Goal: Information Seeking & Learning: Find specific fact

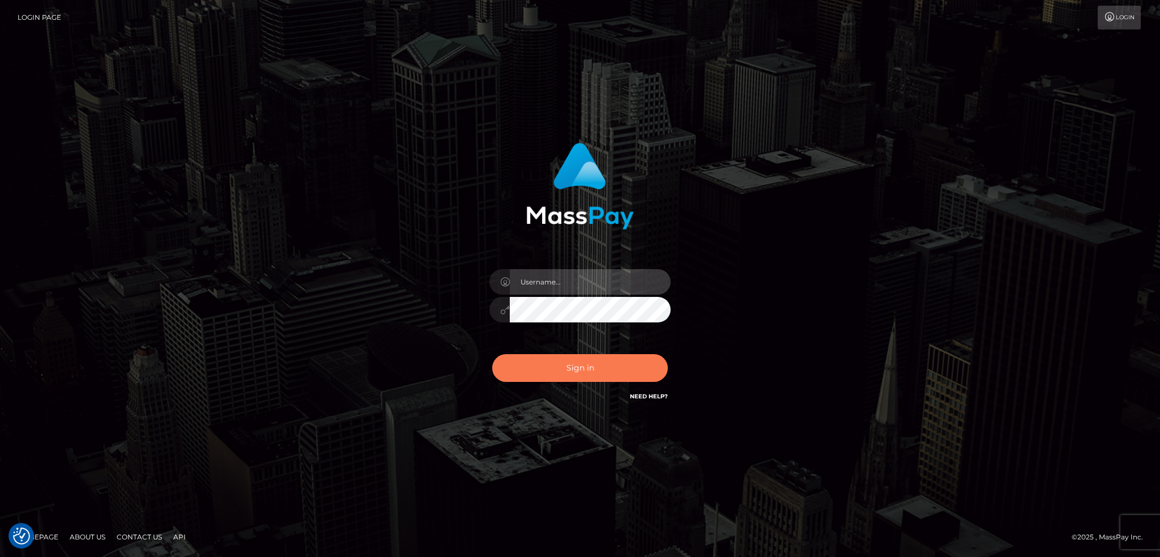
type input "alexstef"
click at [605, 364] on button "Sign in" at bounding box center [580, 368] width 176 height 28
type input "alexstef"
click at [605, 362] on button "Sign in" at bounding box center [580, 368] width 176 height 28
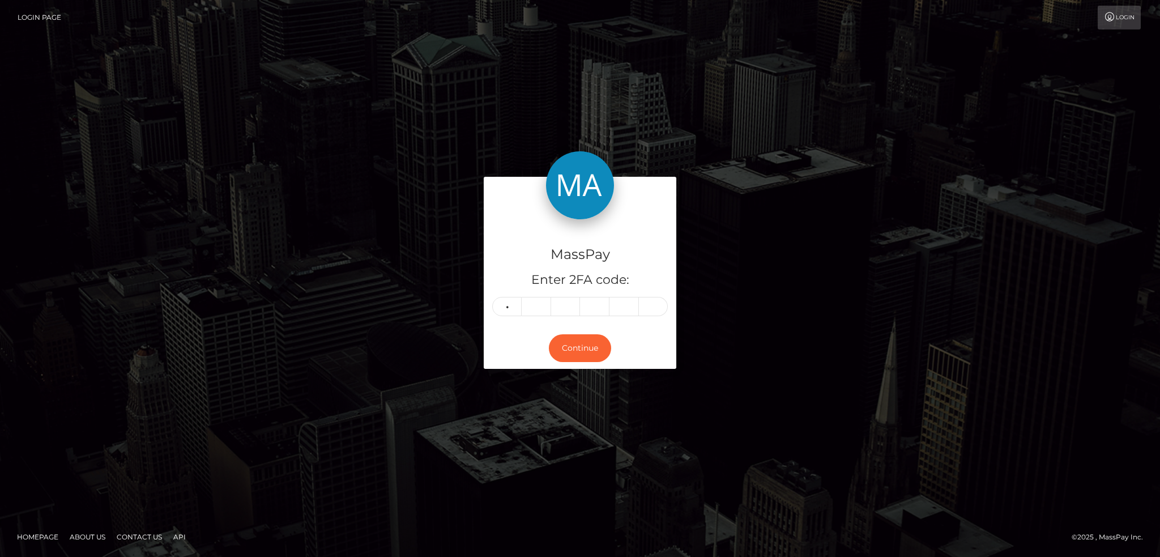
type input "9"
type input "4"
type input "3"
type input "9"
type input "3"
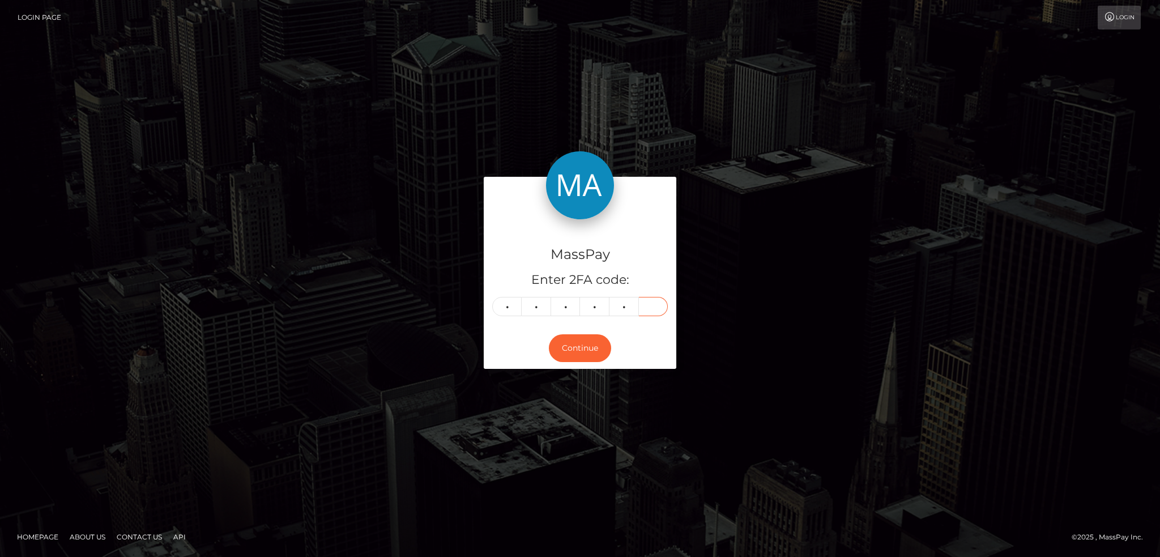
type input "8"
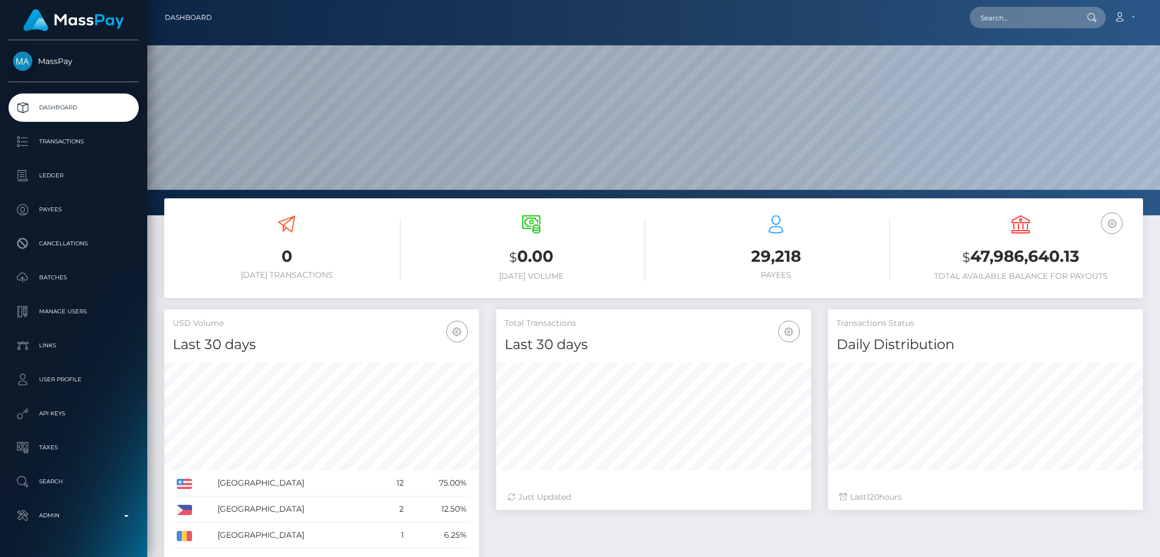
scroll to position [201, 314]
click at [1016, 21] on input "text" at bounding box center [1023, 18] width 106 height 22
paste input "pout_Tf8fybtZC8HQg"
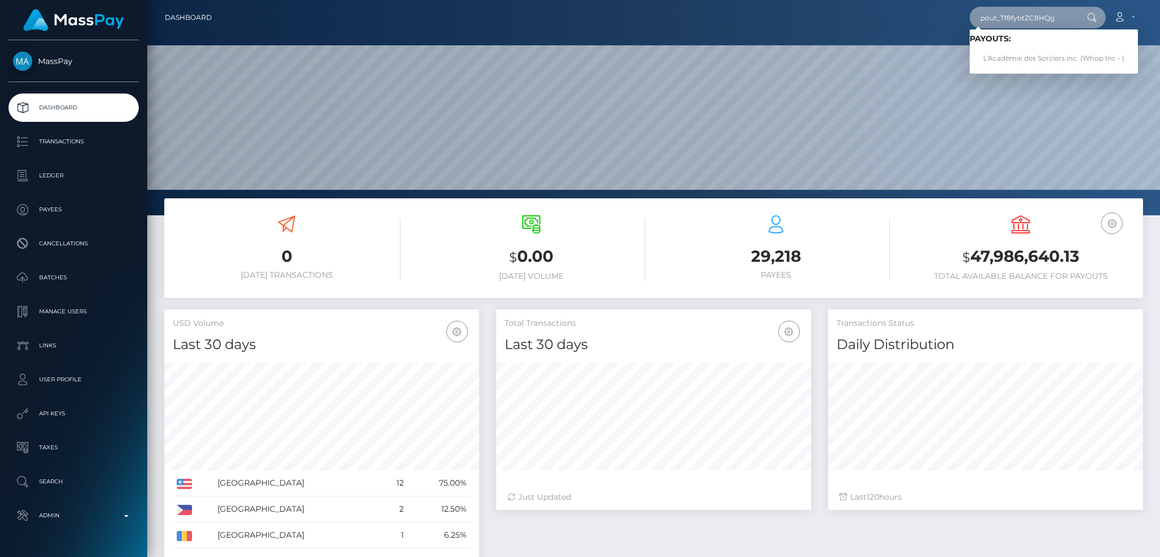
type input "pout_Tf8fybtZC8HQg"
click at [1030, 53] on link "L'Académie des Sorciers inc. (Whop Inc - )" at bounding box center [1054, 58] width 168 height 21
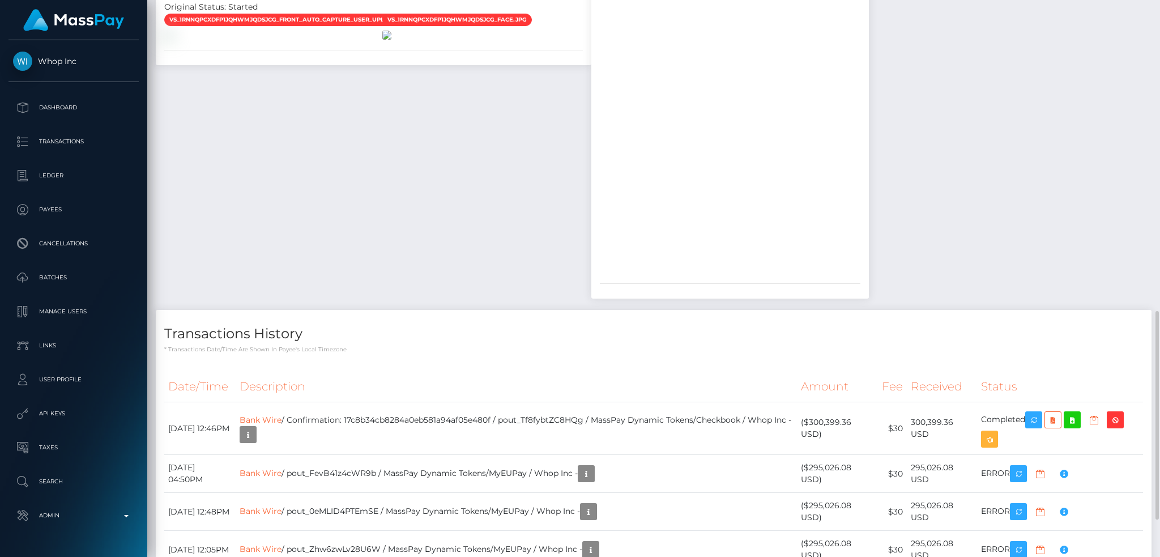
scroll to position [931, 0]
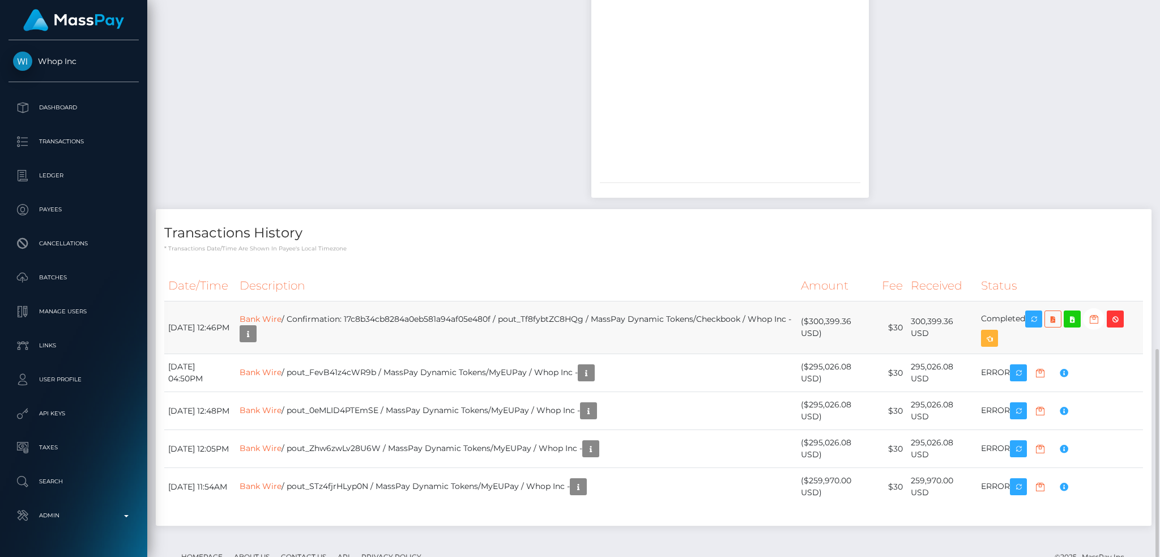
click at [458, 301] on td "Bank Wire / Confirmation: 17c8b34cb8284a0eb581a94af05e480f / pout_Tf8fybtZC8HQg…" at bounding box center [517, 327] width 562 height 53
click at [463, 301] on td "Bank Wire / Confirmation: 17c8b34cb8284a0eb581a94af05e480f / pout_Tf8fybtZC8HQg…" at bounding box center [517, 327] width 562 height 53
copy td "17c8b34cb8284a0eb581a94af05e480f"
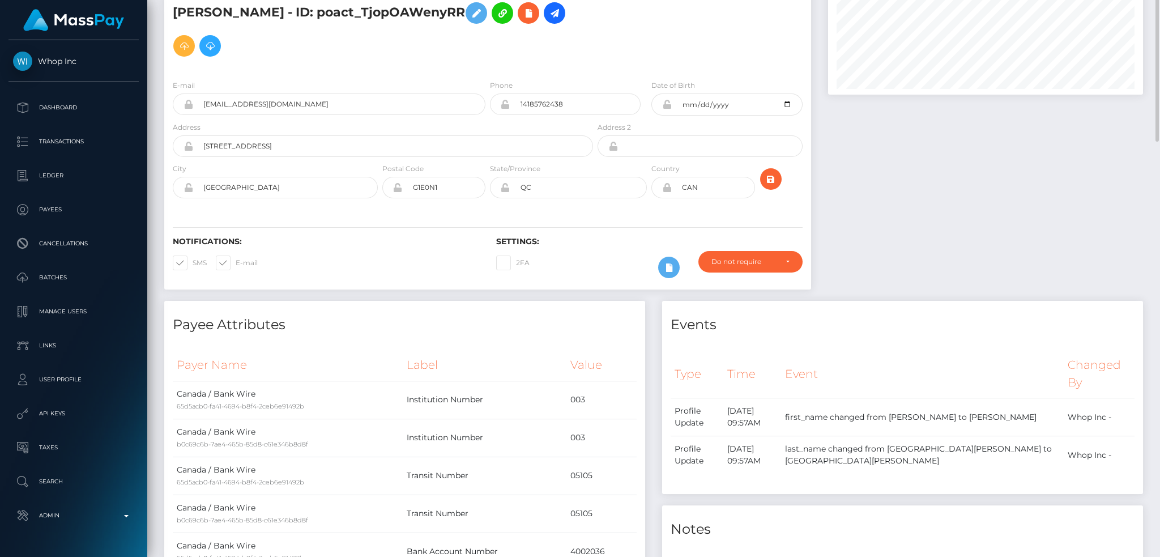
scroll to position [0, 0]
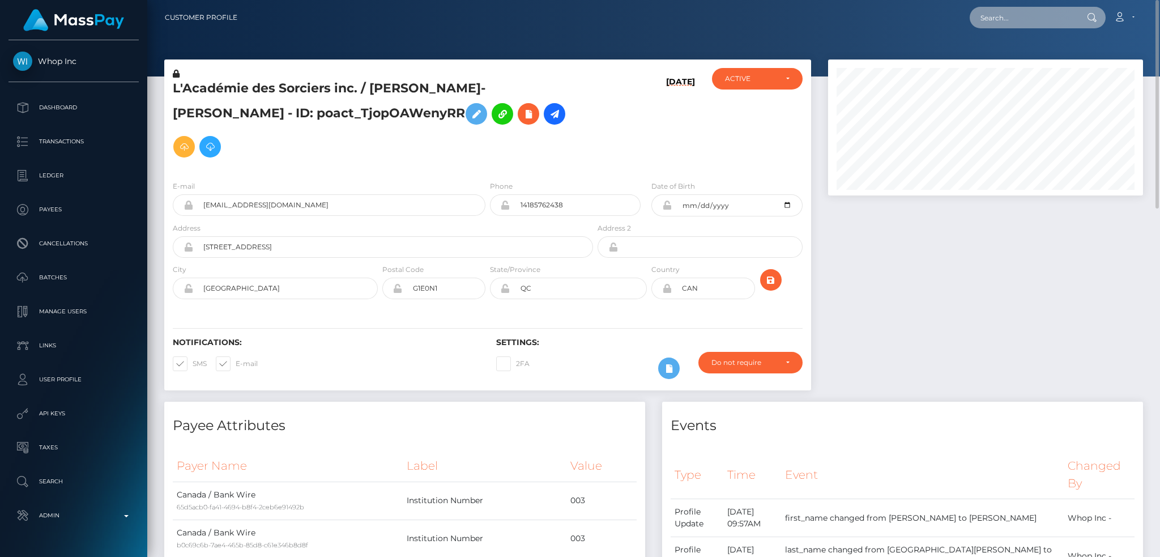
click at [997, 23] on input "text" at bounding box center [1023, 18] width 106 height 22
paste input "[EMAIL_ADDRESS][DOMAIN_NAME]"
type input "[EMAIL_ADDRESS][DOMAIN_NAME]"
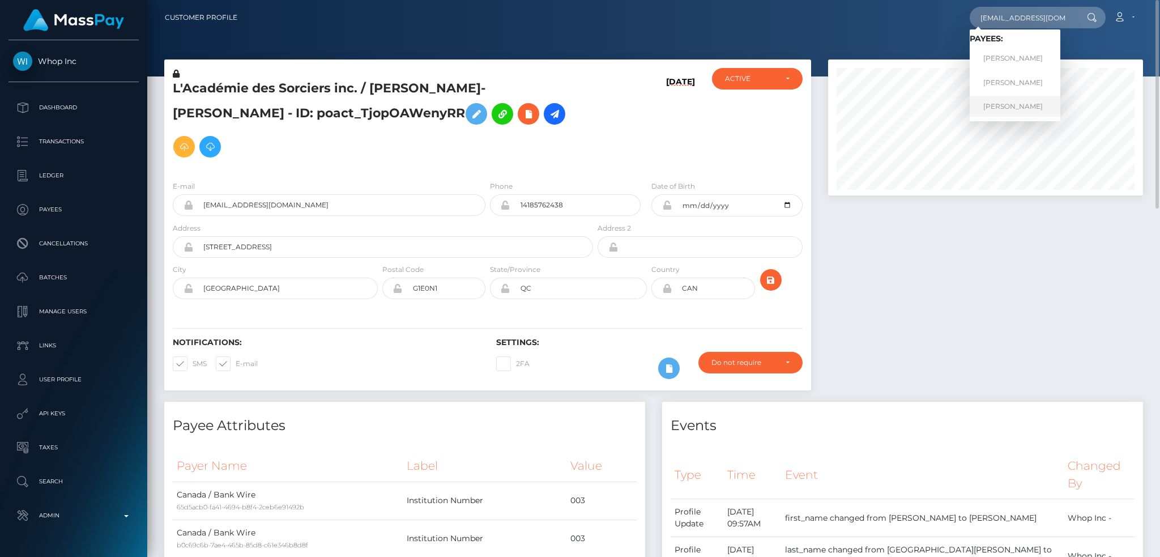
click at [1006, 110] on link "Mary Marlyn Zinati" at bounding box center [1015, 106] width 91 height 21
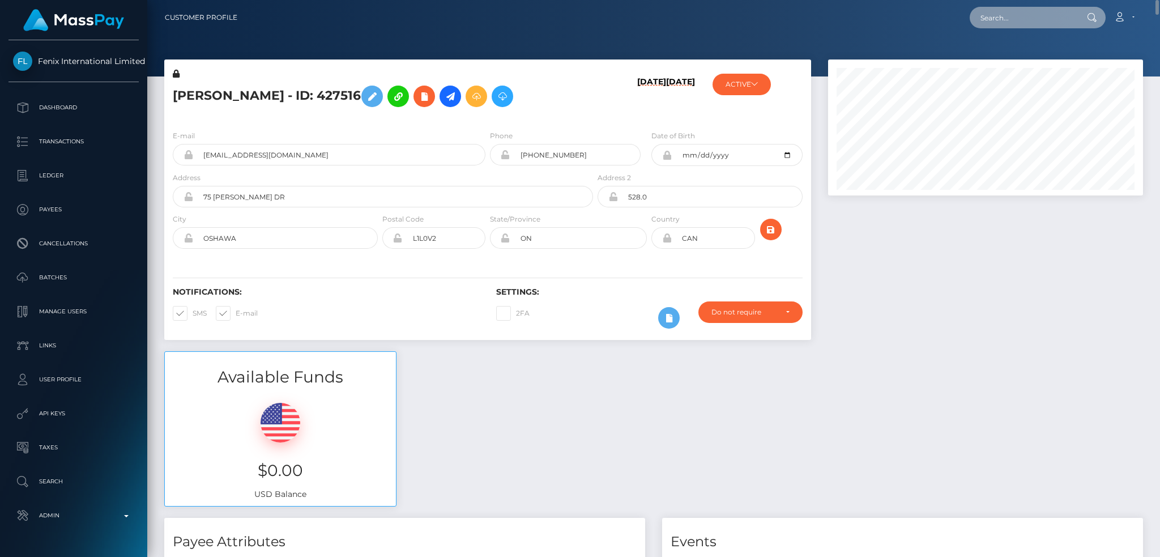
click at [1033, 18] on input "text" at bounding box center [1023, 18] width 106 height 22
paste input "shalishahg@gmail.com"
type input "shalishahg@gmail.com"
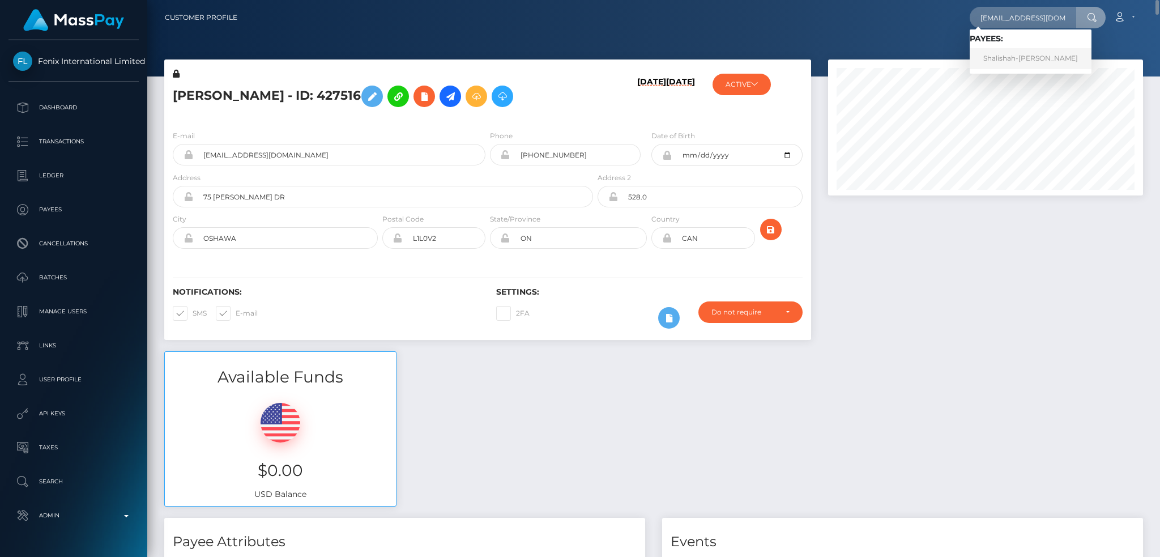
click at [1013, 58] on link "Shalishah-Kay Goulbourne" at bounding box center [1031, 58] width 122 height 21
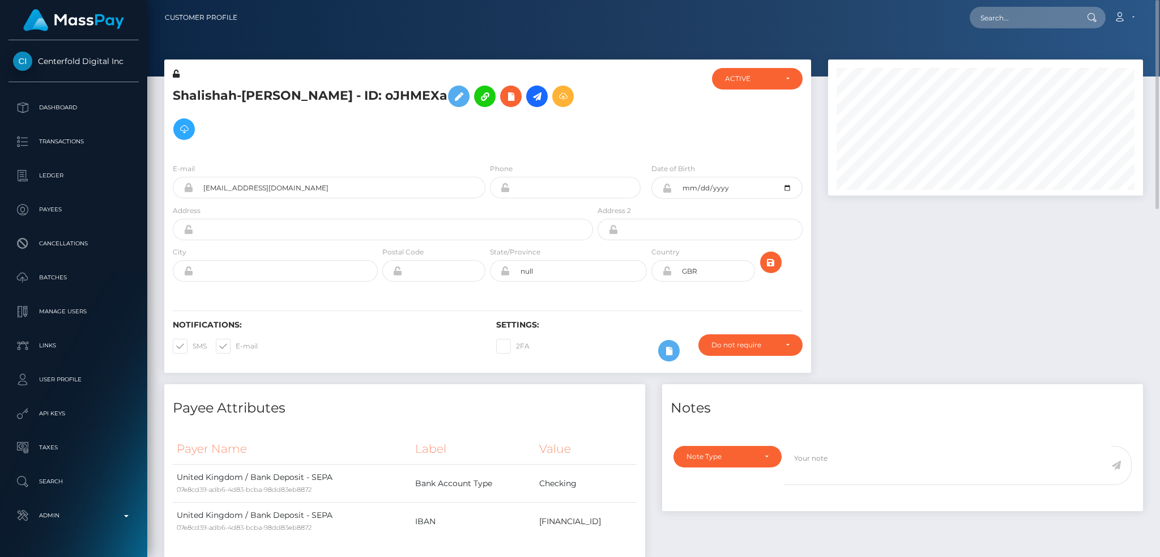
scroll to position [136, 314]
click at [997, 14] on input "text" at bounding box center [1023, 18] width 106 height 22
paste input "[EMAIL_ADDRESS][DOMAIN_NAME]"
type input "[EMAIL_ADDRESS][DOMAIN_NAME]"
click at [1002, 55] on link "Annie Foisy" at bounding box center [1015, 58] width 91 height 21
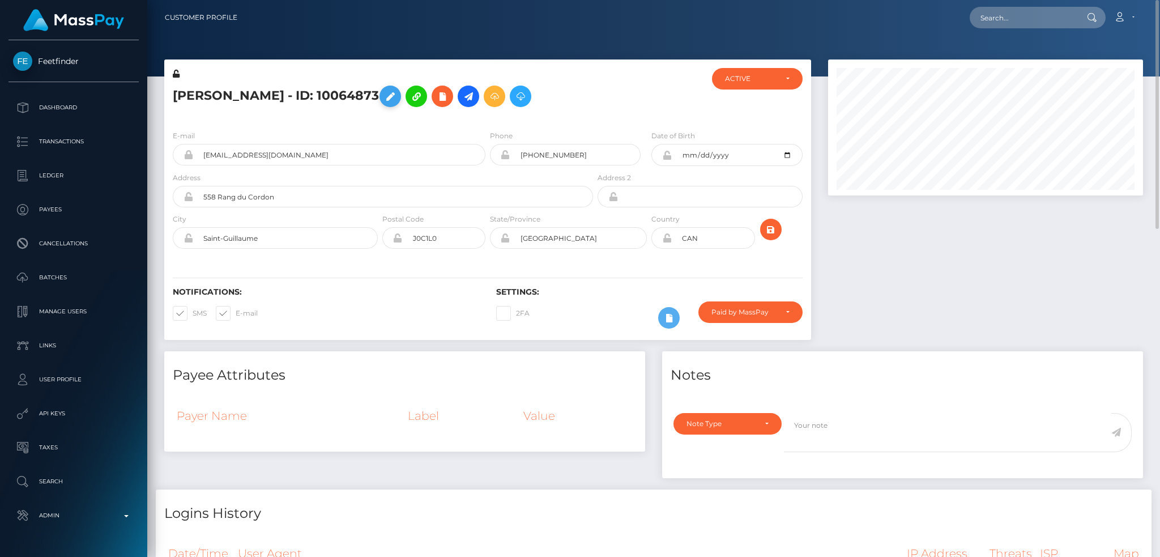
click at [383, 92] on icon at bounding box center [390, 96] width 14 height 14
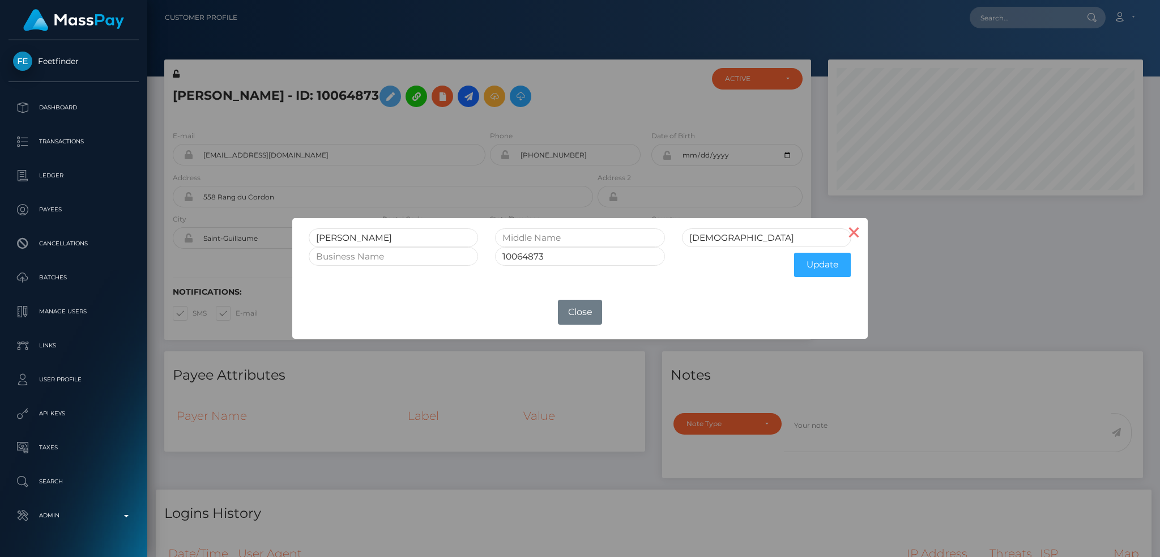
click at [856, 237] on button "×" at bounding box center [854, 231] width 27 height 27
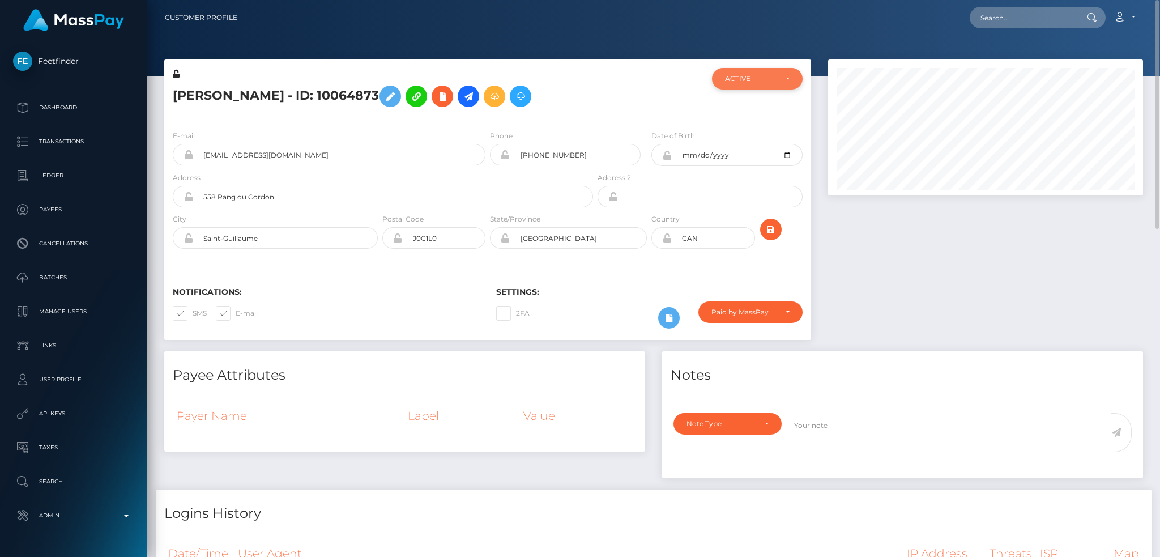
click at [731, 68] on div "ACTIVE" at bounding box center [757, 79] width 91 height 22
click at [757, 156] on link "CLOSED" at bounding box center [757, 157] width 91 height 21
select select "CLOSED"
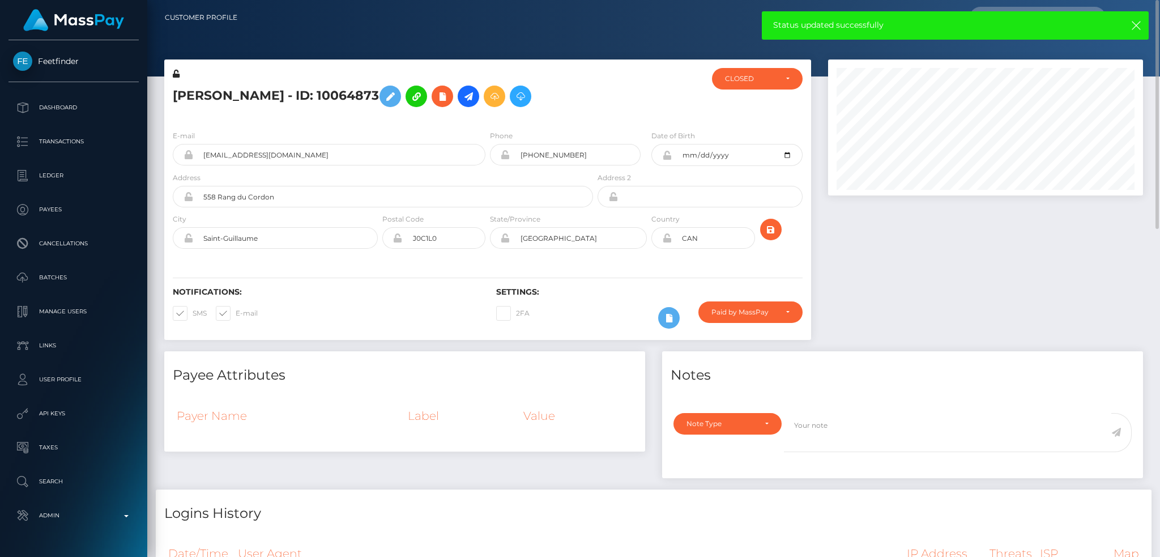
click at [236, 313] on span at bounding box center [236, 313] width 0 height 8
click at [236, 313] on input "E-mail" at bounding box center [239, 309] width 7 height 7
checkbox input "false"
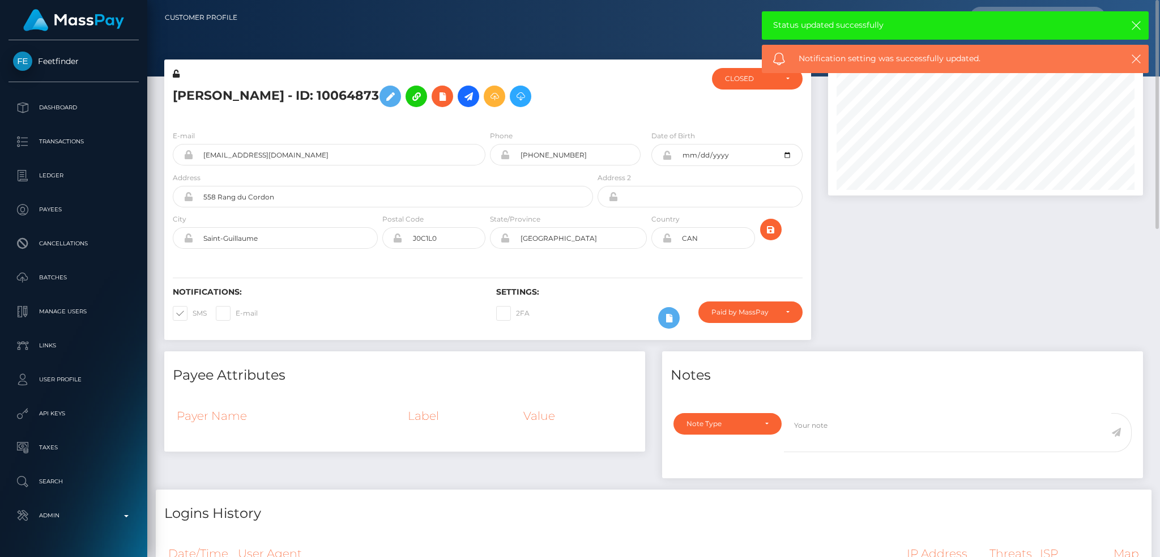
click at [193, 312] on span at bounding box center [193, 313] width 0 height 8
click at [193, 312] on input "SMS" at bounding box center [196, 309] width 7 height 7
checkbox input "false"
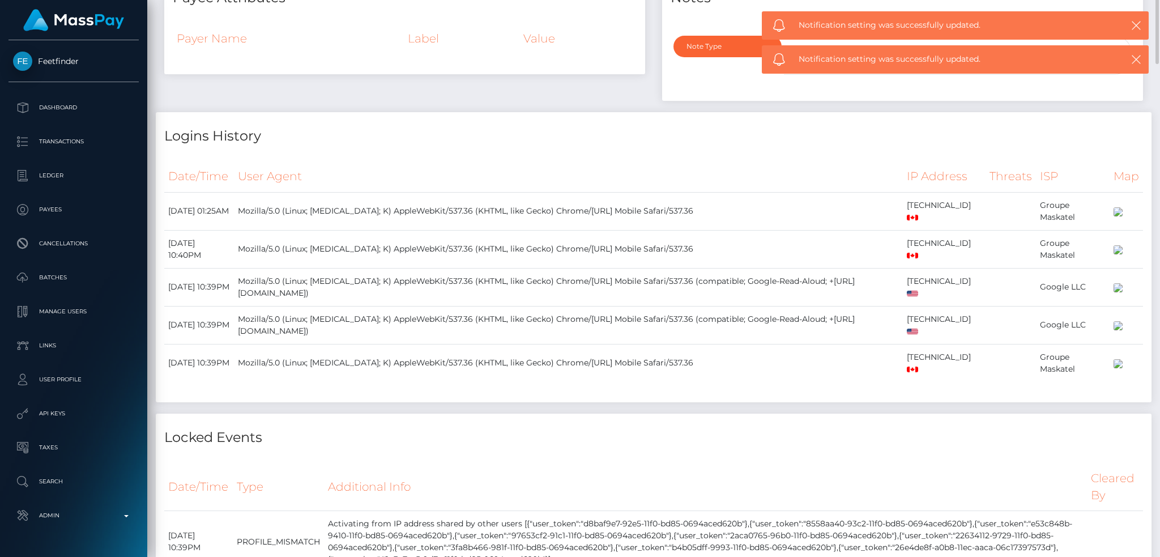
scroll to position [151, 0]
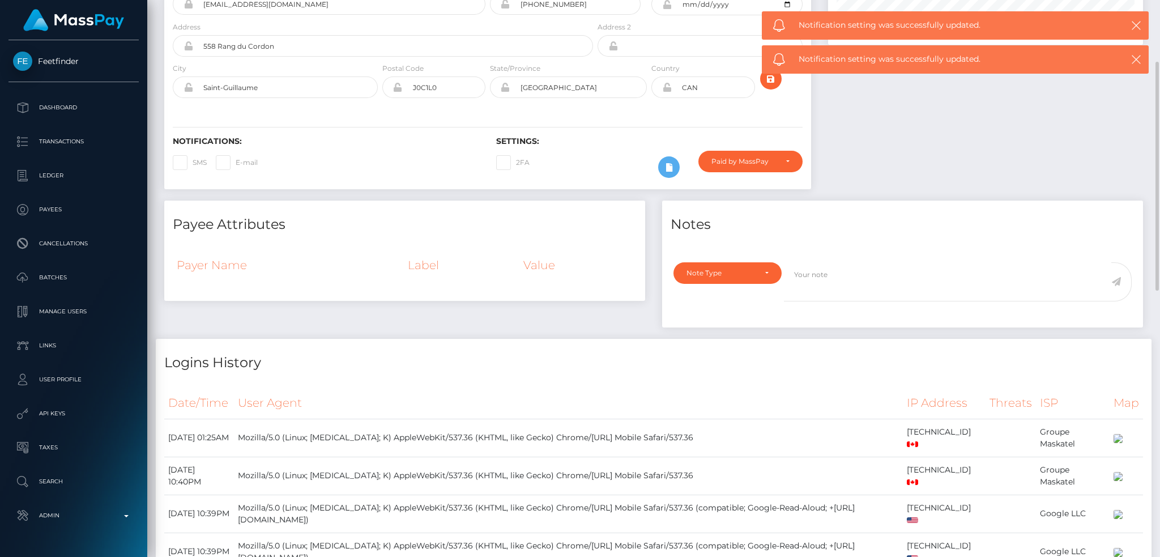
click at [726, 258] on div "Note Type Compliance Clear Compliance General Note Type" at bounding box center [902, 291] width 481 height 72
click at [730, 275] on div "Note Type" at bounding box center [720, 272] width 69 height 9
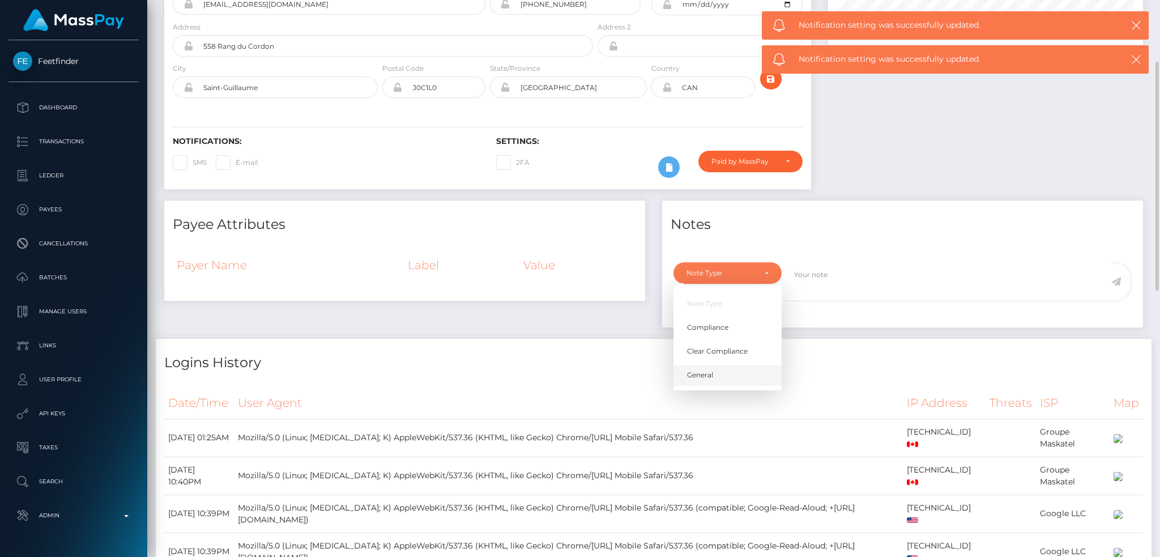
click at [722, 375] on link "General" at bounding box center [727, 374] width 108 height 21
select select "GENERAL"
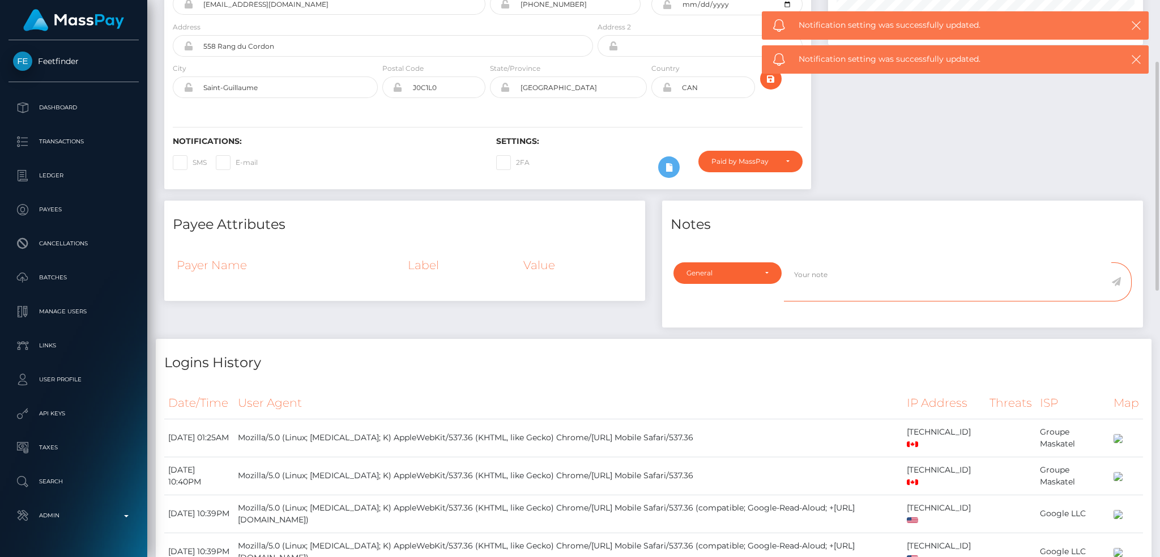
click at [859, 278] on textarea at bounding box center [947, 281] width 327 height 39
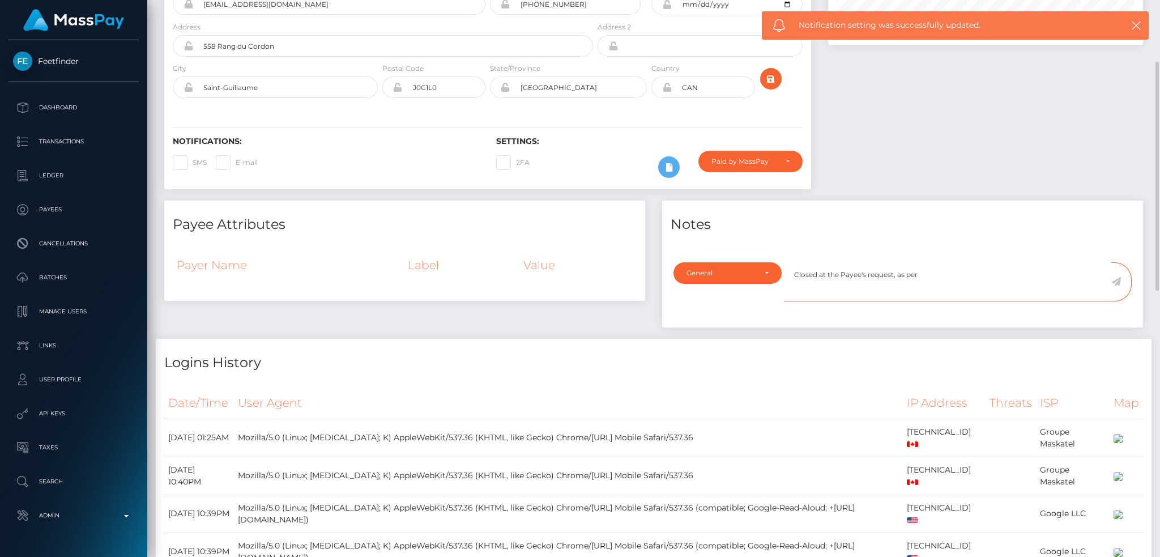
paste textarea "Ticket #135833"
type textarea "Closed at the Payee's request, as per Ticket #135833"
click at [1115, 285] on icon at bounding box center [1116, 281] width 10 height 9
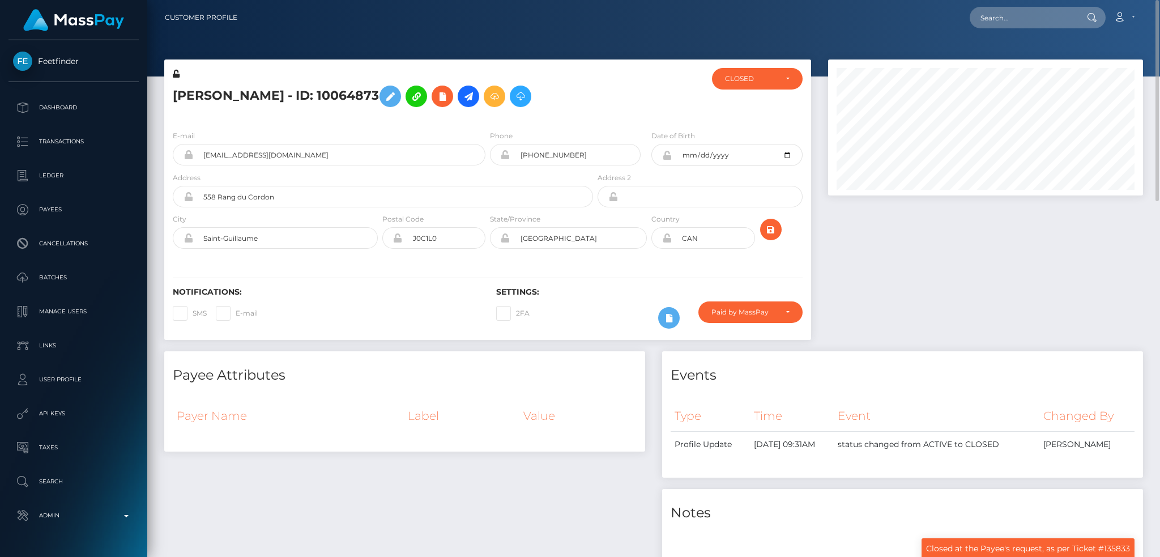
scroll to position [136, 314]
click at [1009, 14] on input "text" at bounding box center [1023, 18] width 106 height 22
paste input "MSPc19f4e650d3f1dc"
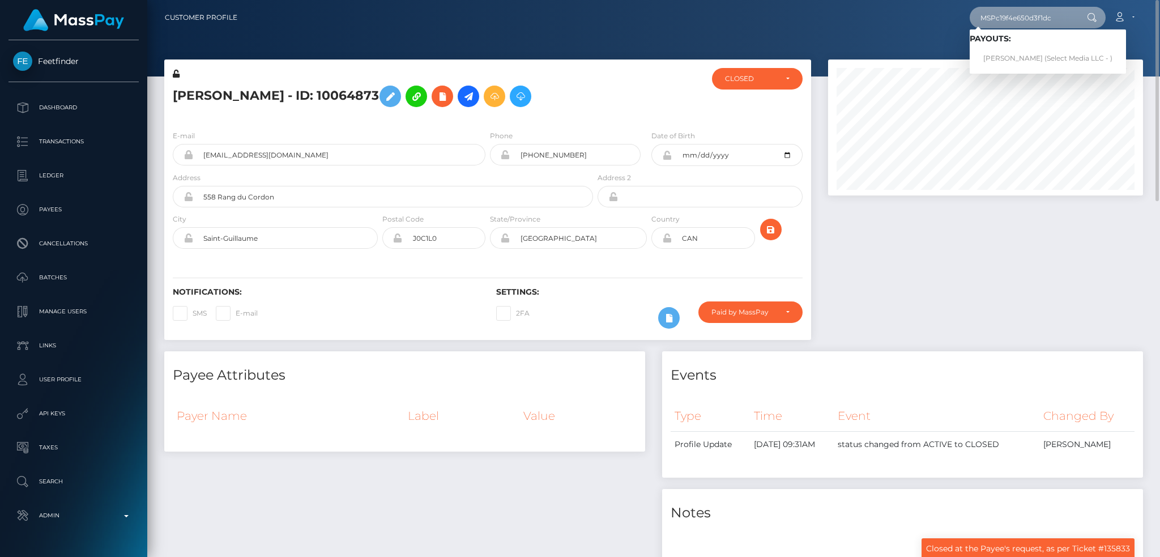
type input "MSPc19f4e650d3f1dc"
click at [1004, 57] on link "Yorica Quispe Mendoza (Select Media LLC - )" at bounding box center [1048, 58] width 156 height 21
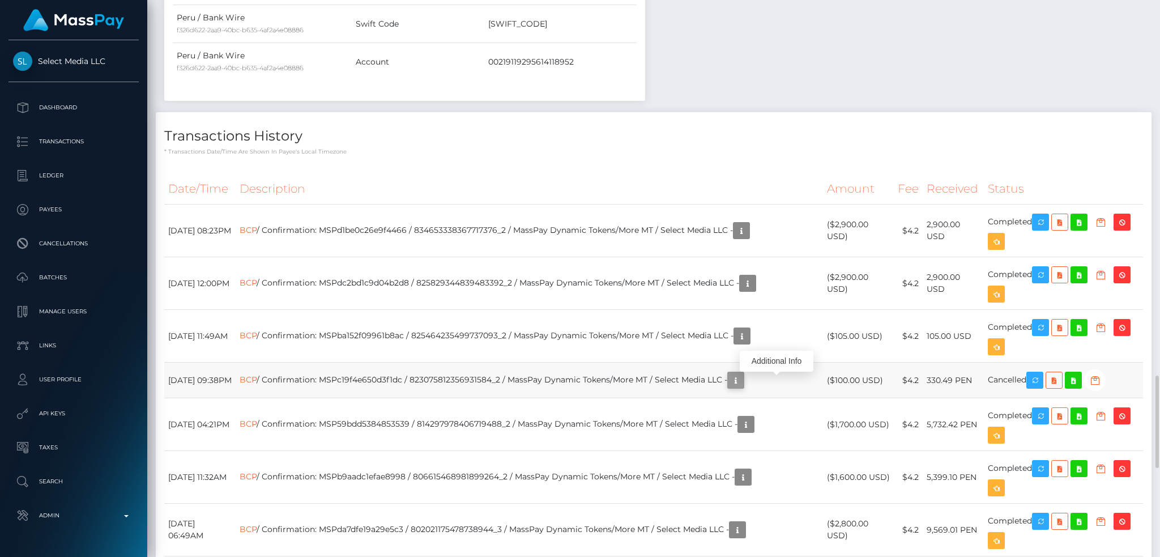
scroll to position [136, 314]
click at [743, 387] on icon "button" at bounding box center [736, 380] width 14 height 14
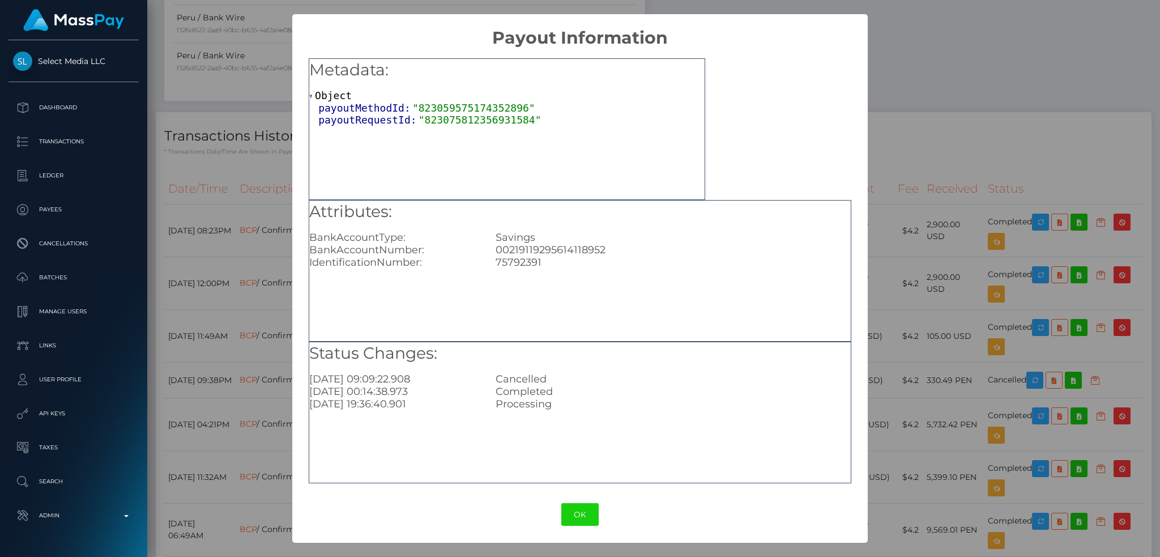
click at [547, 253] on div "00219119295614118952" at bounding box center [673, 250] width 372 height 12
copy div "00219119295614118952"
click at [585, 516] on button "OK" at bounding box center [579, 514] width 37 height 23
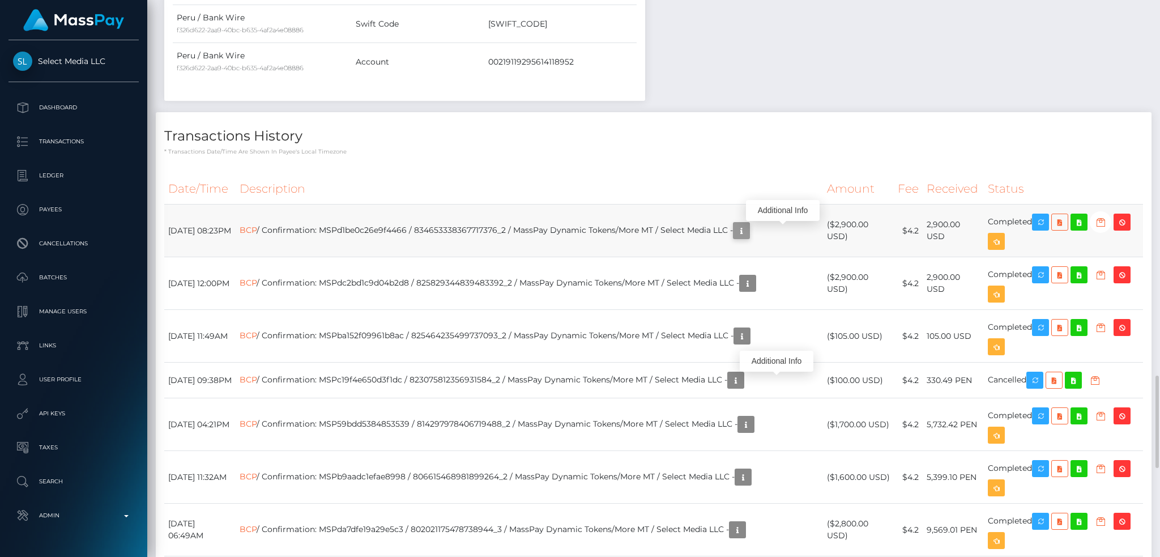
click at [748, 228] on icon "button" at bounding box center [742, 231] width 14 height 14
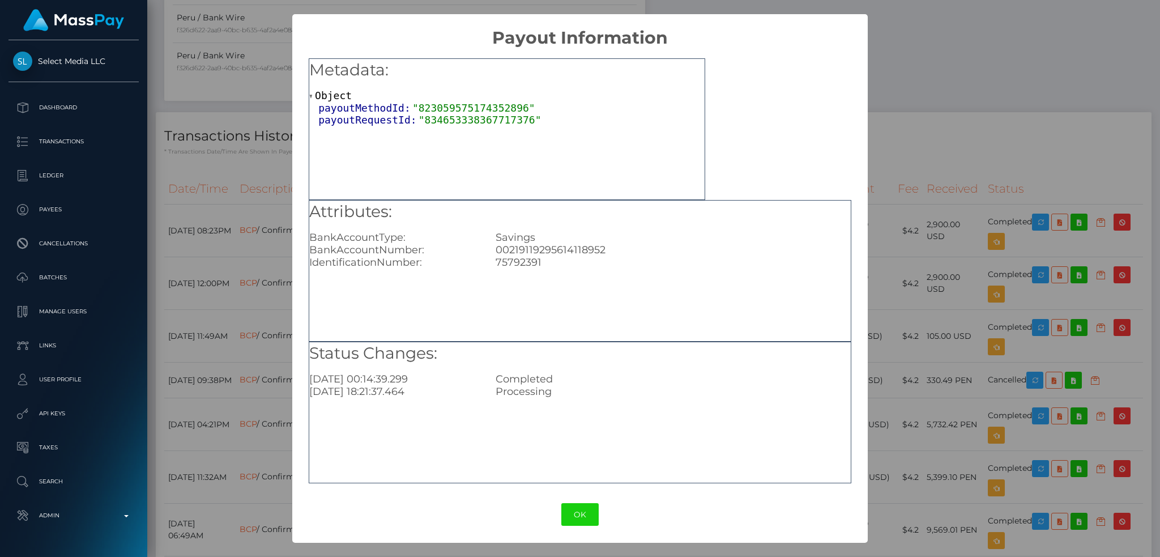
click at [517, 265] on div "75792391" at bounding box center [673, 262] width 372 height 12
copy div "75792391"
click at [575, 515] on button "OK" at bounding box center [579, 514] width 37 height 23
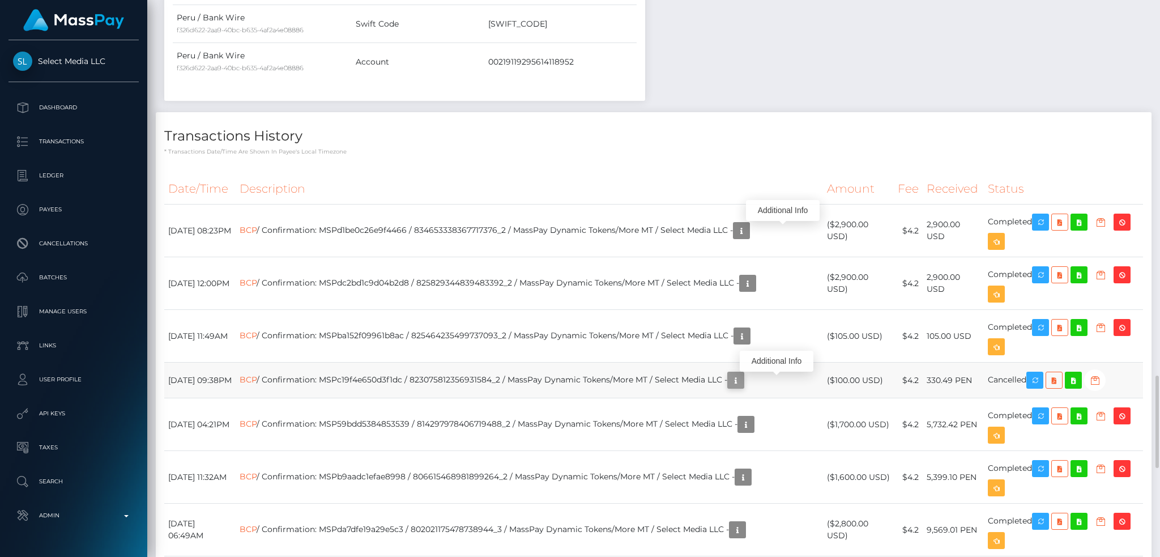
click at [743, 386] on icon "button" at bounding box center [736, 380] width 14 height 14
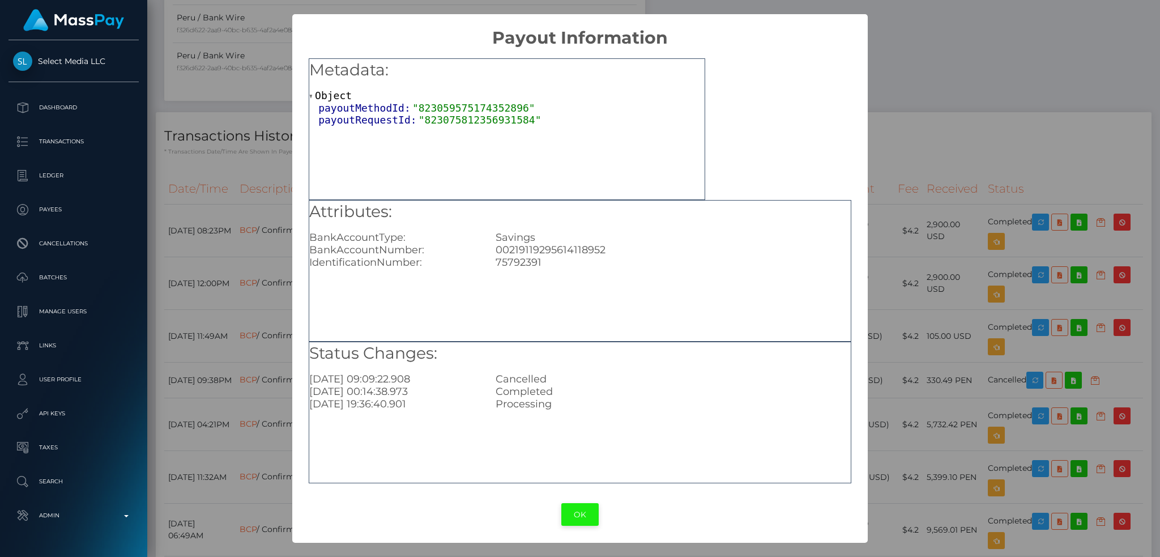
click at [577, 513] on button "OK" at bounding box center [579, 514] width 37 height 23
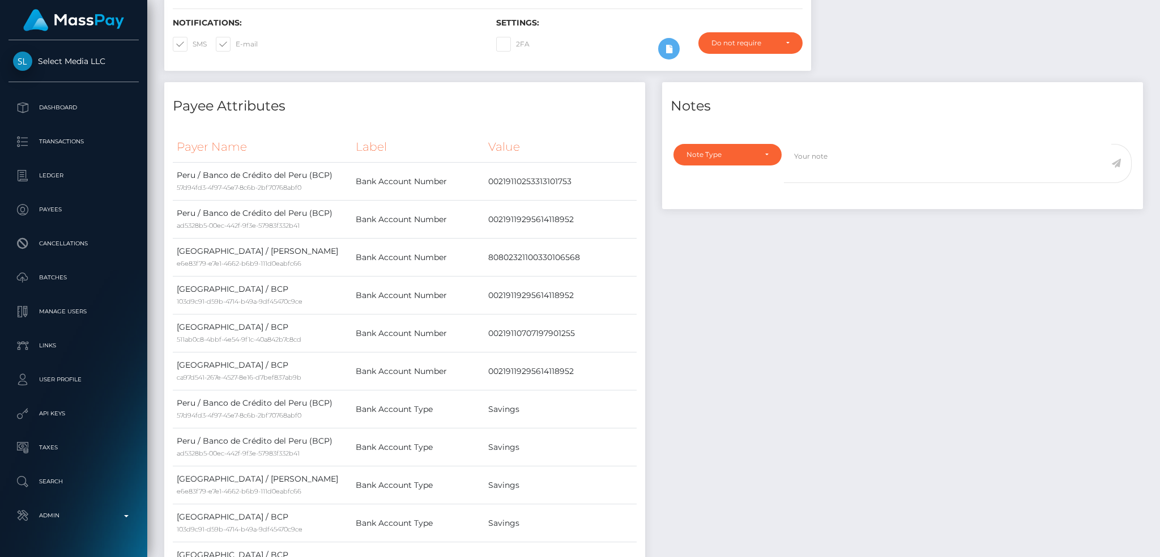
scroll to position [0, 0]
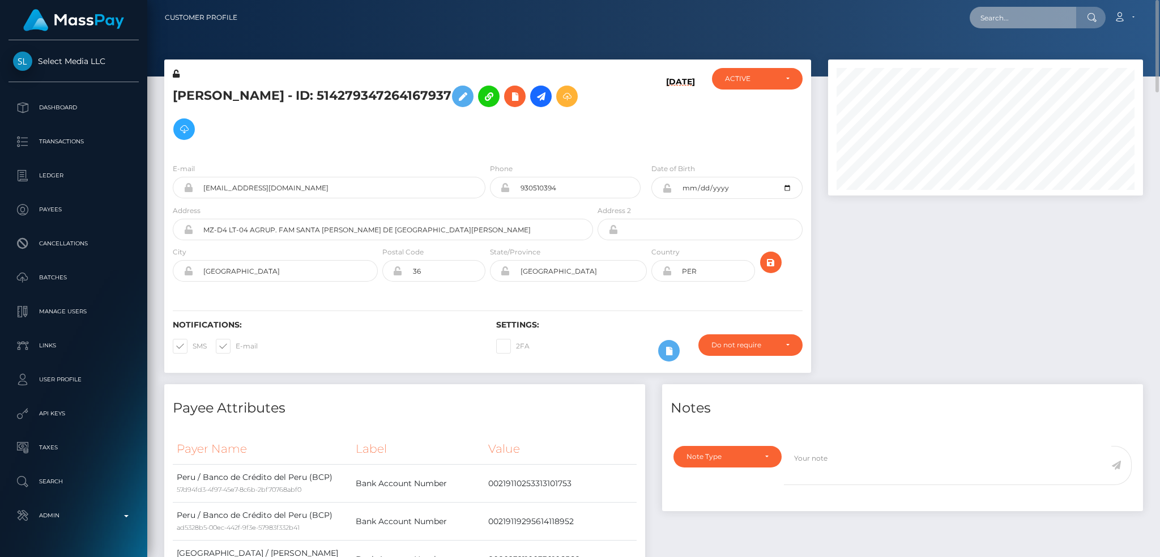
click at [1027, 20] on input "text" at bounding box center [1023, 18] width 106 height 22
paste input "httv1212@gmail.com"
type input "httv1212@gmail.com"
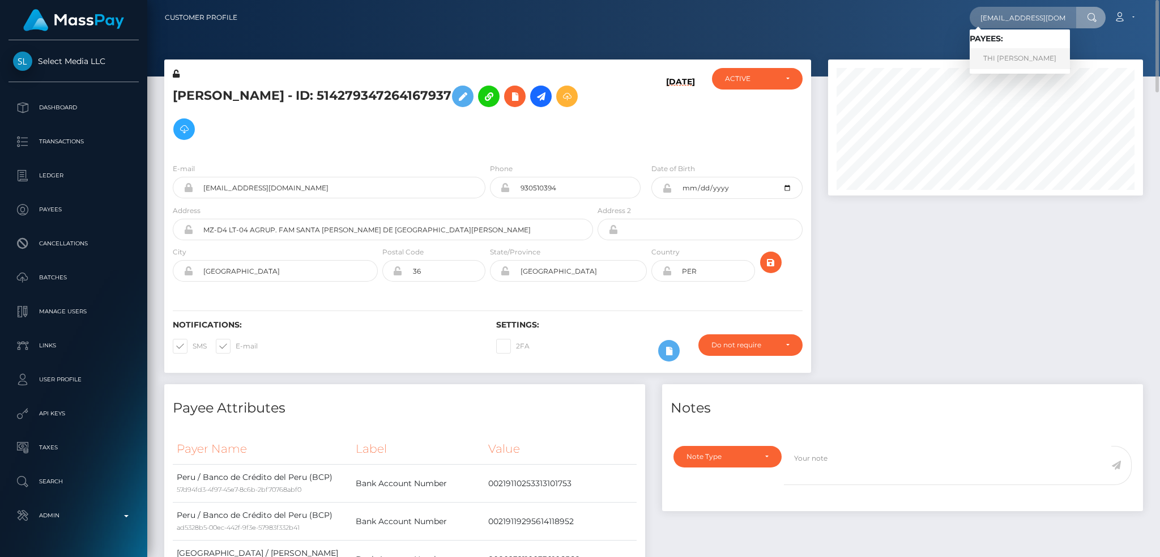
click at [980, 57] on link "THI HOA LE" at bounding box center [1020, 58] width 100 height 21
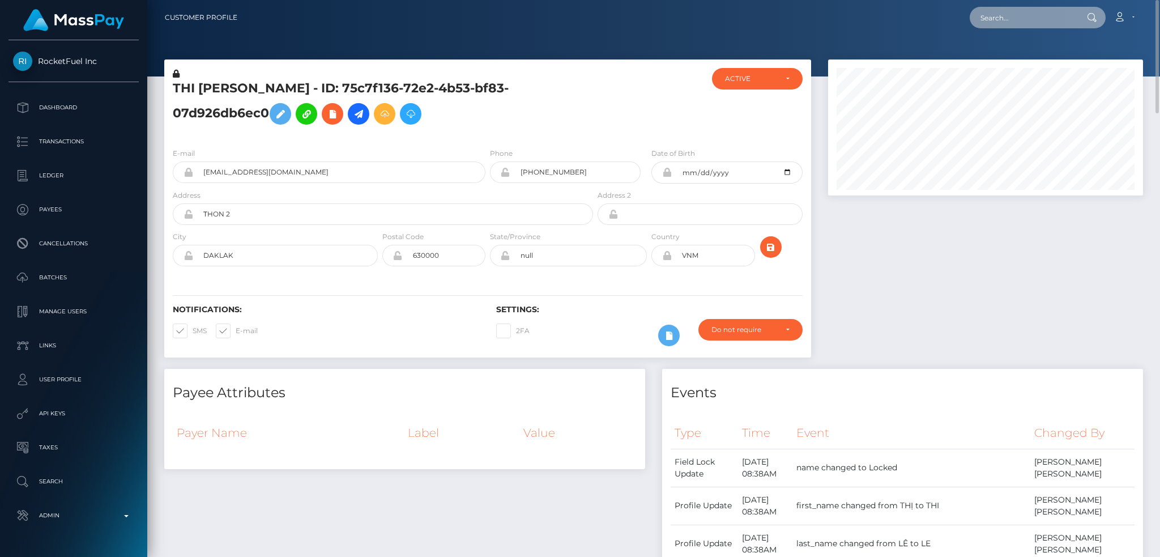
click at [1039, 11] on input "text" at bounding box center [1023, 18] width 106 height 22
paste input "c0b94c7e23554c97b3f273c888d63fcf"
type input "c0b94c7e23554c97b3f273c888d63fcf"
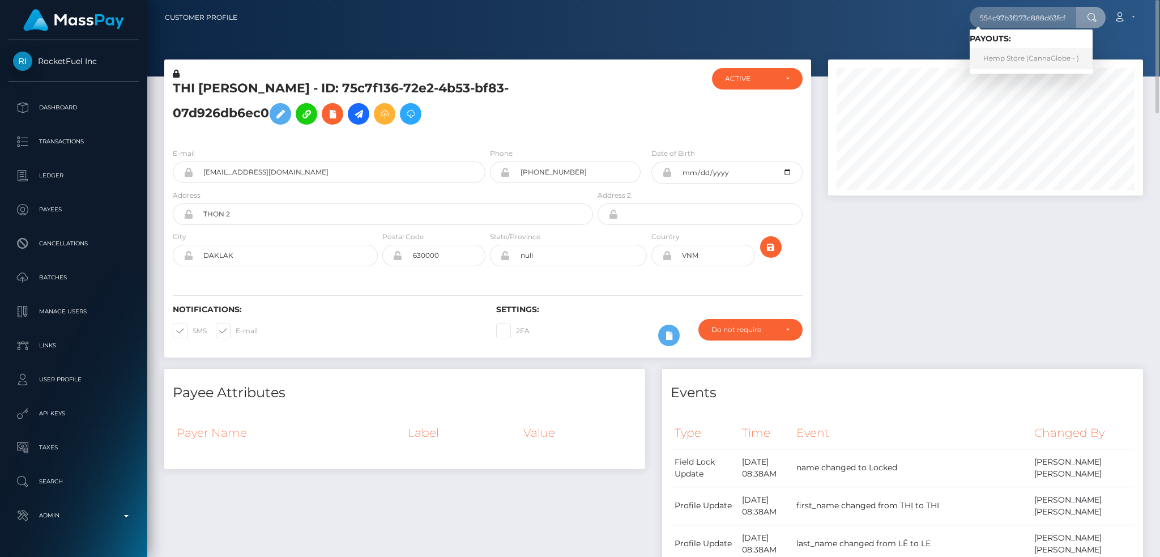
click at [1007, 56] on link "Hemp Store (CannaGlobe - )" at bounding box center [1031, 58] width 123 height 21
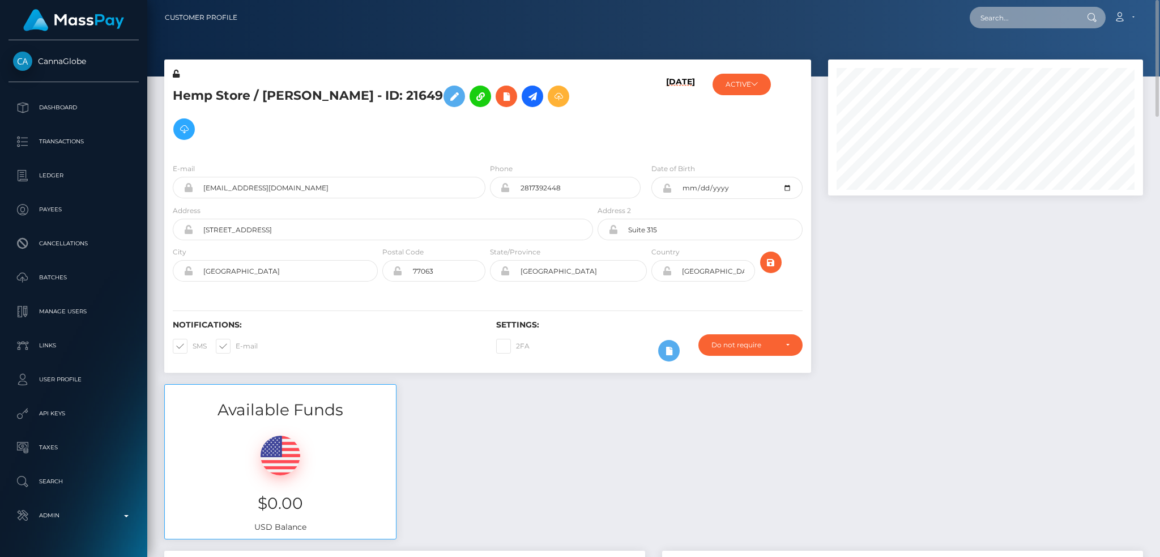
click at [986, 19] on input "text" at bounding box center [1023, 18] width 106 height 22
paste input "cd62dd6d-1bc8-490f-b76b-54c66500d176"
type input "cd62dd6d-1bc8-490f-b76b-54c66500d176"
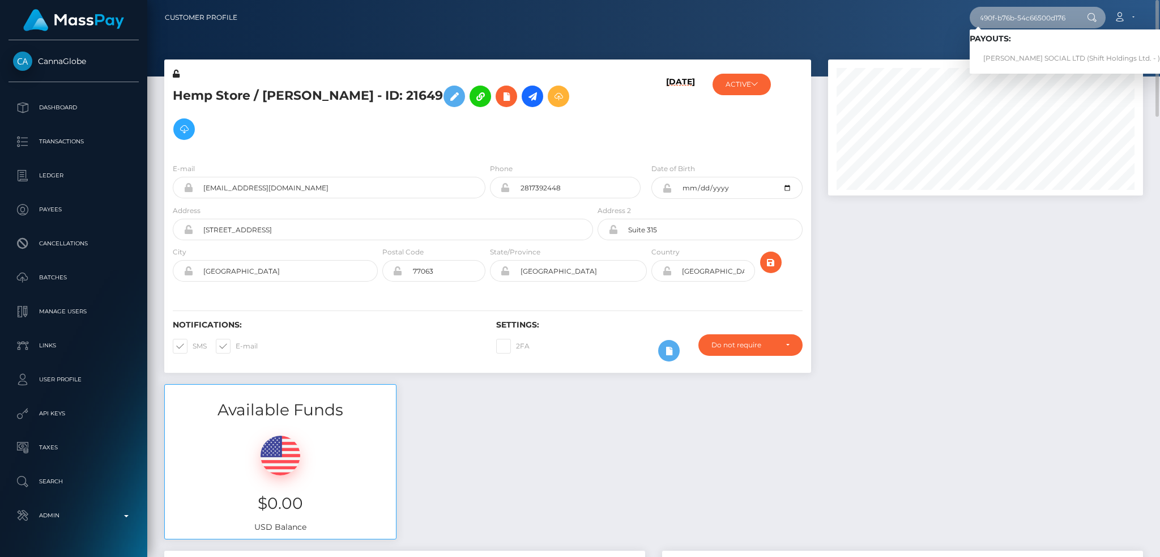
scroll to position [0, 0]
click at [1015, 62] on link "ZAK PHILLIPS SOCIAL LTD (Shift Holdings Ltd. - )" at bounding box center [1072, 58] width 204 height 21
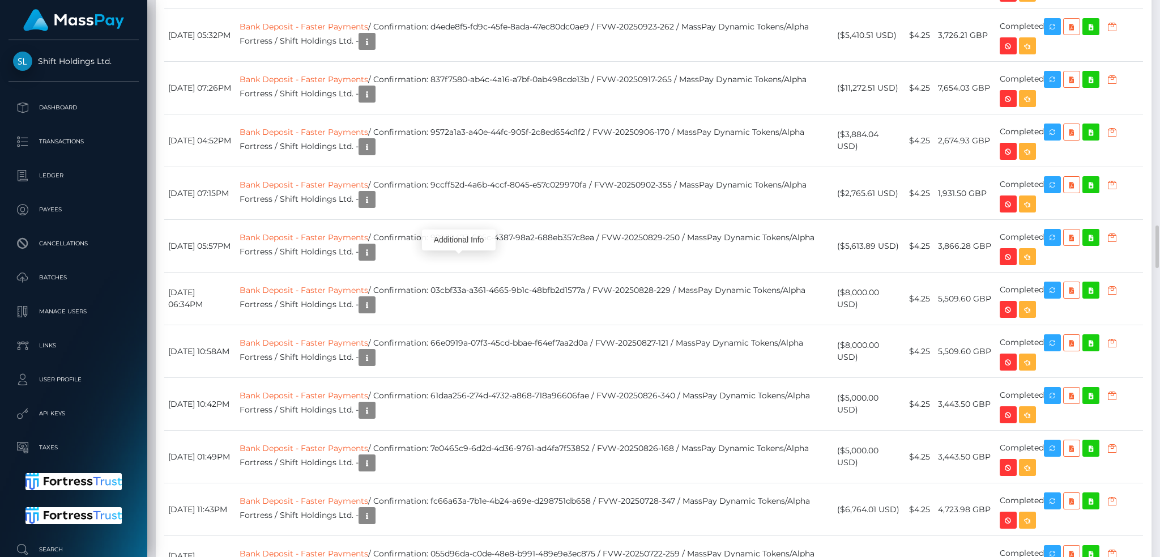
scroll to position [136, 314]
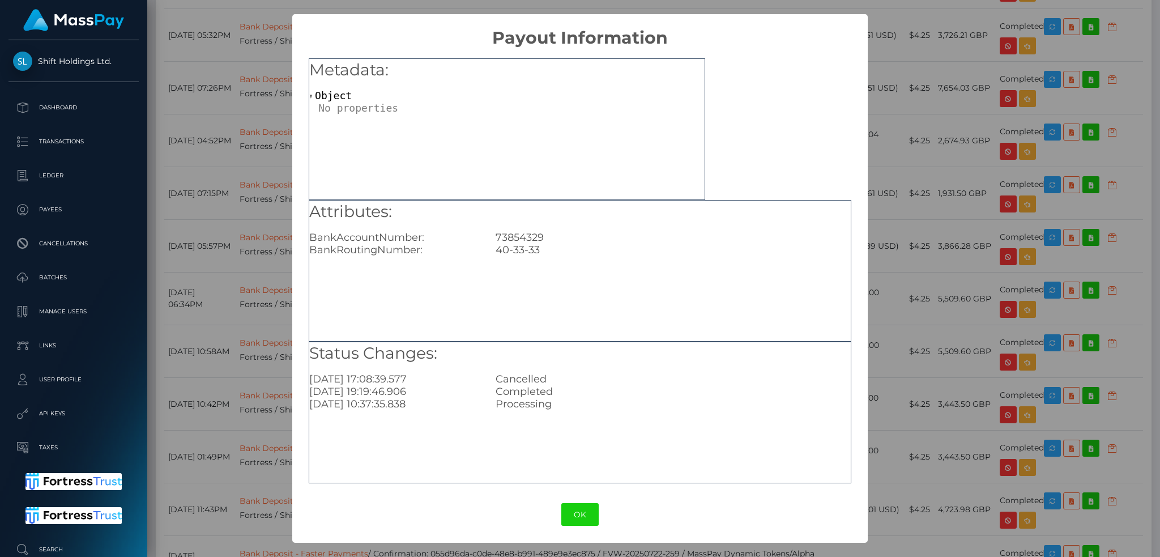
click at [518, 238] on div "73854329" at bounding box center [673, 237] width 372 height 12
drag, startPoint x: 539, startPoint y: 250, endPoint x: 497, endPoint y: 237, distance: 44.4
click at [497, 237] on div "Attributes: BankAccountNumber: 73854329 BankRoutingNumber: 40-33-33" at bounding box center [579, 229] width 541 height 56
copy div "73854329 BankRoutingNumber: 40-33-33"
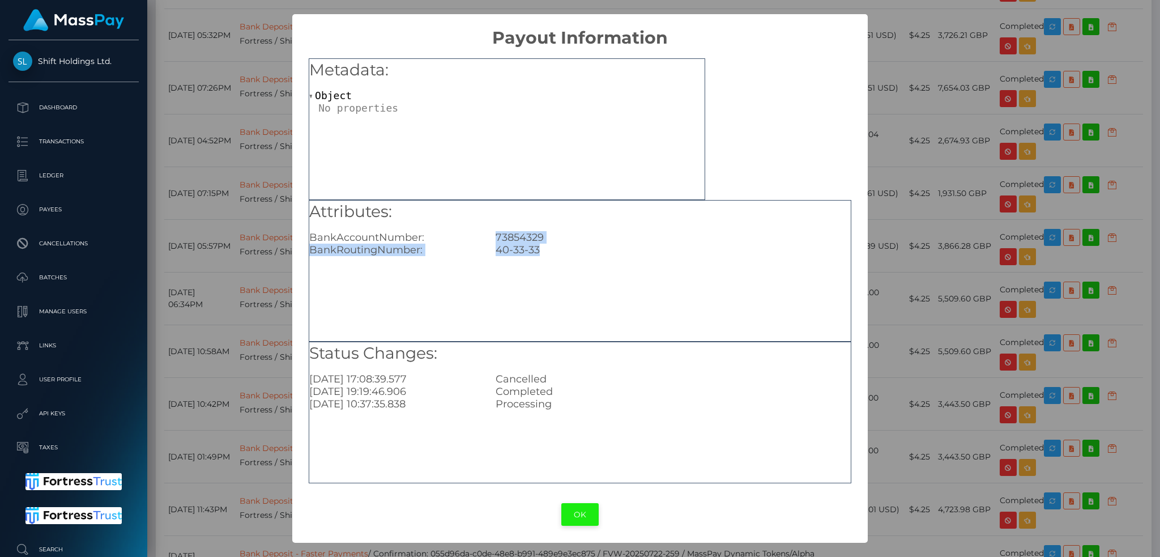
click at [583, 509] on button "OK" at bounding box center [579, 514] width 37 height 23
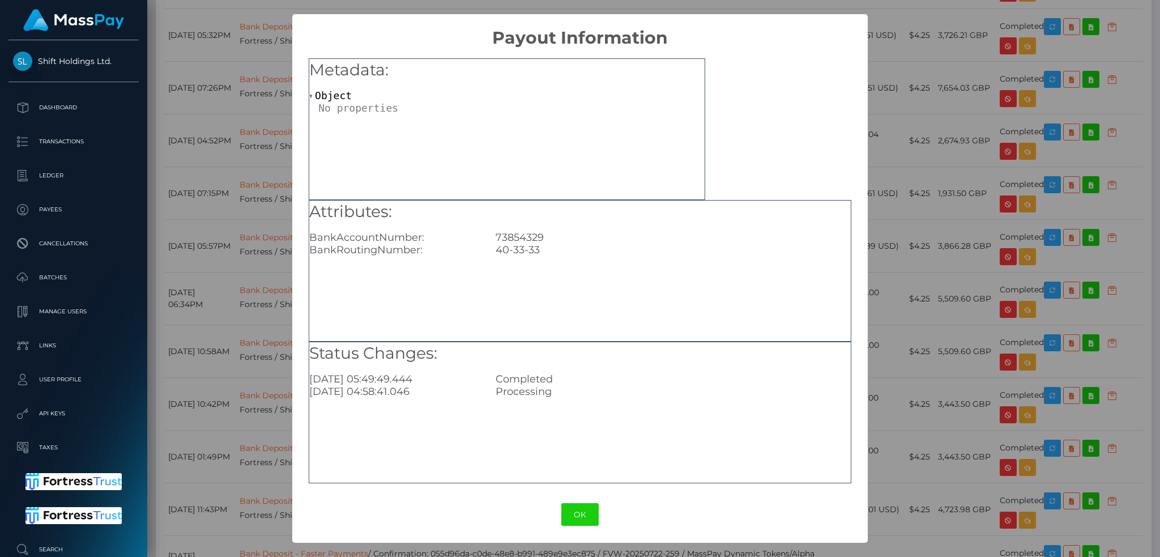
click at [908, 173] on div "× Payout Information Metadata: Object Attributes: BankAccountNumber: 73854329 B…" at bounding box center [580, 278] width 1160 height 557
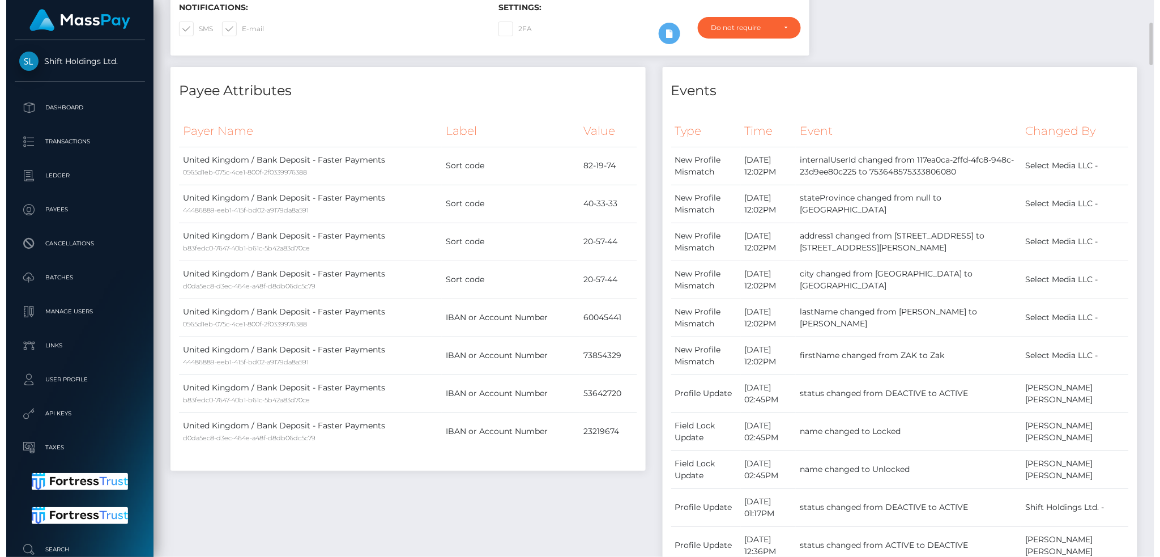
scroll to position [0, 0]
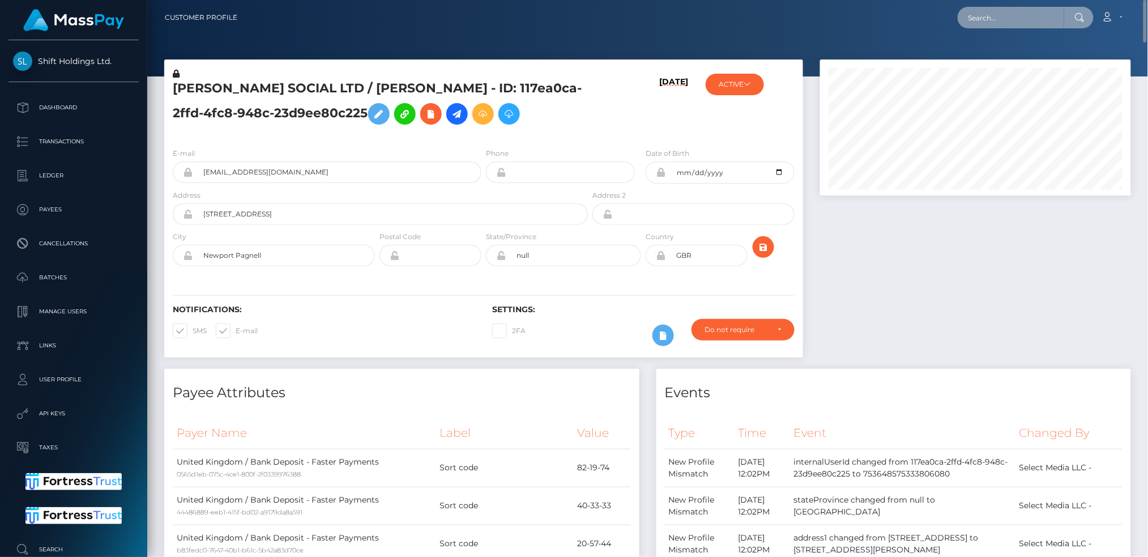
click at [999, 8] on input "text" at bounding box center [1011, 18] width 106 height 22
paste input "c0b94c7e23554c97b3f273c888d63fcf"
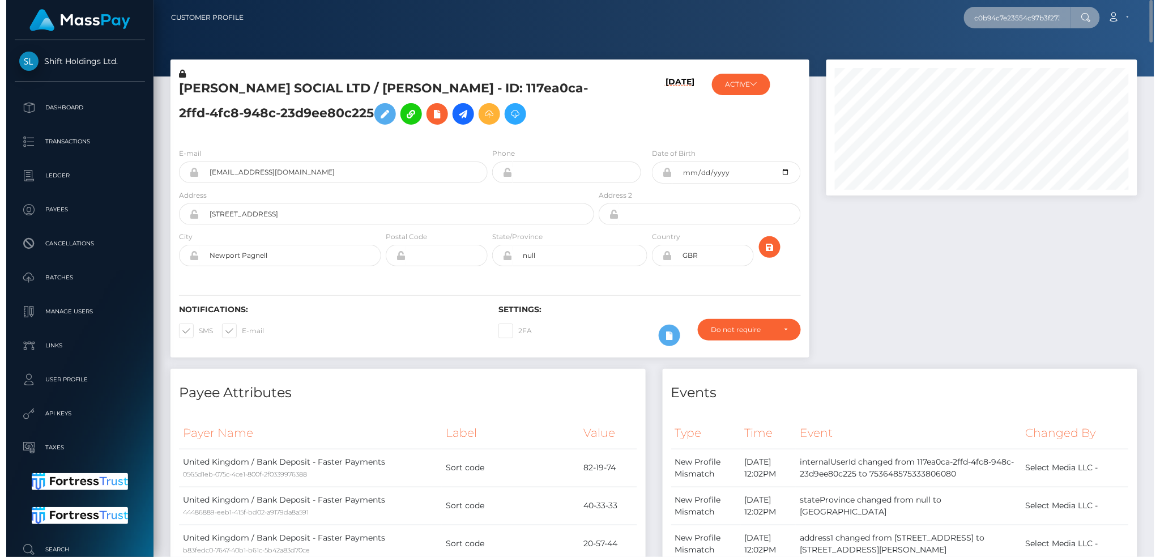
scroll to position [0, 42]
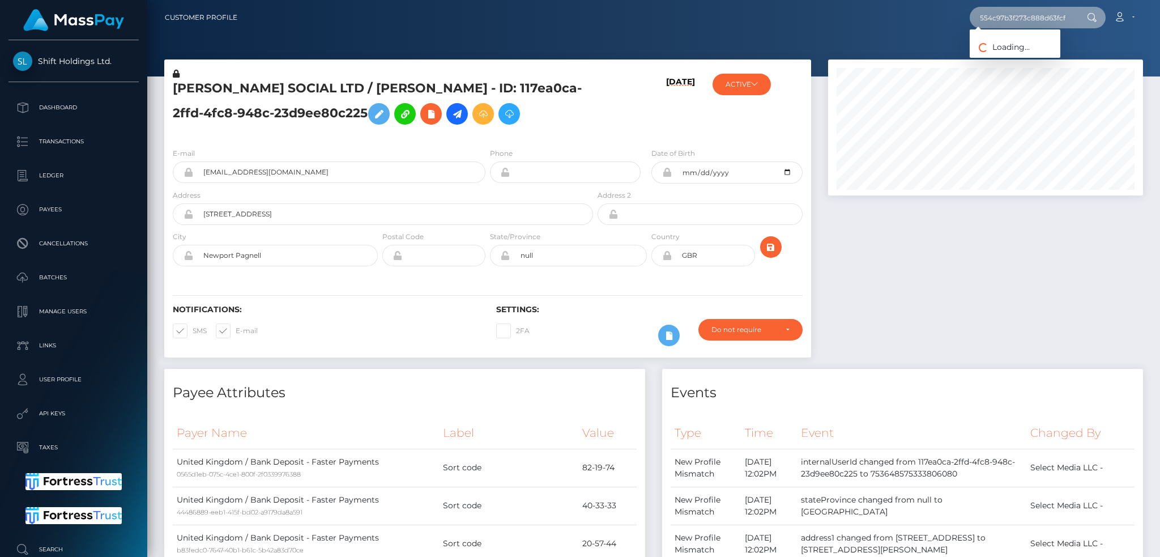
type input "c0b94c7e23554c97b3f273c888d63fcf"
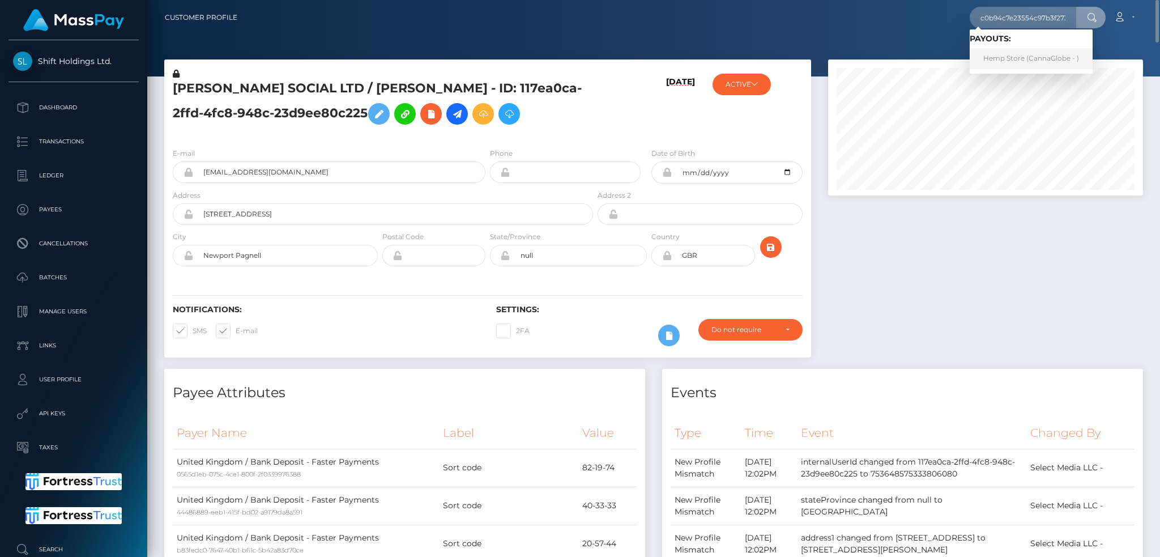
click at [993, 62] on link "Hemp Store (CannaGlobe - )" at bounding box center [1031, 58] width 123 height 21
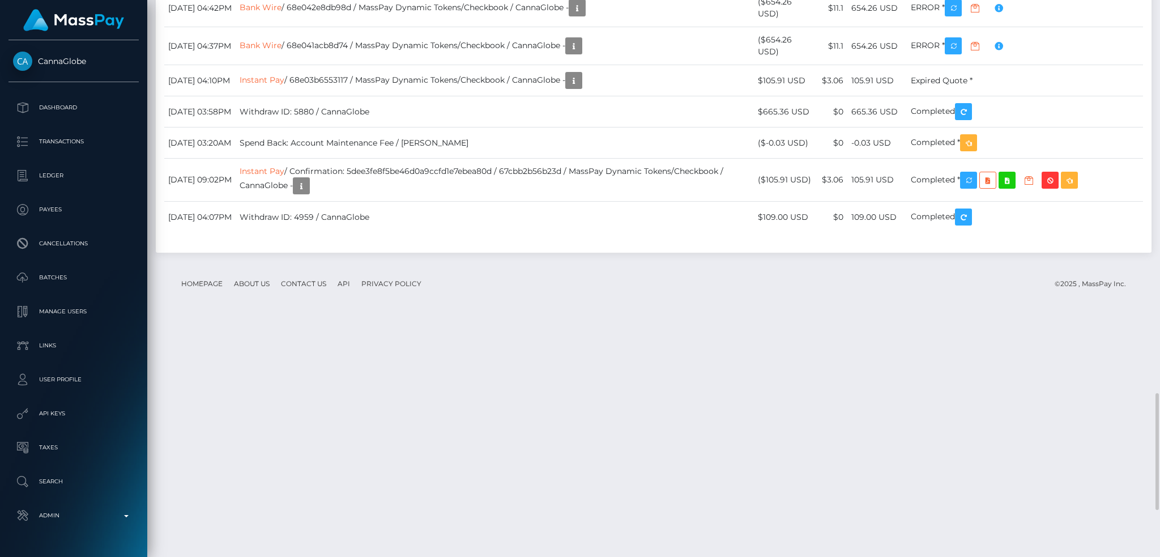
scroll to position [136, 314]
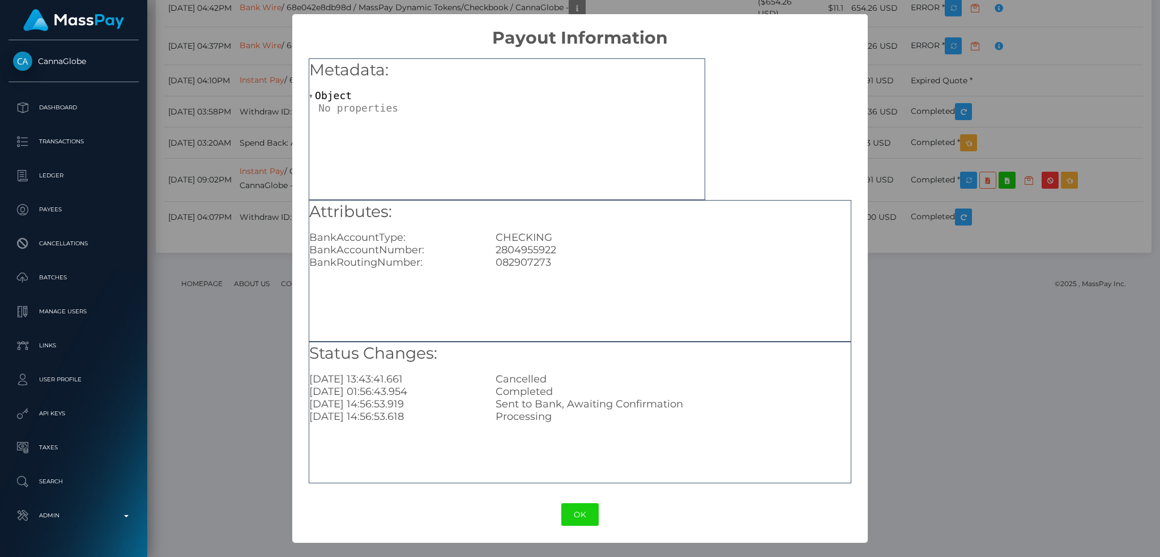
click at [526, 263] on div "082907273" at bounding box center [673, 262] width 372 height 12
copy div "082907273"
click at [583, 517] on button "OK" at bounding box center [579, 514] width 37 height 23
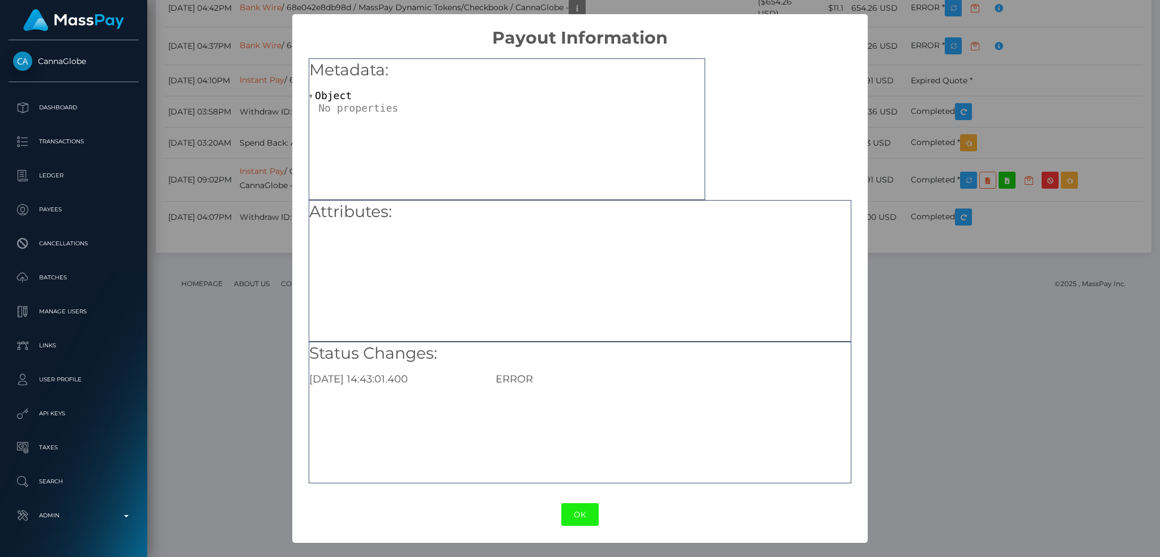
click at [582, 517] on button "OK" at bounding box center [579, 514] width 37 height 23
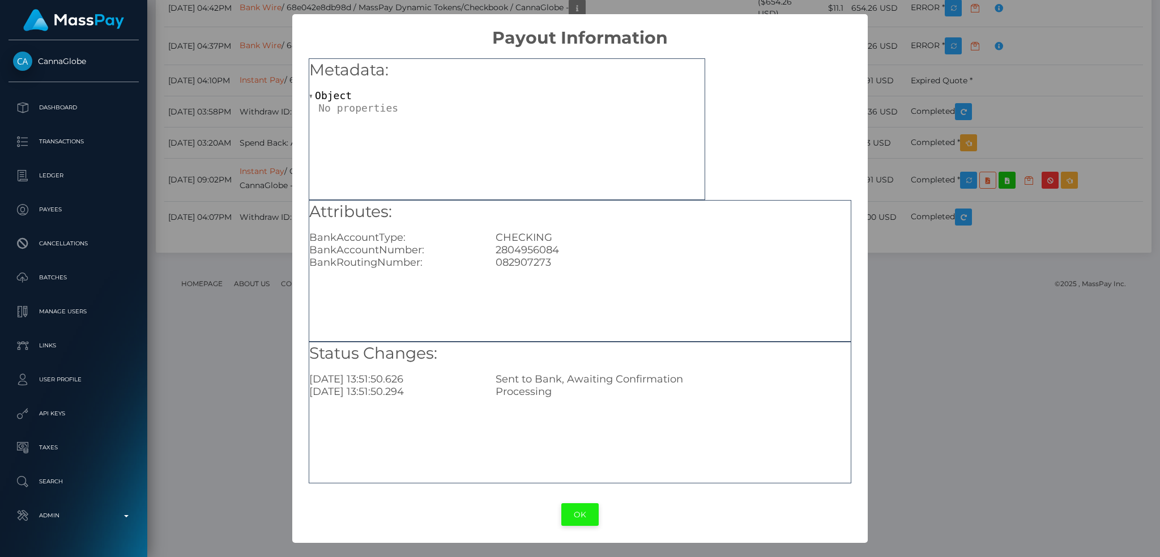
click at [587, 514] on button "OK" at bounding box center [579, 514] width 37 height 23
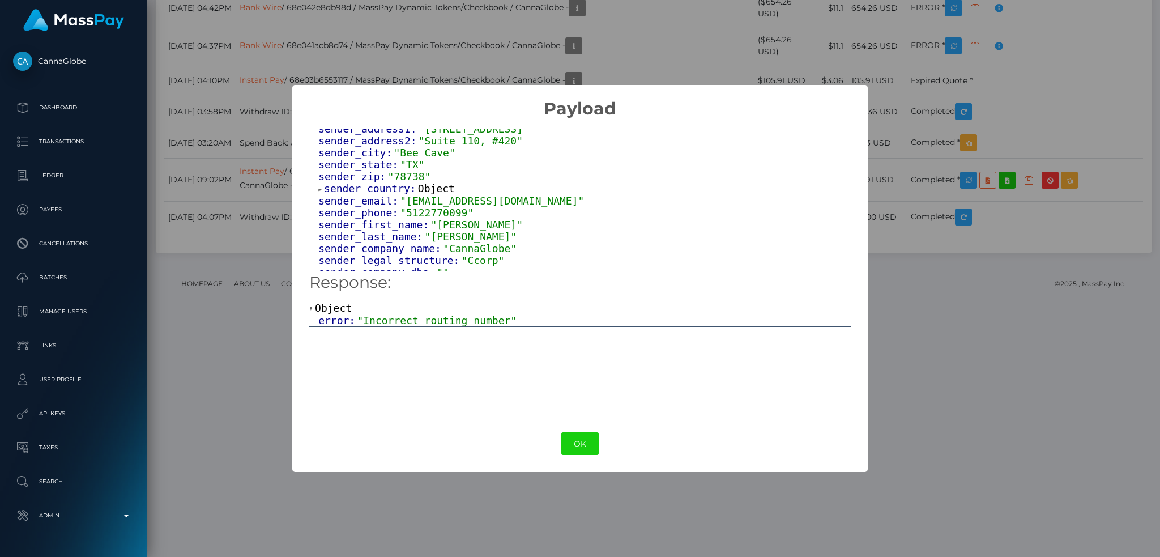
scroll to position [0, 0]
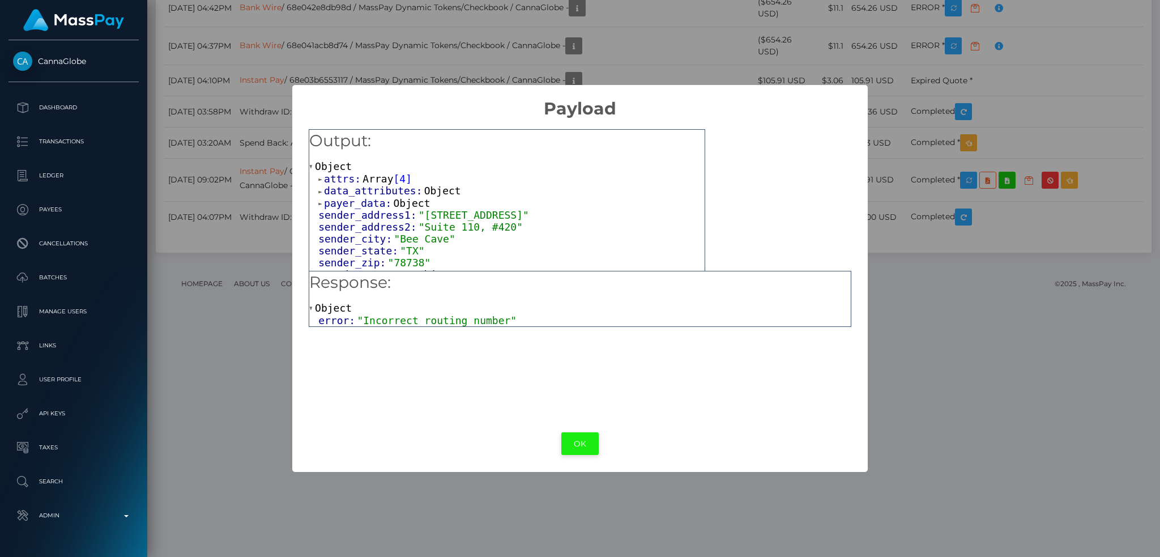
click at [574, 445] on button "OK" at bounding box center [579, 443] width 37 height 23
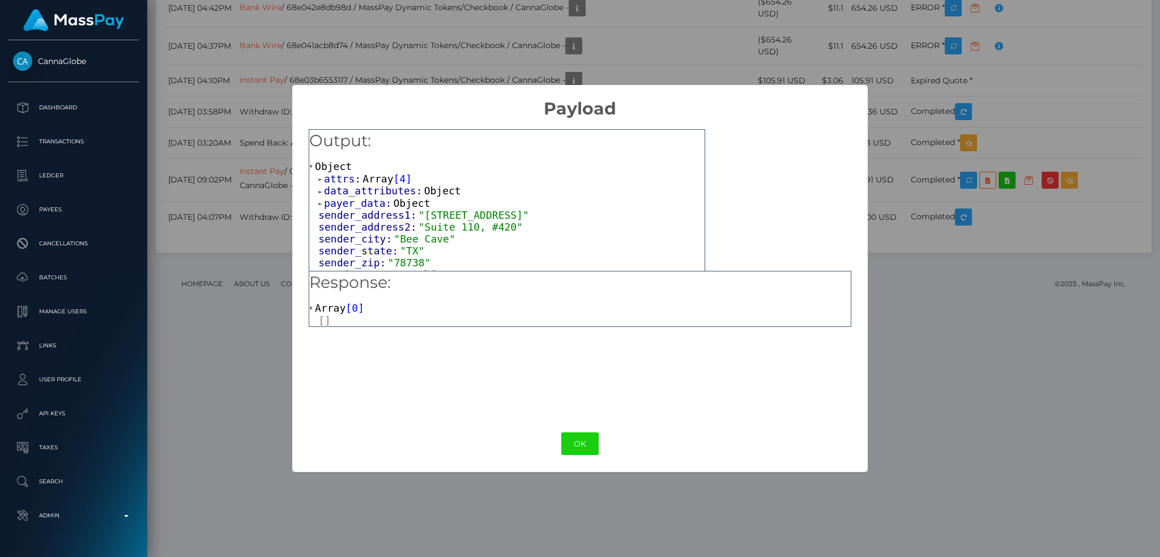
click at [424, 194] on span "Object" at bounding box center [442, 191] width 37 height 12
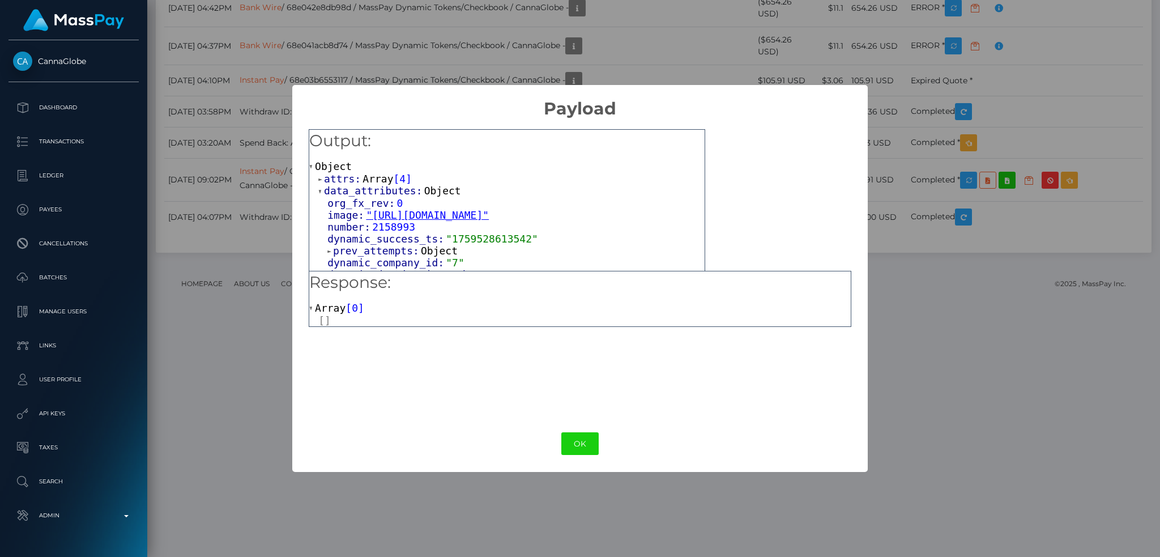
click at [372, 180] on span "Array" at bounding box center [377, 179] width 31 height 12
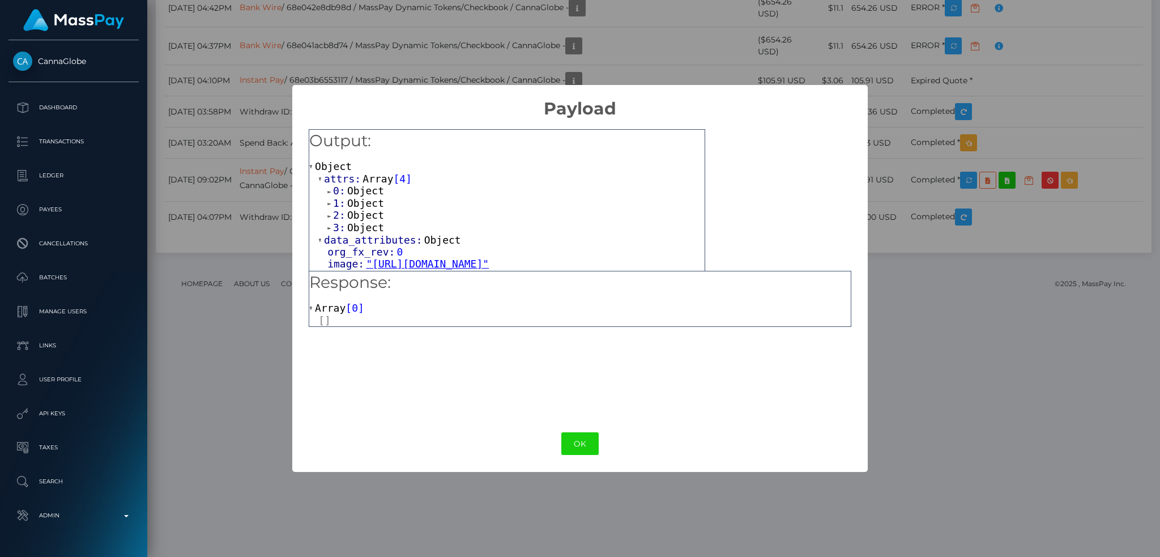
click at [369, 193] on span "Object" at bounding box center [365, 191] width 37 height 12
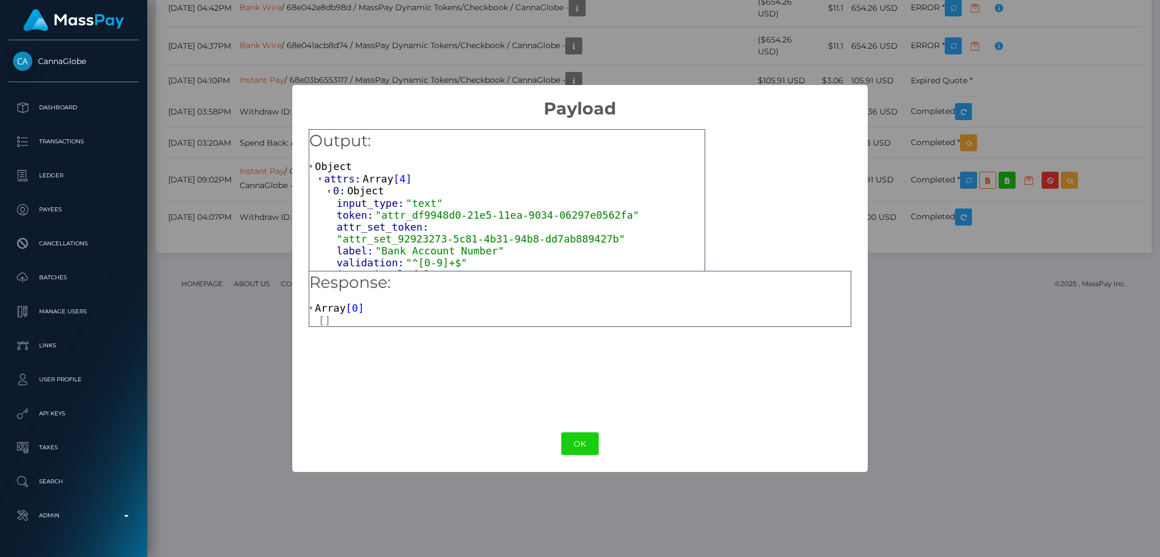
scroll to position [75, 0]
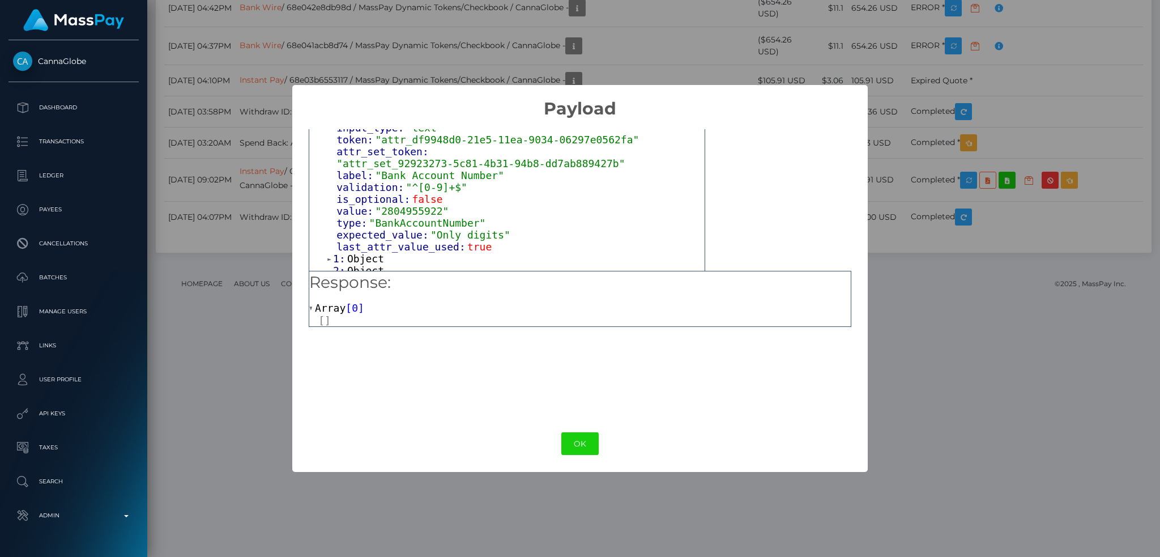
click at [364, 253] on span "Object" at bounding box center [365, 259] width 37 height 12
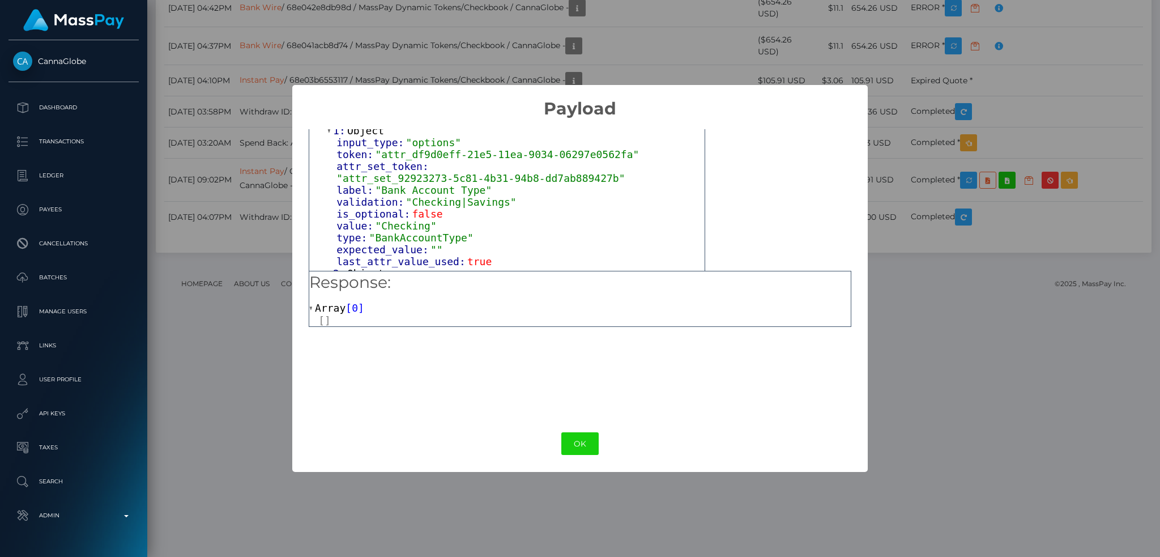
scroll to position [227, 0]
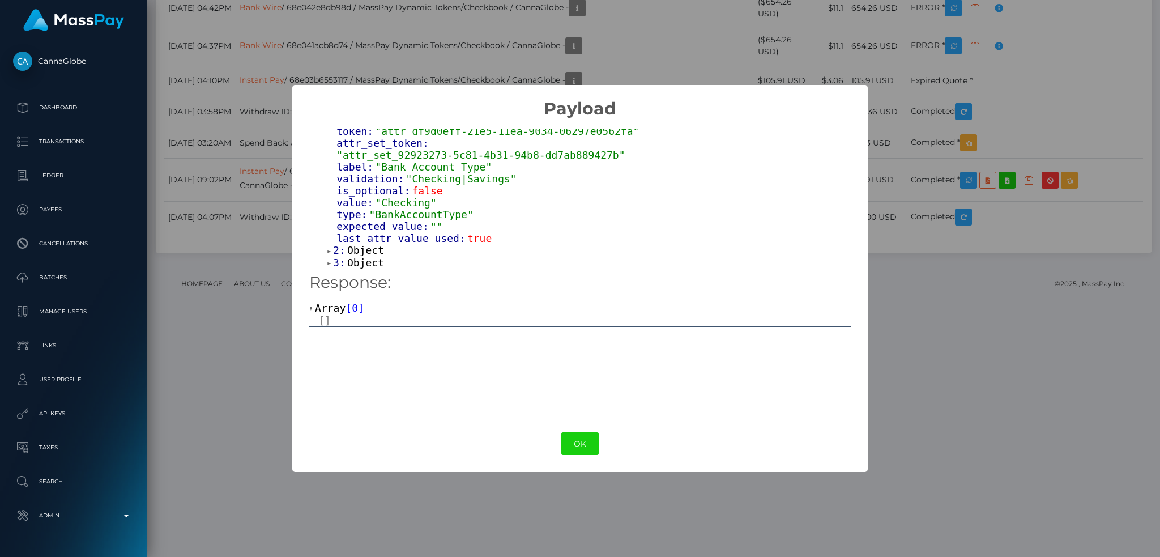
click at [364, 244] on span "Object" at bounding box center [365, 250] width 37 height 12
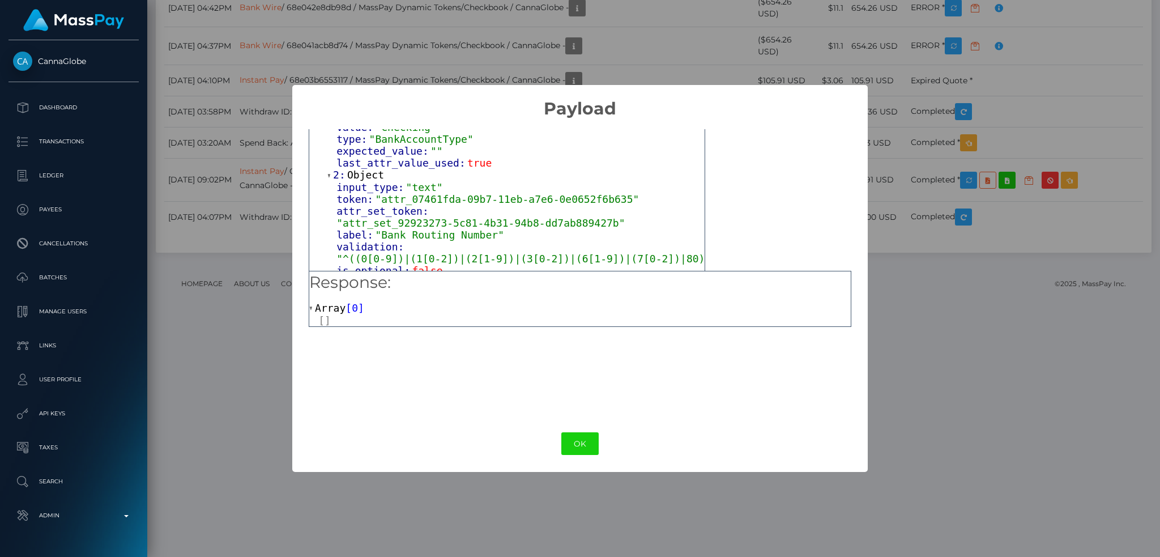
scroll to position [302, 0]
click at [590, 445] on button "OK" at bounding box center [579, 443] width 37 height 23
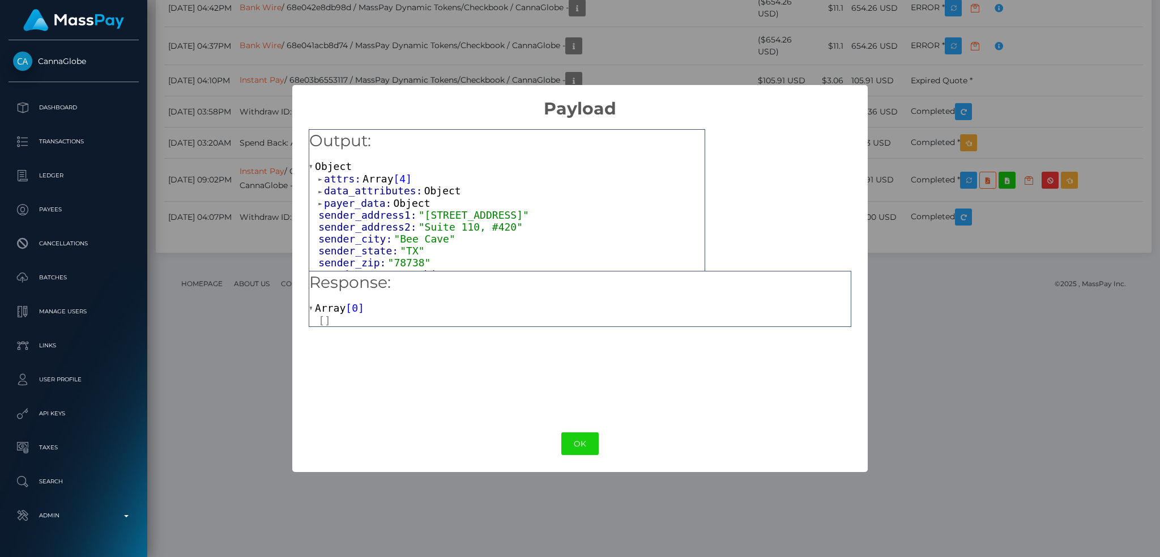
click at [364, 182] on span "Array" at bounding box center [377, 179] width 31 height 12
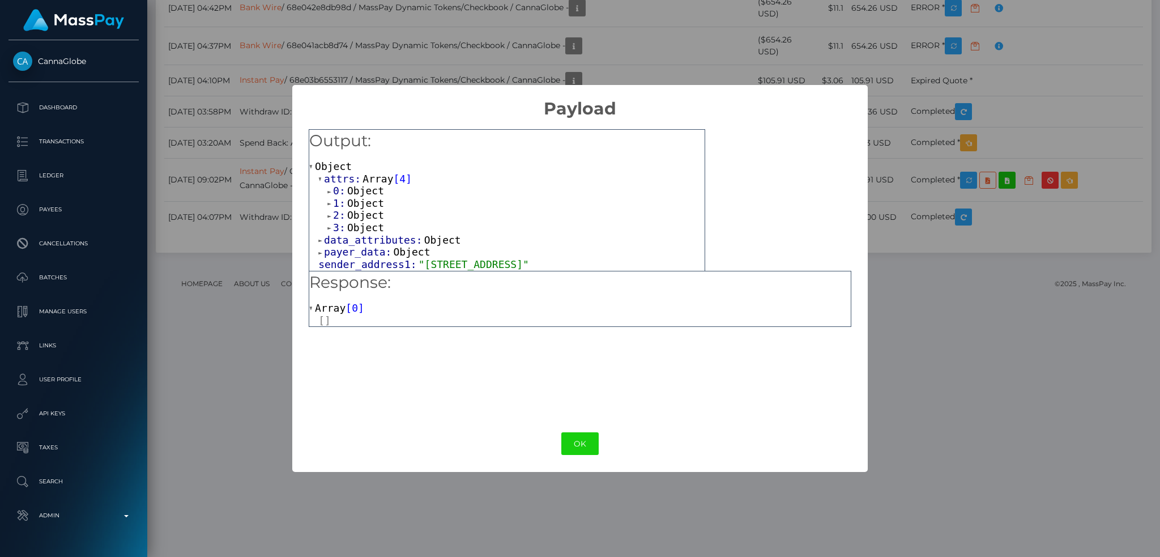
click at [368, 217] on span "Object" at bounding box center [365, 215] width 37 height 12
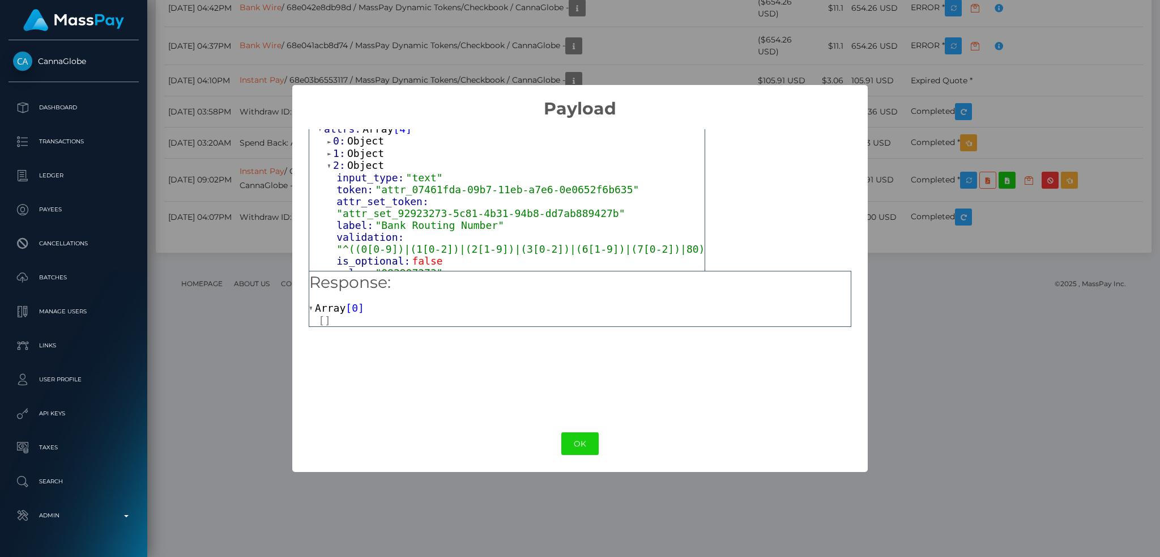
scroll to position [75, 0]
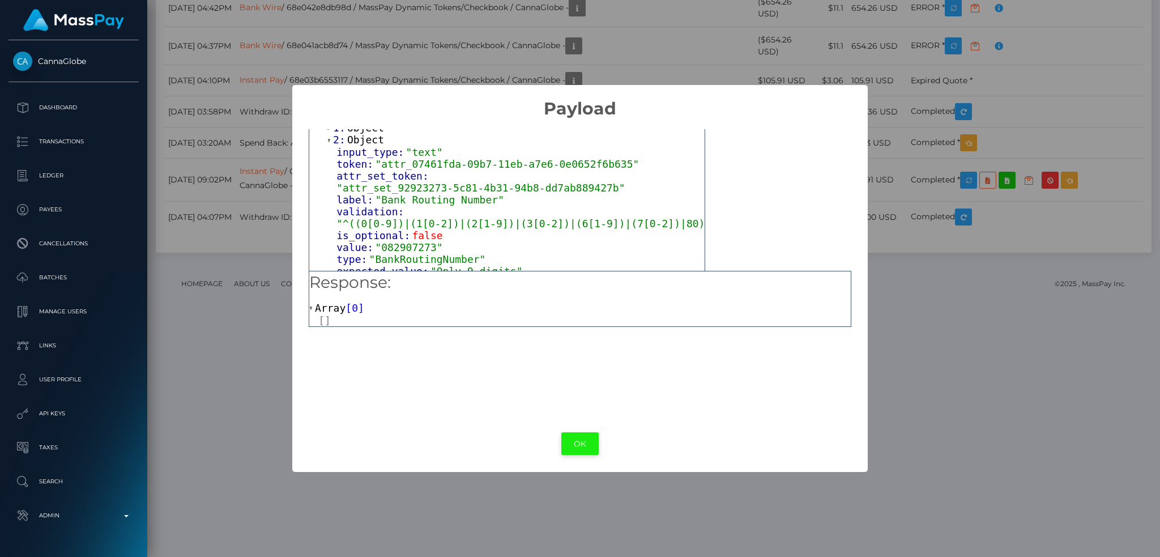
click at [587, 439] on button "OK" at bounding box center [579, 443] width 37 height 23
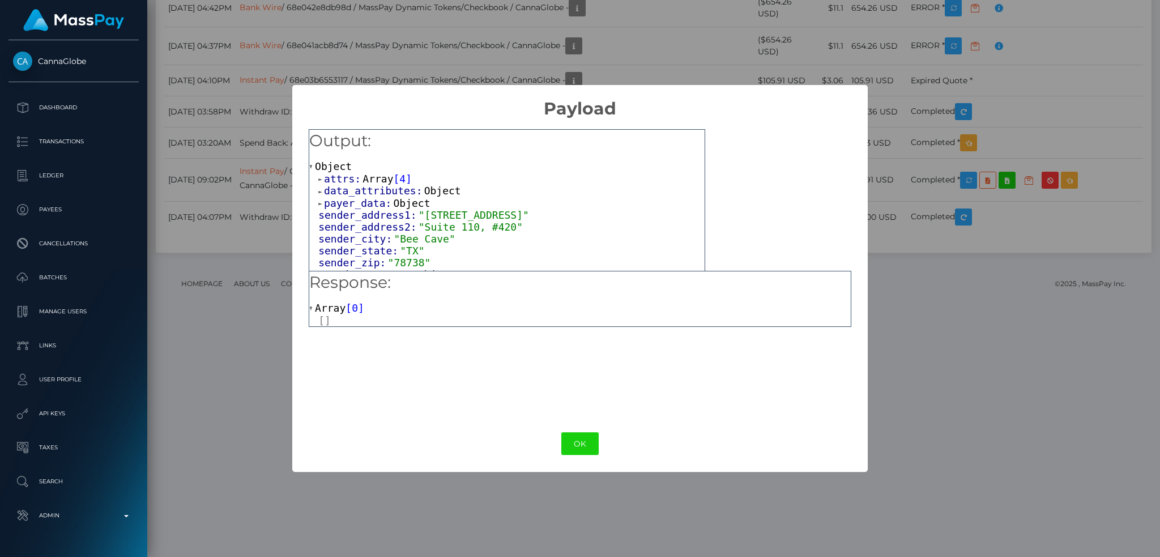
click at [368, 175] on span "Array" at bounding box center [377, 179] width 31 height 12
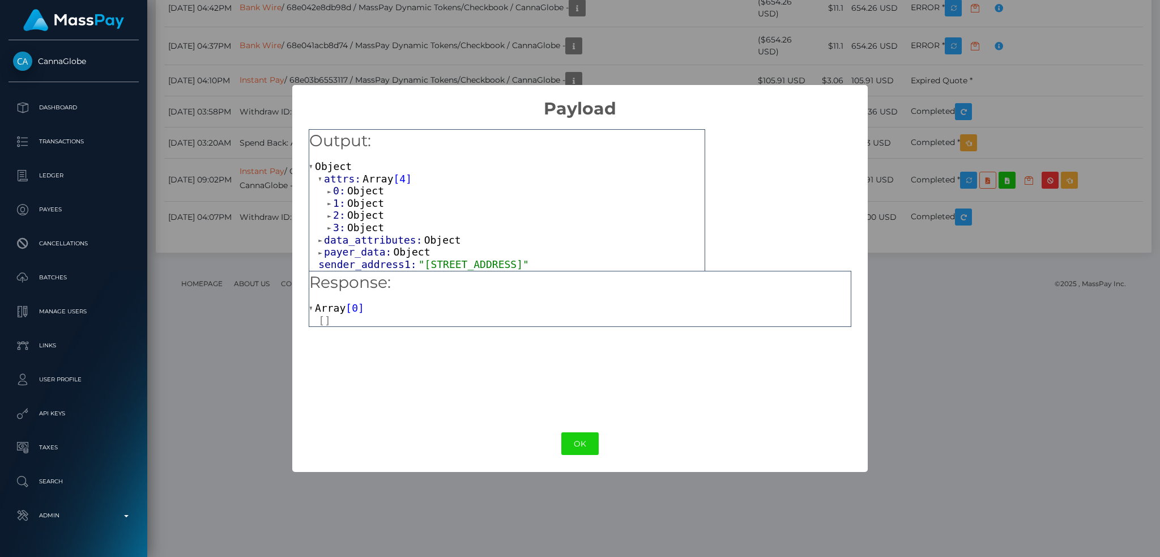
click at [361, 214] on span "Object" at bounding box center [365, 215] width 37 height 12
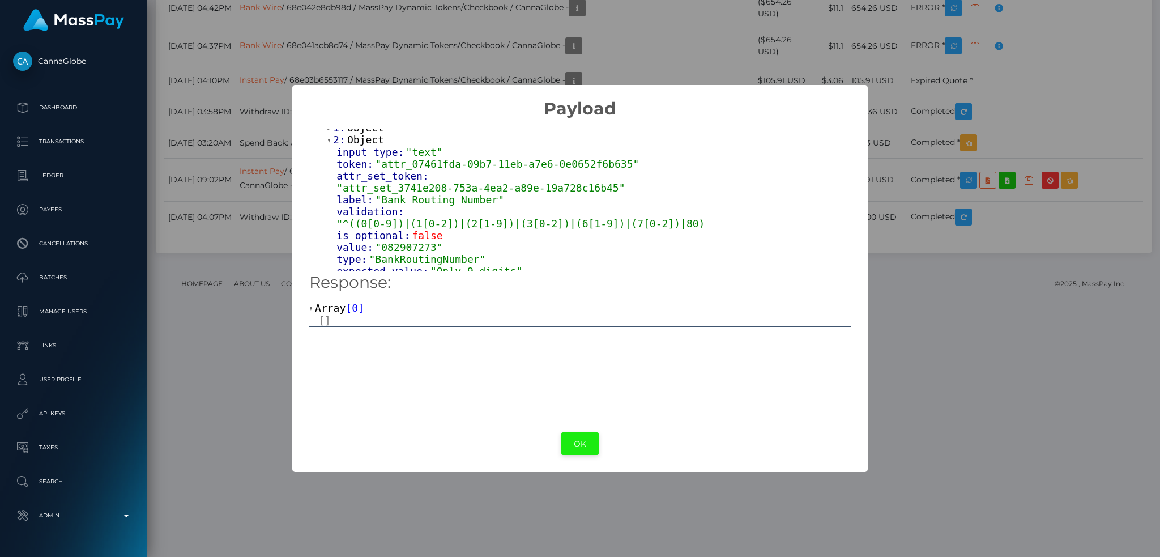
click at [587, 453] on button "OK" at bounding box center [579, 443] width 37 height 23
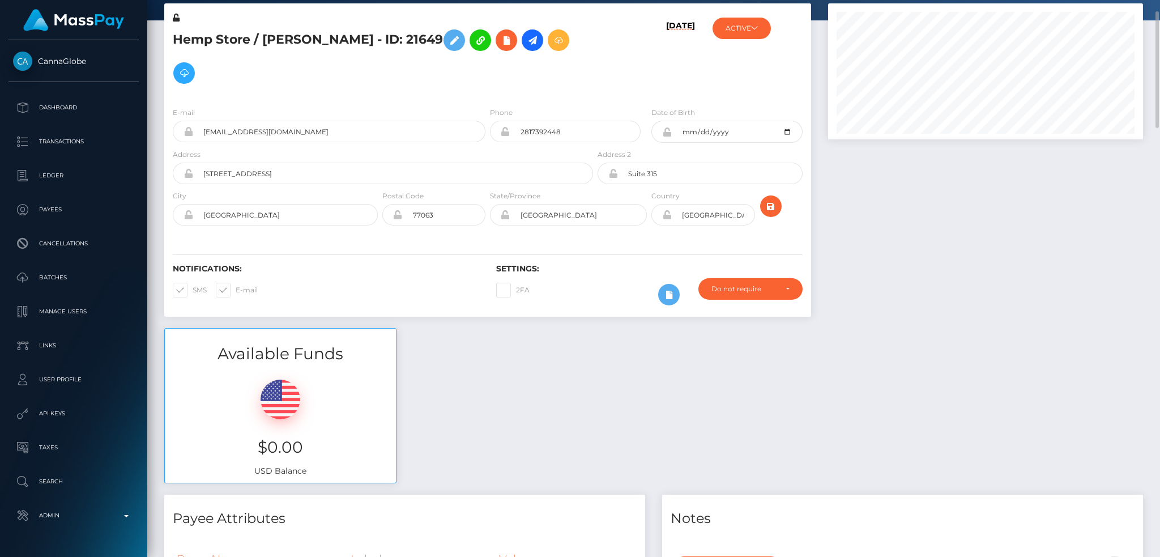
scroll to position [0, 0]
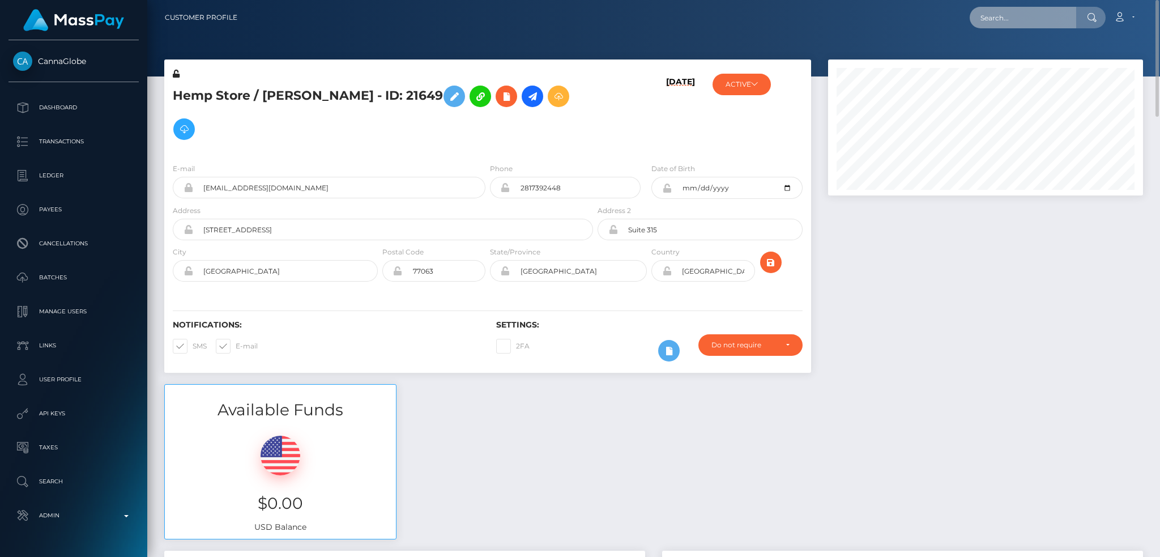
click at [1005, 18] on input "text" at bounding box center [1023, 18] width 106 height 22
paste input "[EMAIL_ADDRESS][DOMAIN_NAME]"
type input "[EMAIL_ADDRESS][DOMAIN_NAME]"
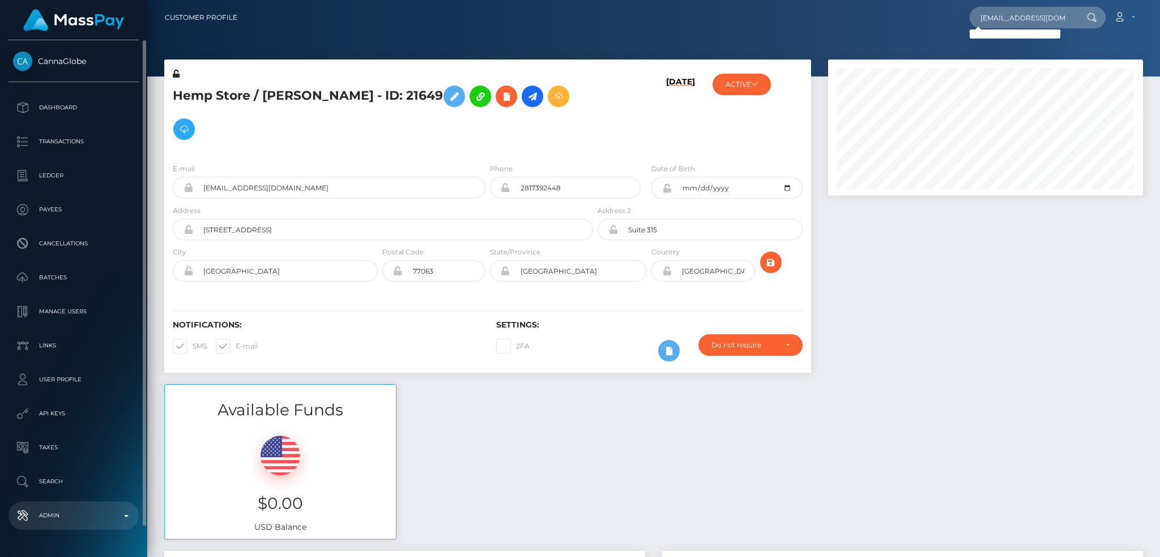
click at [89, 517] on p "Admin" at bounding box center [73, 515] width 121 height 17
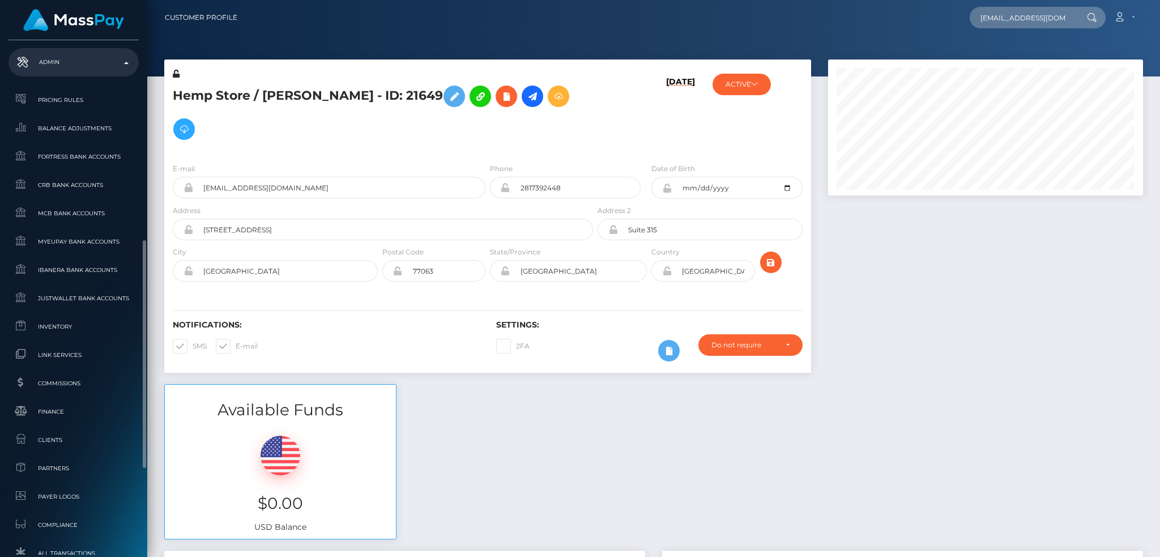
scroll to position [664, 0]
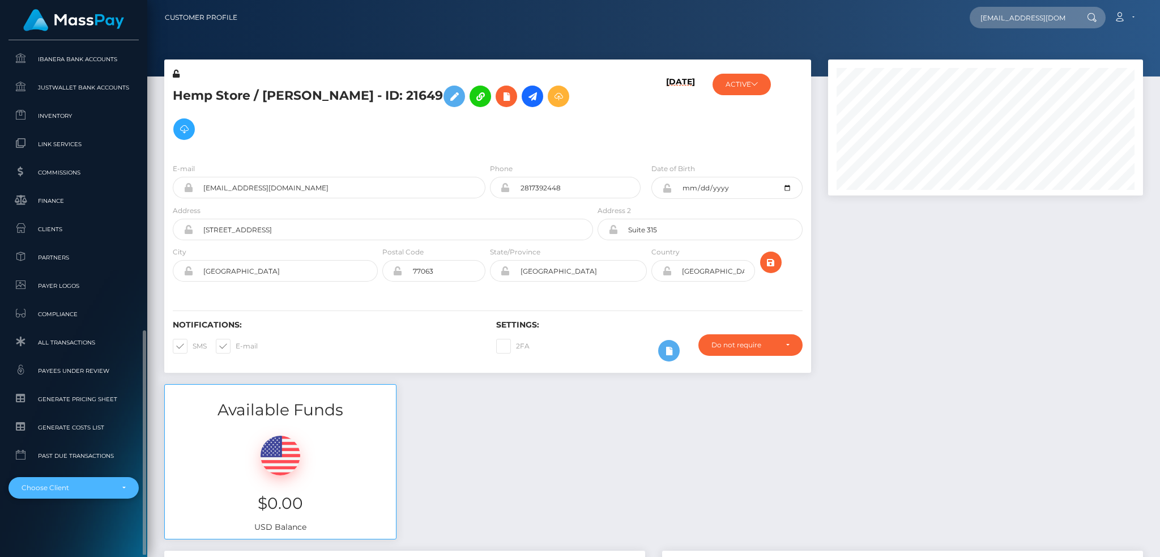
click at [88, 491] on div "Choose Client" at bounding box center [67, 487] width 91 height 9
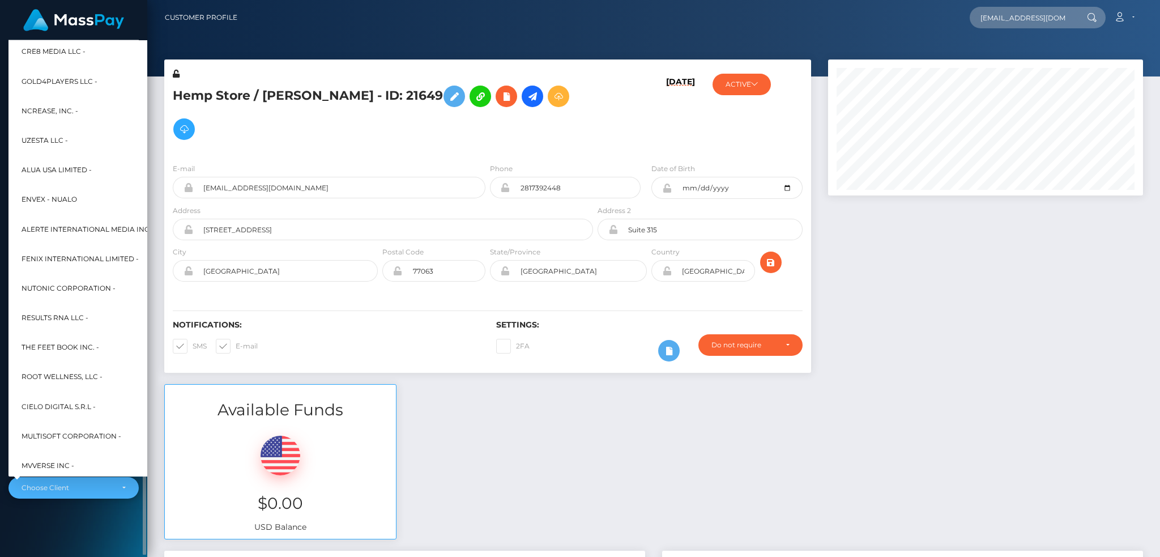
scroll to position [859, 0]
click at [500, 473] on div "Available Funds $0.00 USD Balance" at bounding box center [654, 467] width 996 height 167
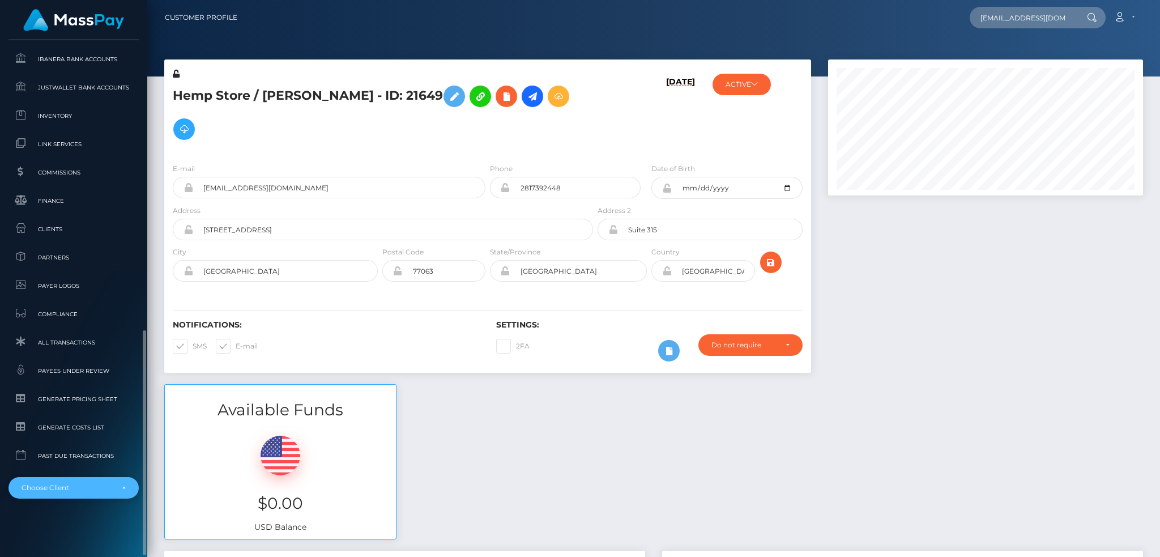
click at [48, 493] on div "Choose Client" at bounding box center [73, 488] width 130 height 22
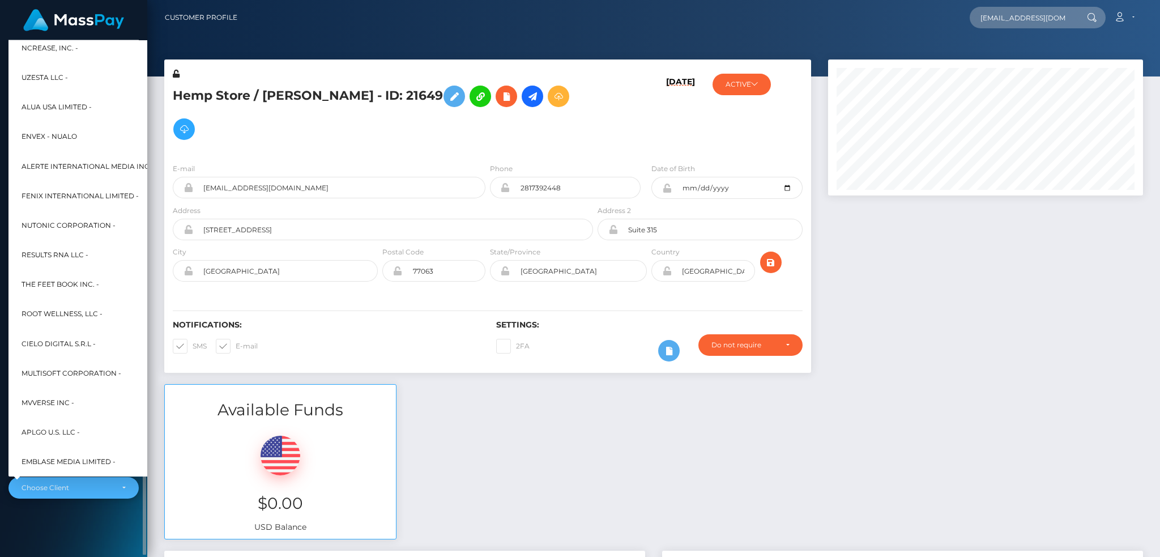
scroll to position [1106, 0]
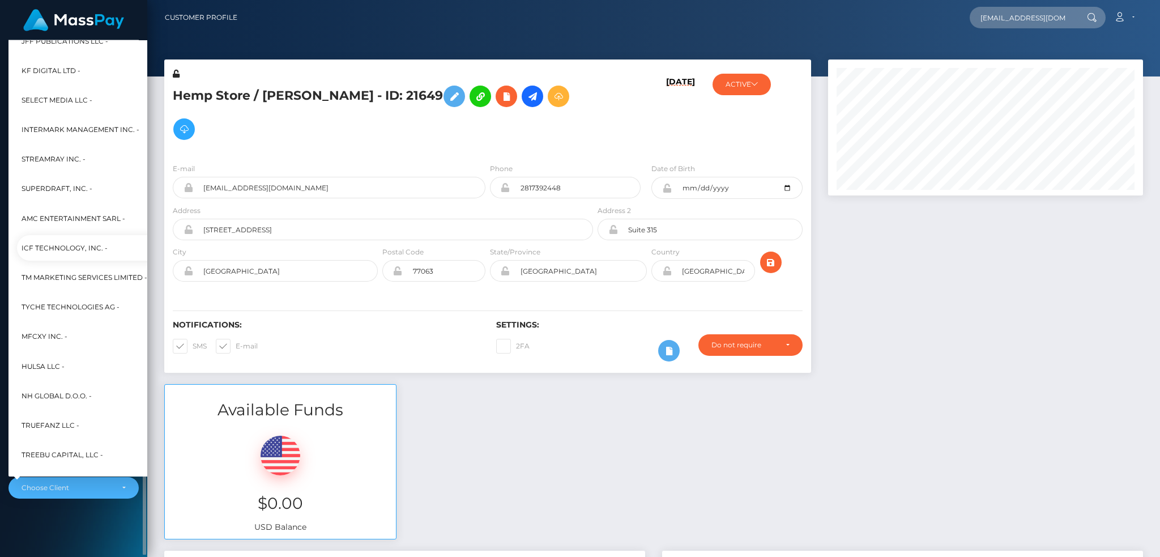
click at [80, 250] on span "ICF Technology, Inc. -" at bounding box center [65, 248] width 86 height 15
select select "49"
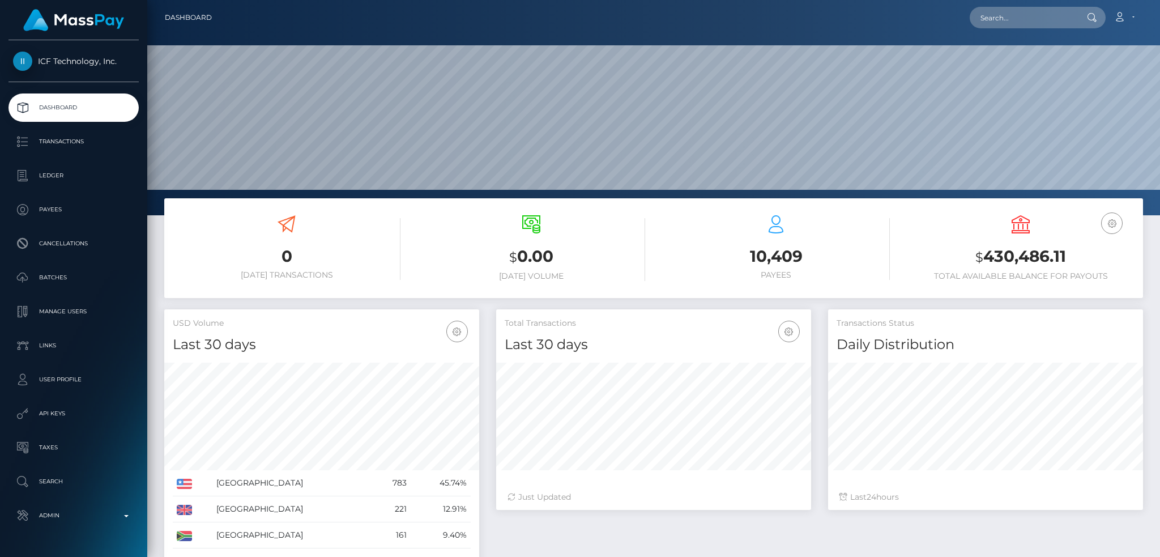
scroll to position [201, 314]
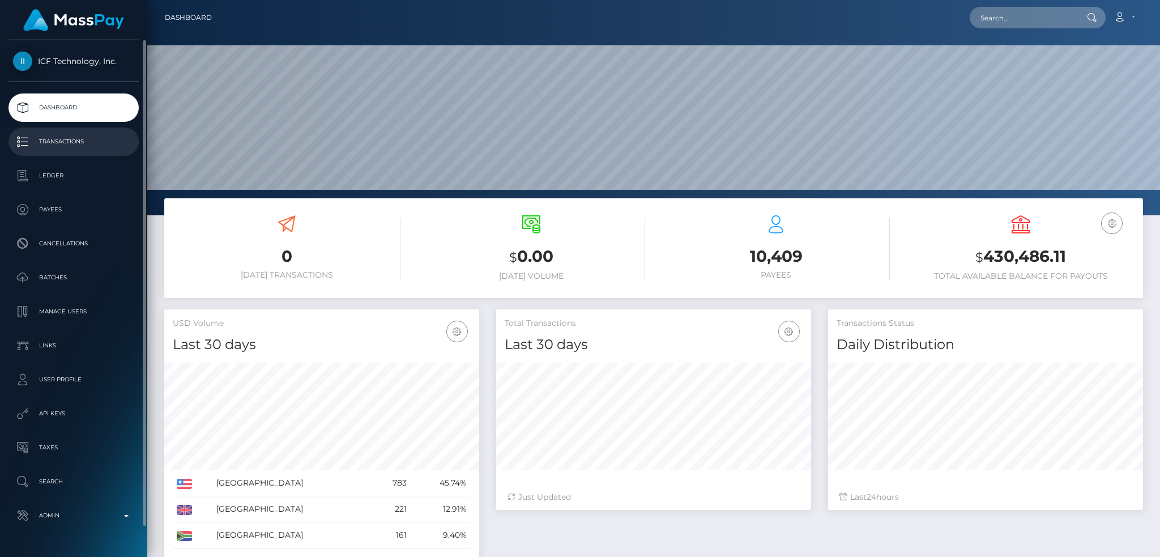
click at [103, 141] on p "Transactions" at bounding box center [73, 141] width 121 height 17
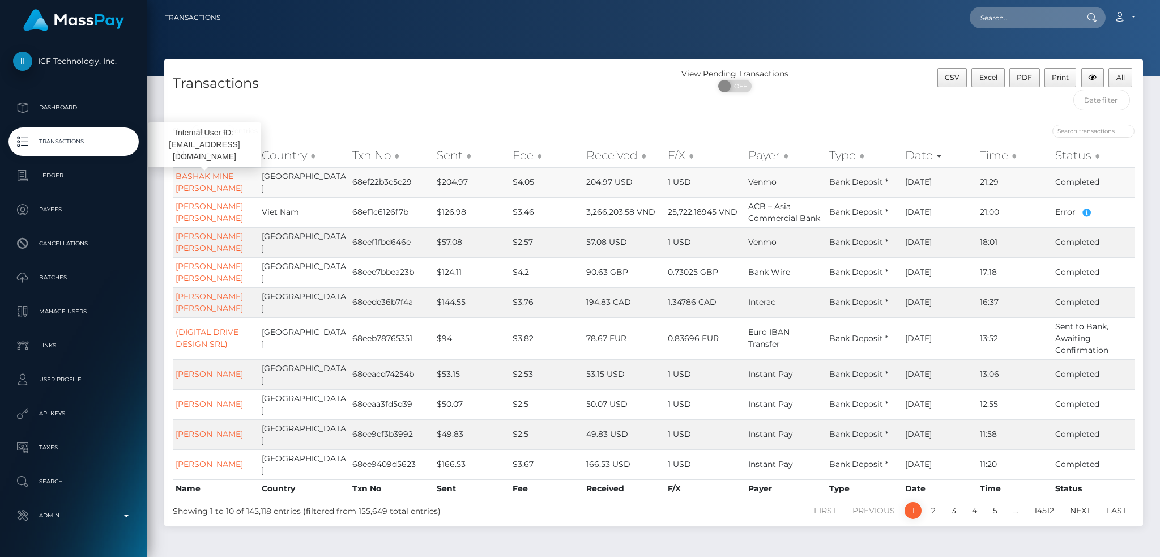
click at [224, 177] on link "BASHAK MINE [PERSON_NAME]" at bounding box center [209, 182] width 67 height 22
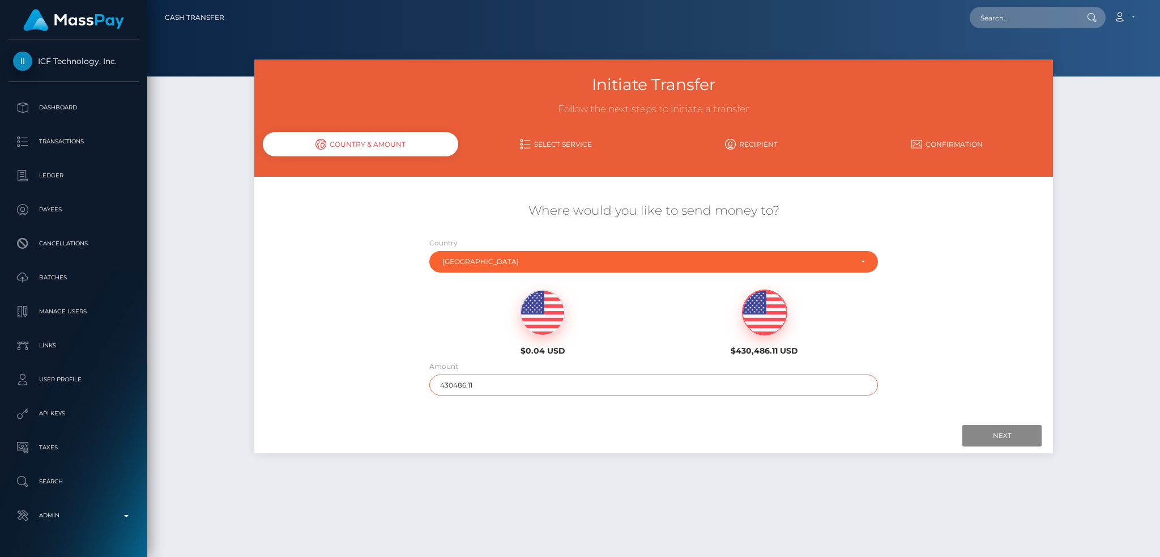
drag, startPoint x: 496, startPoint y: 389, endPoint x: 403, endPoint y: 384, distance: 92.5
click at [403, 384] on div "Where would you like to send money to? Country Abkhazia Afghanistan Albania Alg…" at bounding box center [653, 299] width 799 height 204
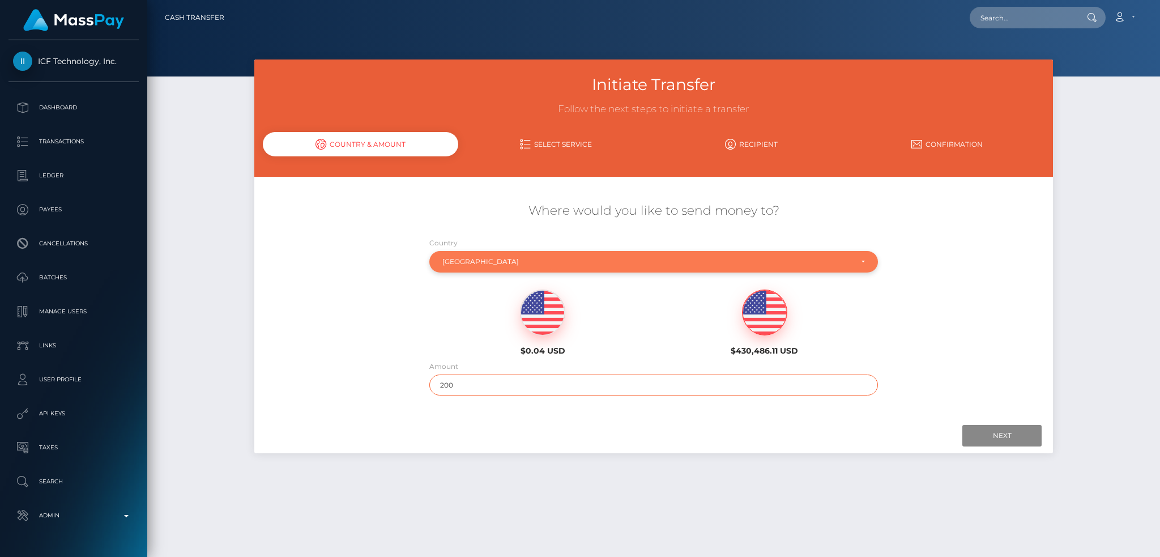
type input "200"
drag, startPoint x: 569, startPoint y: 256, endPoint x: 563, endPoint y: 261, distance: 7.3
click at [569, 256] on div "United States" at bounding box center [653, 262] width 449 height 22
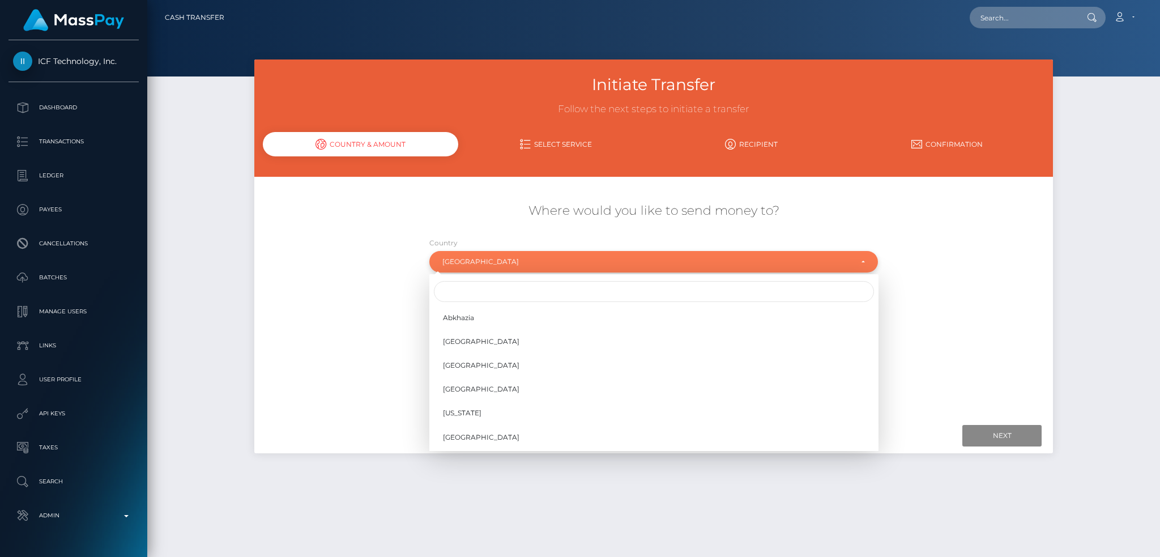
scroll to position [4652, 0]
click at [485, 301] on input "Search" at bounding box center [654, 291] width 440 height 21
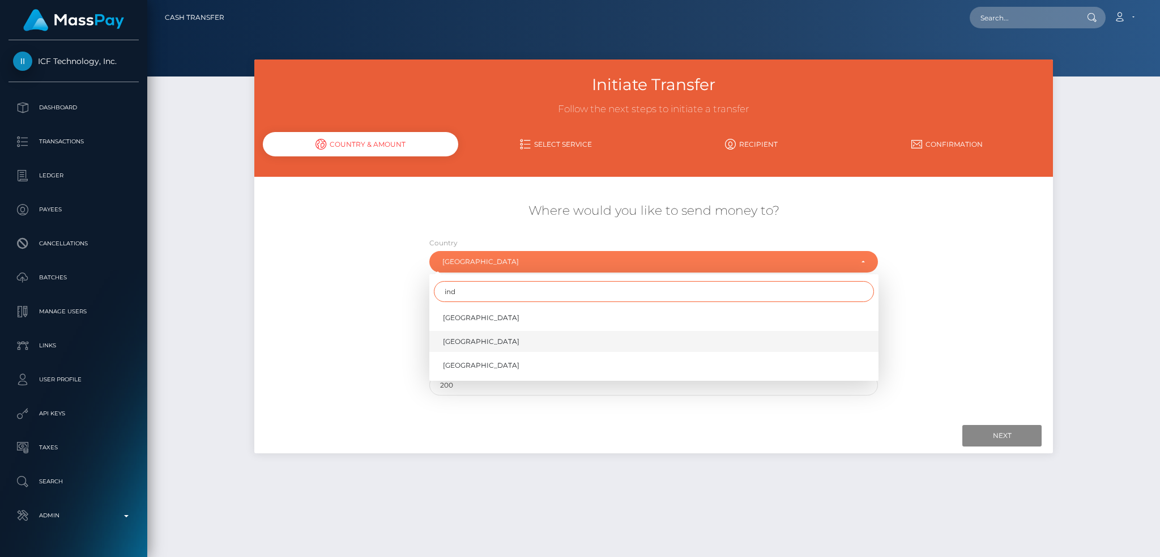
type input "ind"
drag, startPoint x: 451, startPoint y: 335, endPoint x: 488, endPoint y: 336, distance: 36.8
click at [451, 336] on link "India" at bounding box center [653, 341] width 449 height 21
select select "IND"
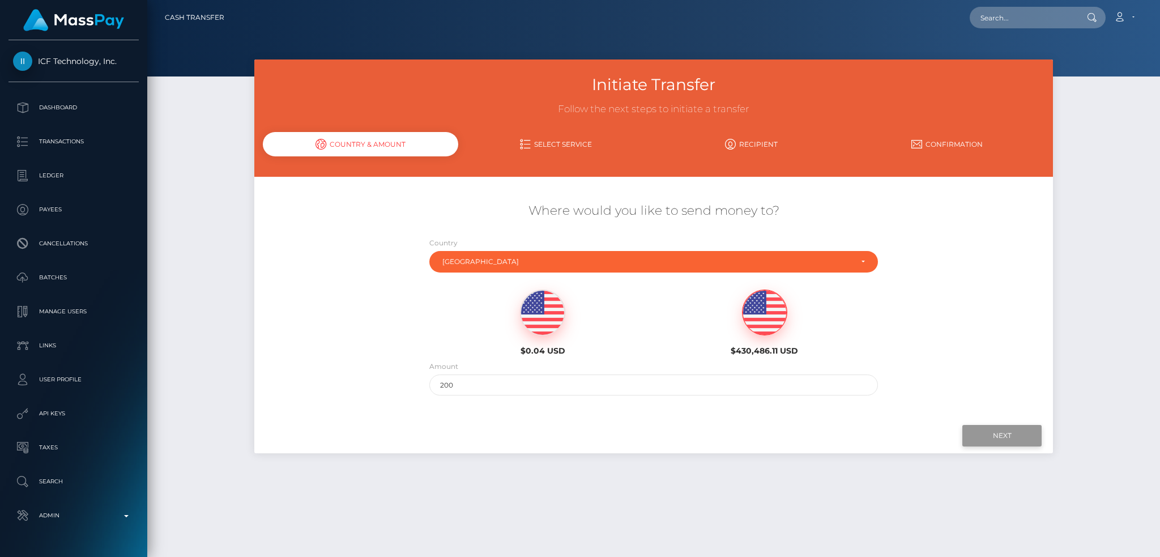
click at [982, 437] on input "Next" at bounding box center [1001, 436] width 79 height 22
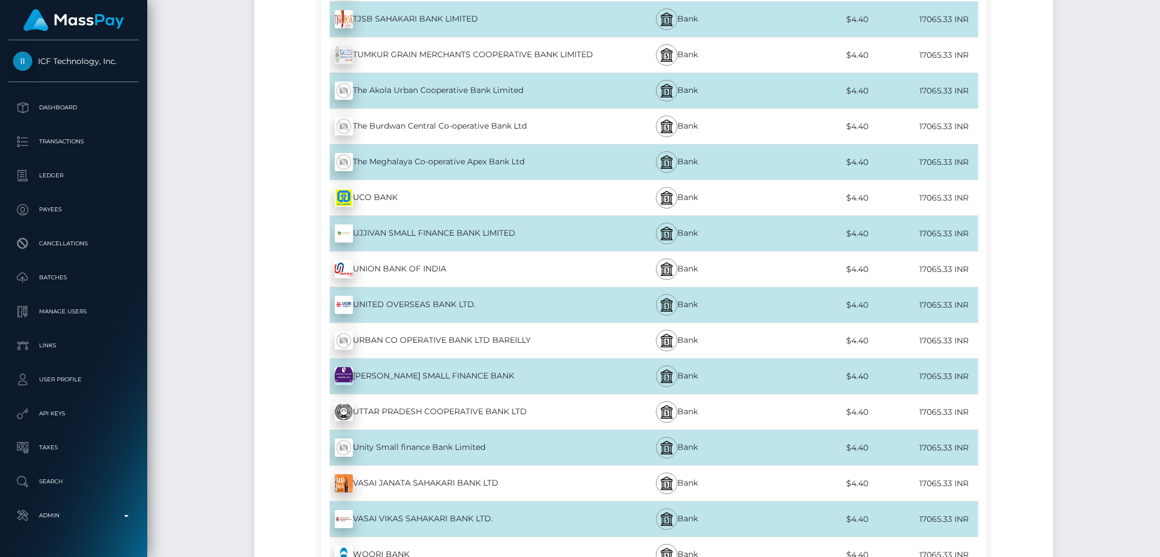
scroll to position [10544, 0]
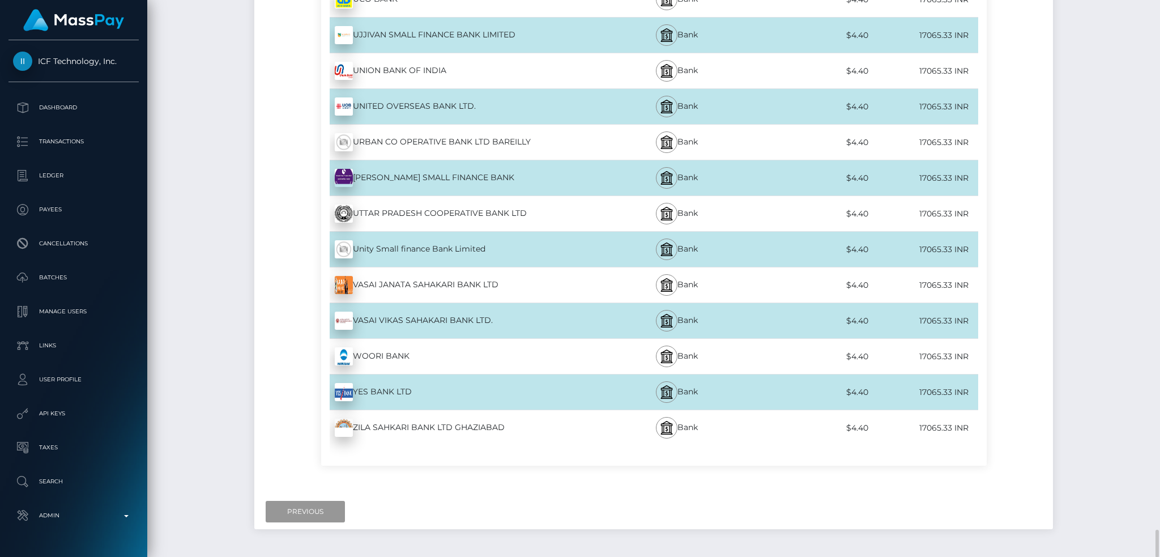
click at [305, 501] on input "Previous" at bounding box center [305, 512] width 79 height 22
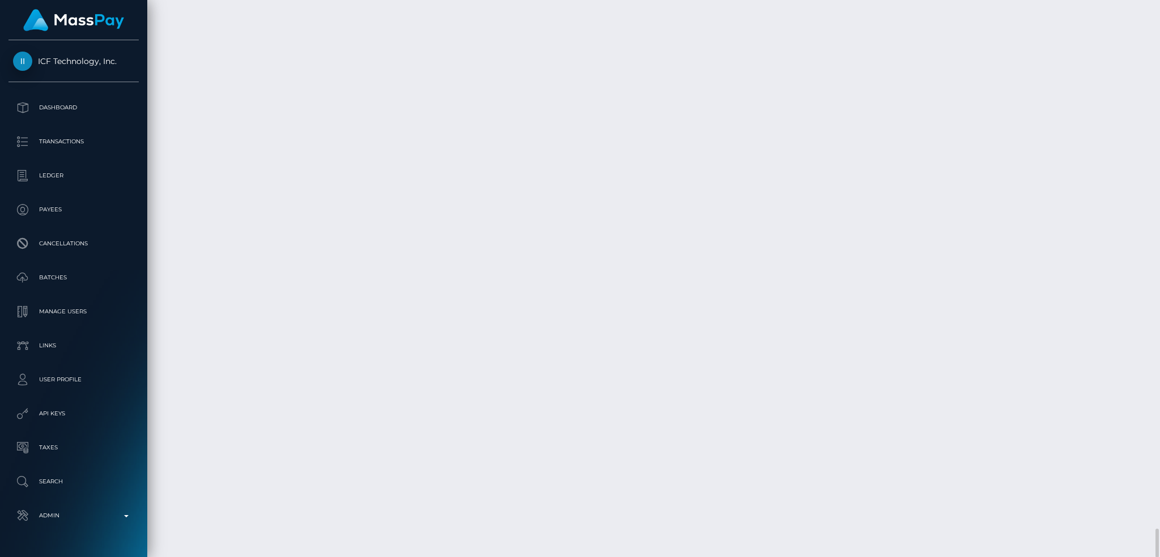
scroll to position [9713, 0]
drag, startPoint x: 1154, startPoint y: 544, endPoint x: 1121, endPoint y: 32, distance: 513.6
click at [1124, 51] on div "Cash Transfer Loading... Loading..." at bounding box center [653, 278] width 1013 height 557
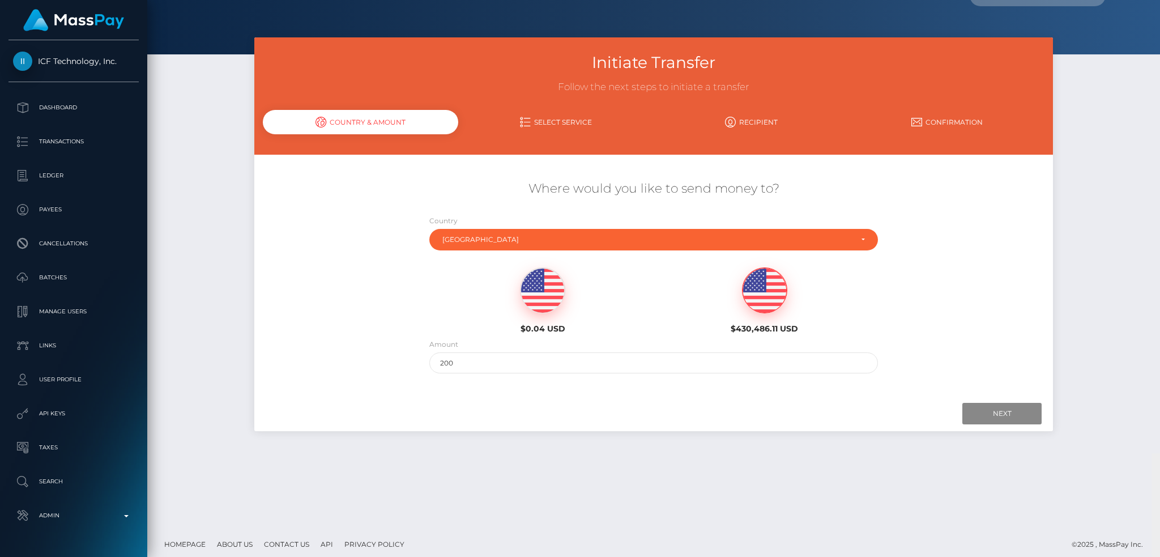
scroll to position [0, 0]
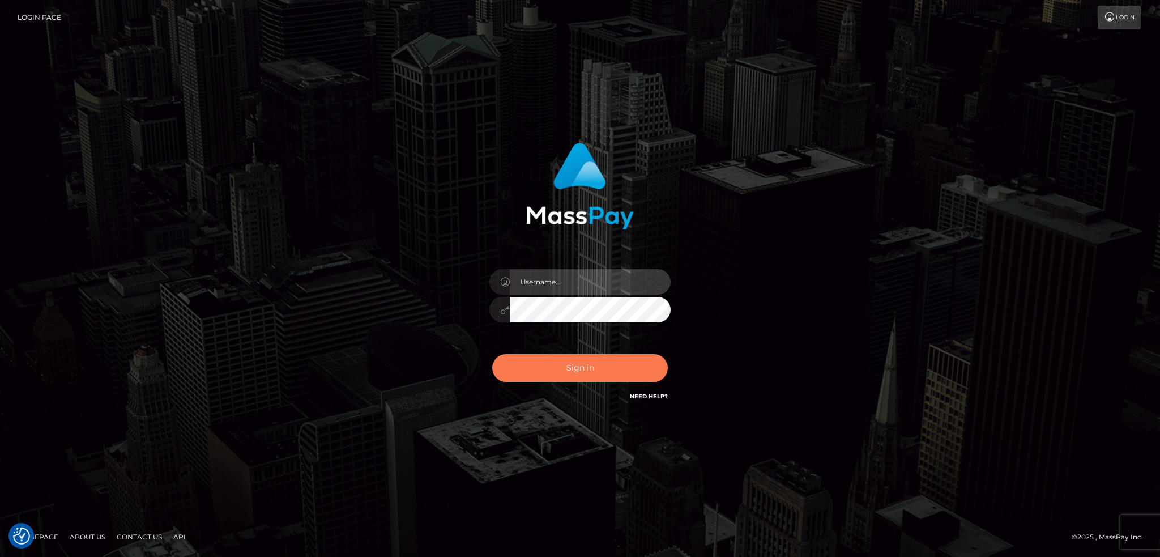
type input "alexstef"
click at [589, 369] on button "Sign in" at bounding box center [580, 368] width 176 height 28
type input "alexstef"
click at [603, 365] on button "Sign in" at bounding box center [580, 368] width 176 height 28
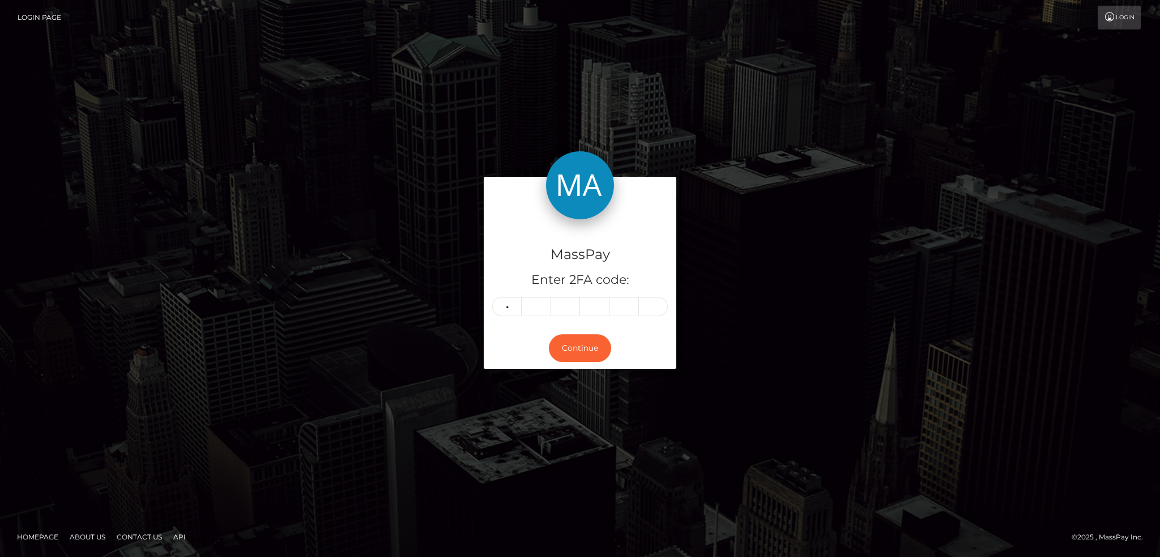
type input "2"
type input "0"
type input "2"
type input "0"
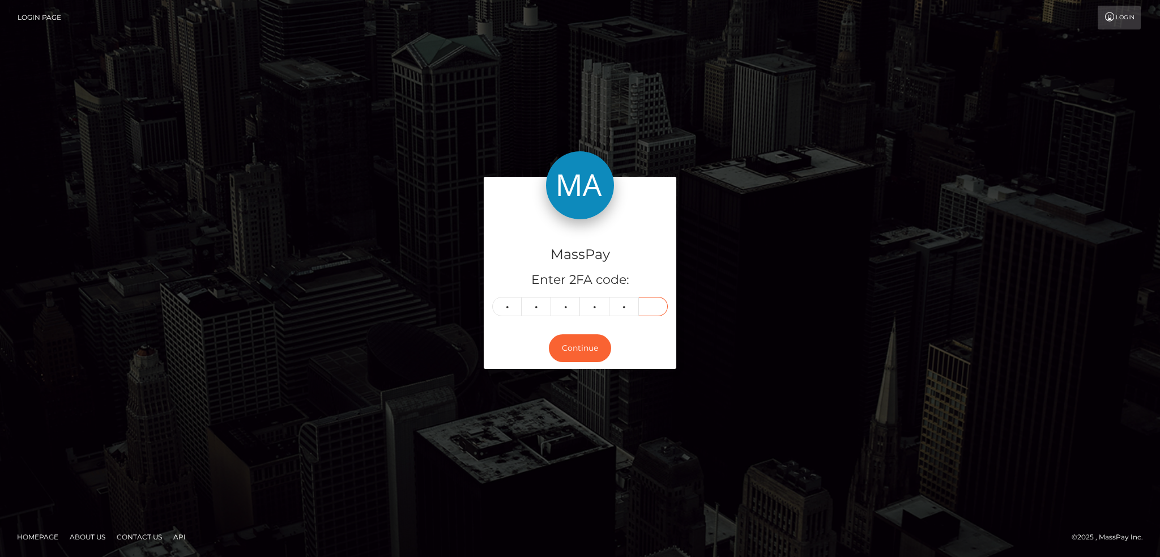
type input "4"
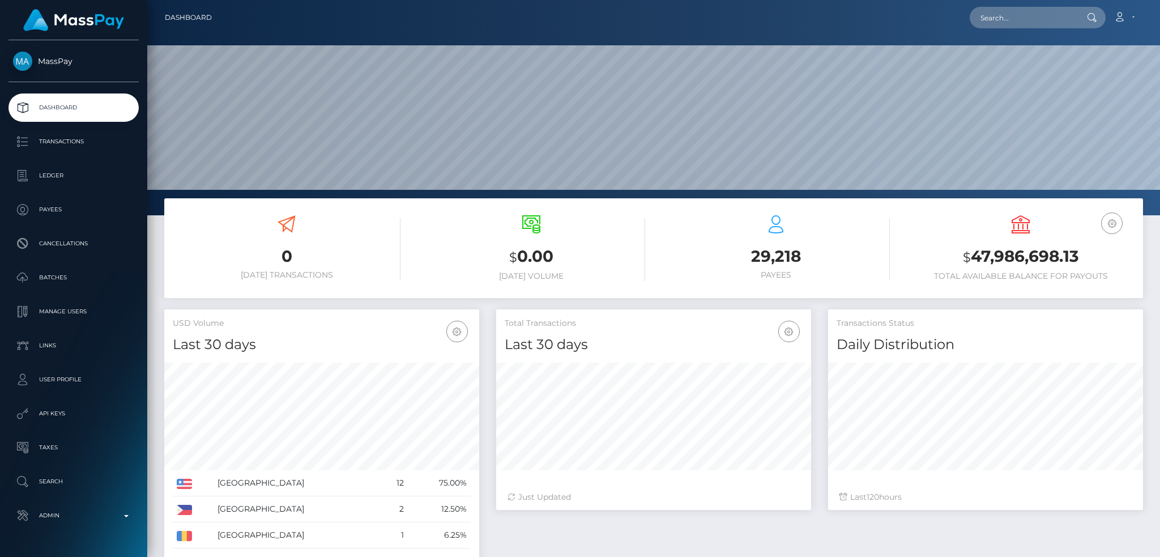
scroll to position [201, 314]
click at [1004, 14] on input "text" at bounding box center [1023, 18] width 106 height 22
paste input "[PERSON_NAME][EMAIL_ADDRESS][DOMAIN_NAME]"
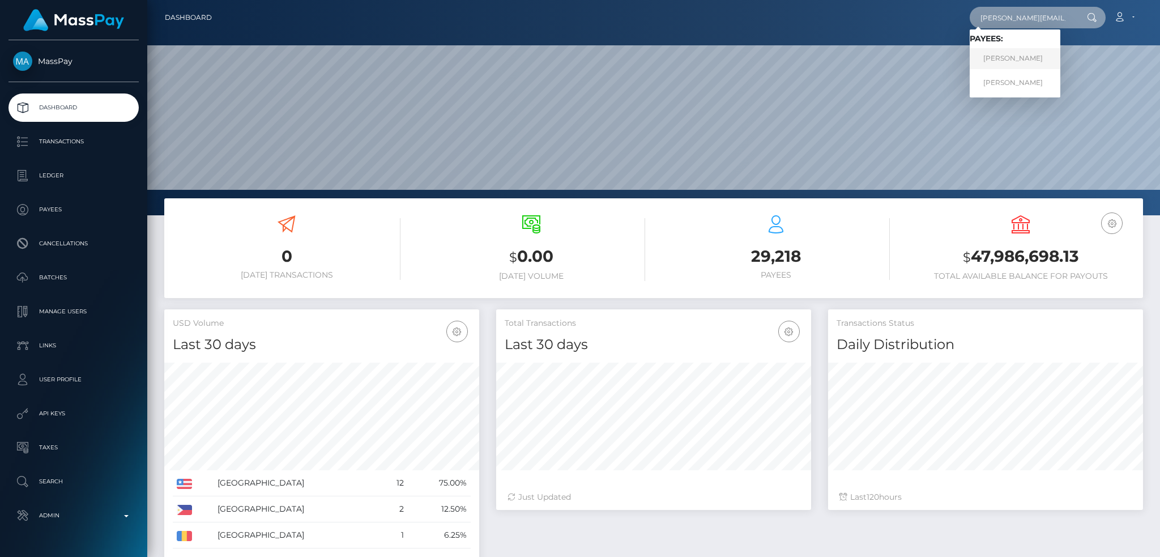
type input "[PERSON_NAME][EMAIL_ADDRESS][DOMAIN_NAME]"
click at [1029, 62] on link "[PERSON_NAME]" at bounding box center [1015, 58] width 91 height 21
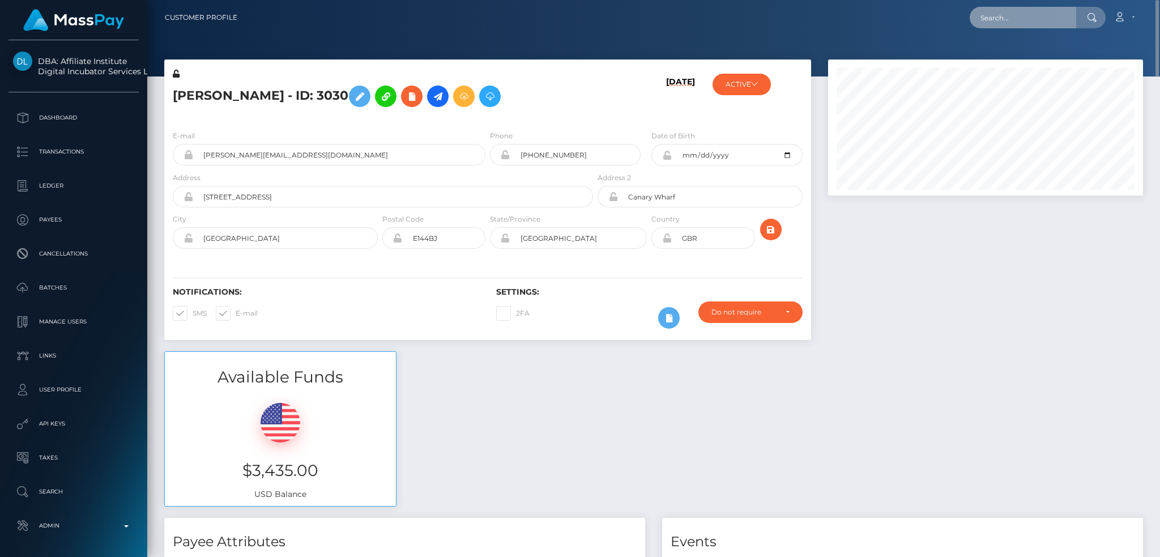
click at [1001, 14] on input "text" at bounding box center [1023, 18] width 106 height 22
paste input "[PERSON_NAME][EMAIL_ADDRESS][DOMAIN_NAME]"
type input "[PERSON_NAME][EMAIL_ADDRESS][DOMAIN_NAME]"
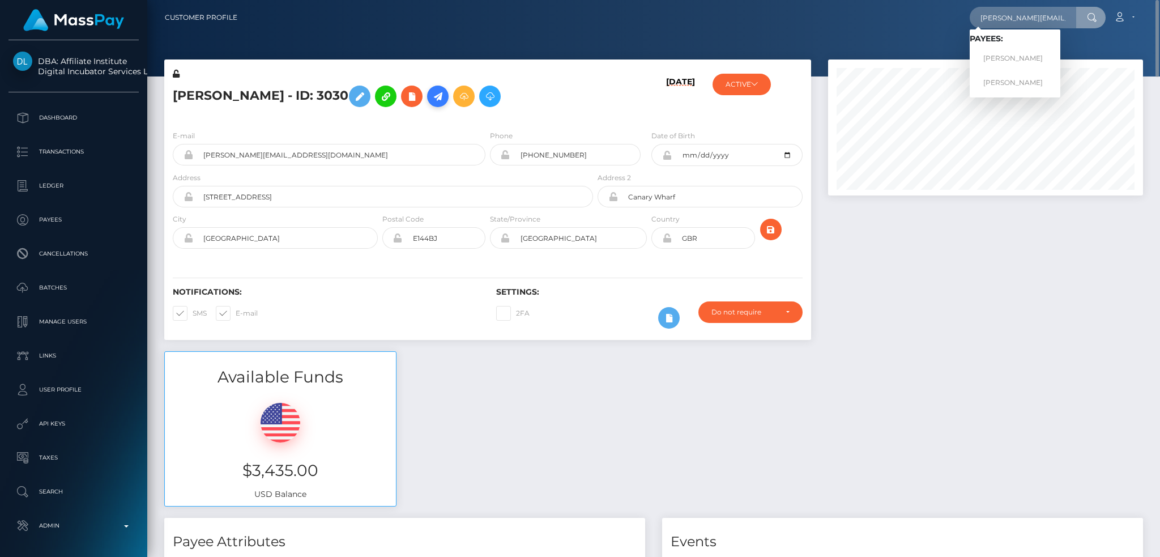
click at [431, 97] on icon at bounding box center [438, 96] width 14 height 14
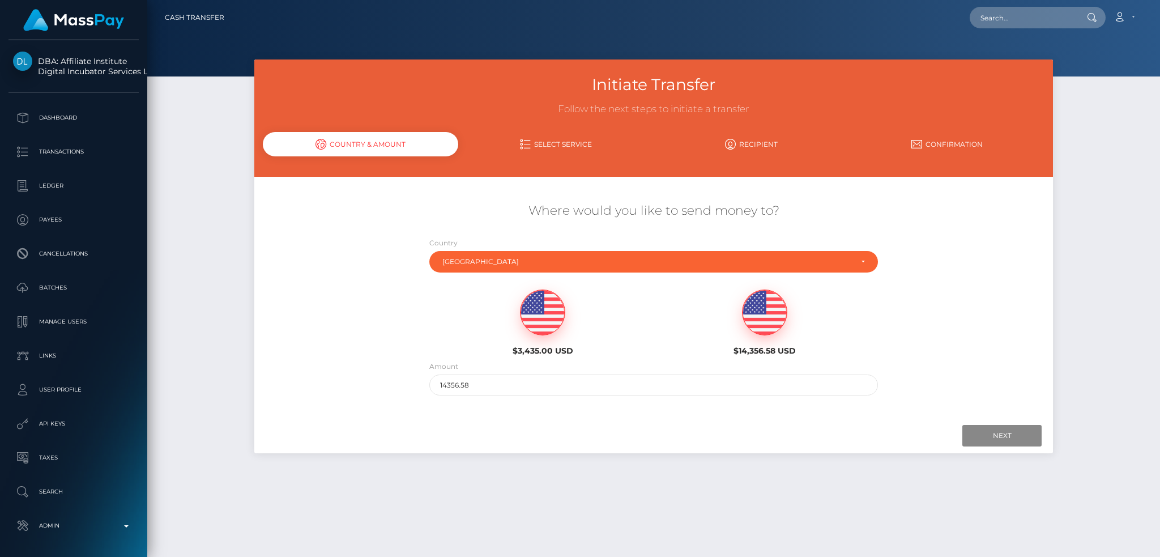
click at [527, 314] on img at bounding box center [543, 312] width 44 height 45
type input "3435"
click at [980, 433] on input "Next" at bounding box center [1001, 436] width 79 height 22
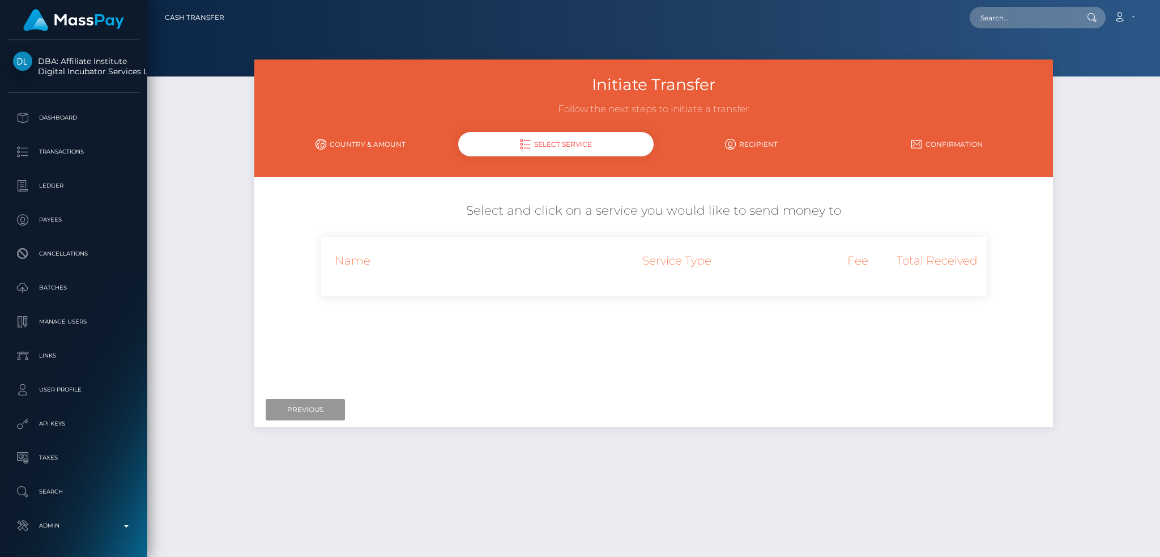
click at [300, 410] on input "Previous" at bounding box center [305, 410] width 79 height 22
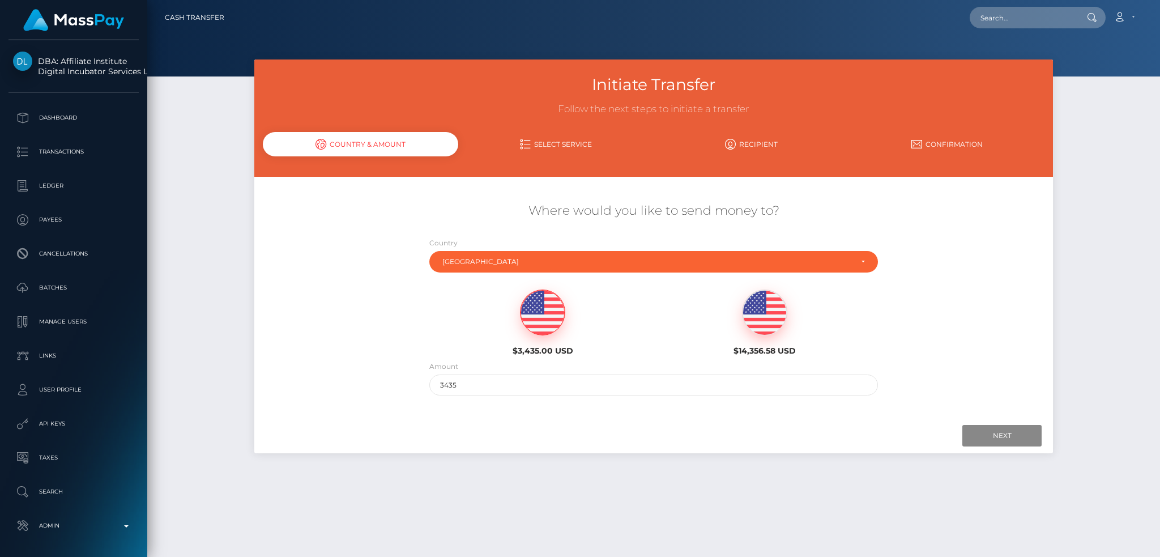
click at [984, 28] on div "Loading... Loading... Account Edit Profile Logout" at bounding box center [687, 18] width 909 height 24
click at [988, 20] on input "text" at bounding box center [1023, 18] width 106 height 22
paste input "sam@colliermedia.co.uk"
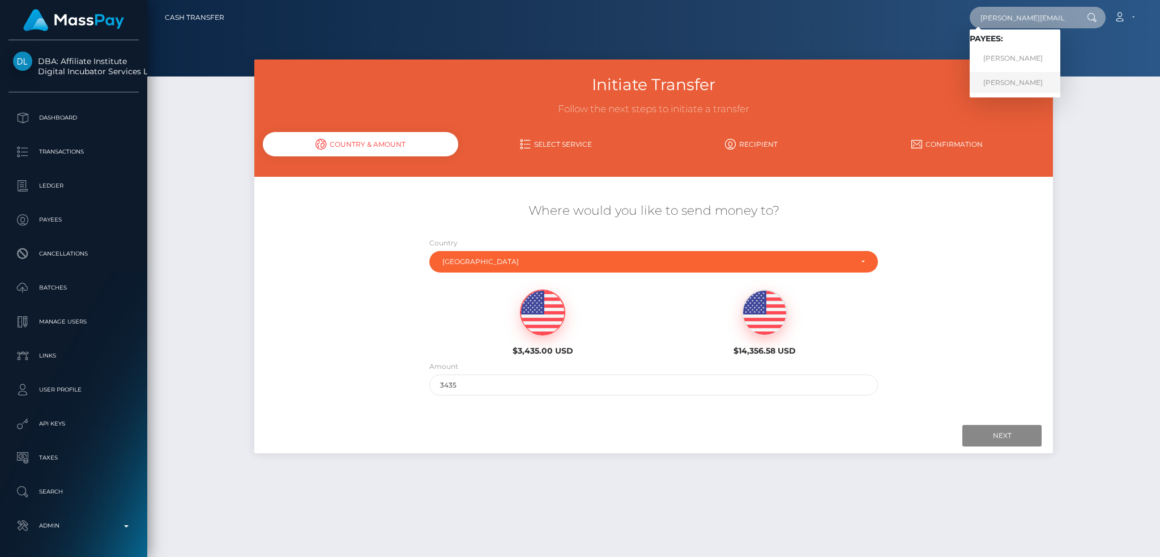
type input "sam@colliermedia.co.uk"
click at [1002, 81] on link "Sam Collier" at bounding box center [1015, 82] width 91 height 21
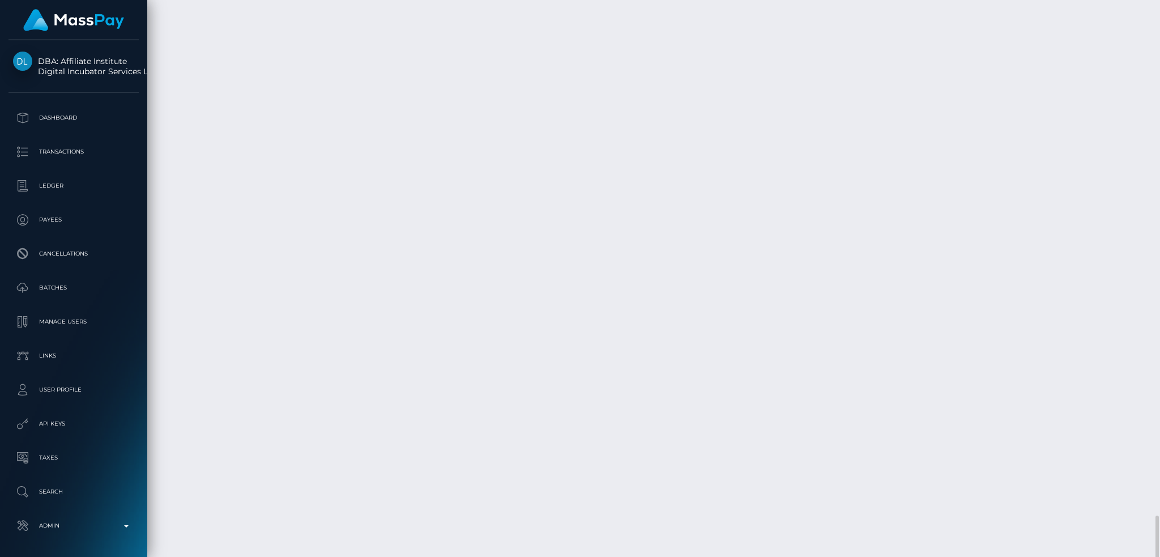
scroll to position [3463, 0]
drag, startPoint x: 457, startPoint y: 452, endPoint x: 361, endPoint y: 454, distance: 95.7
copy td "Digital Incubator Services Limited"
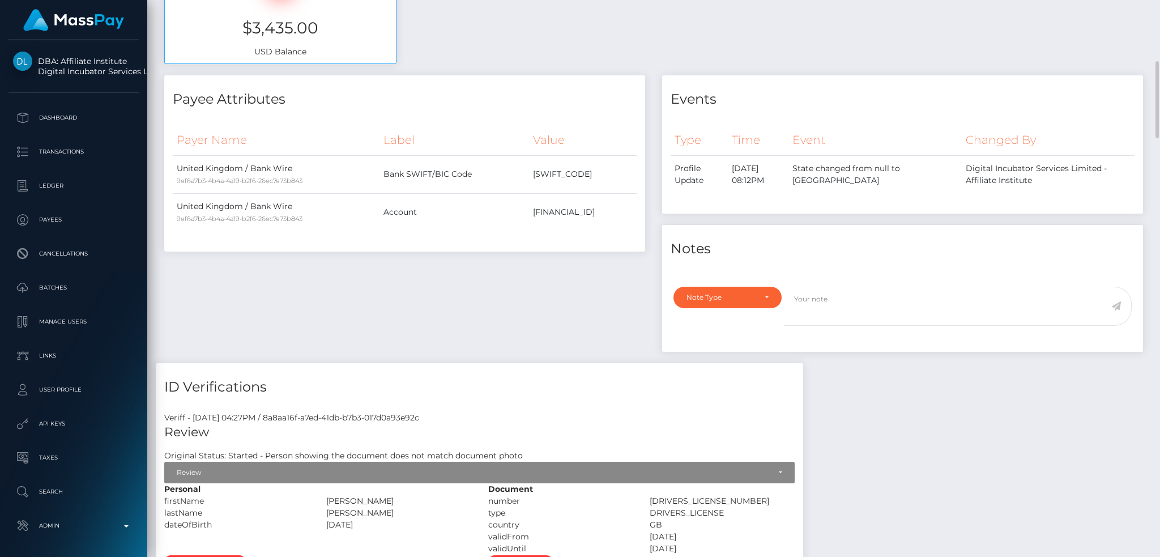
scroll to position [0, 0]
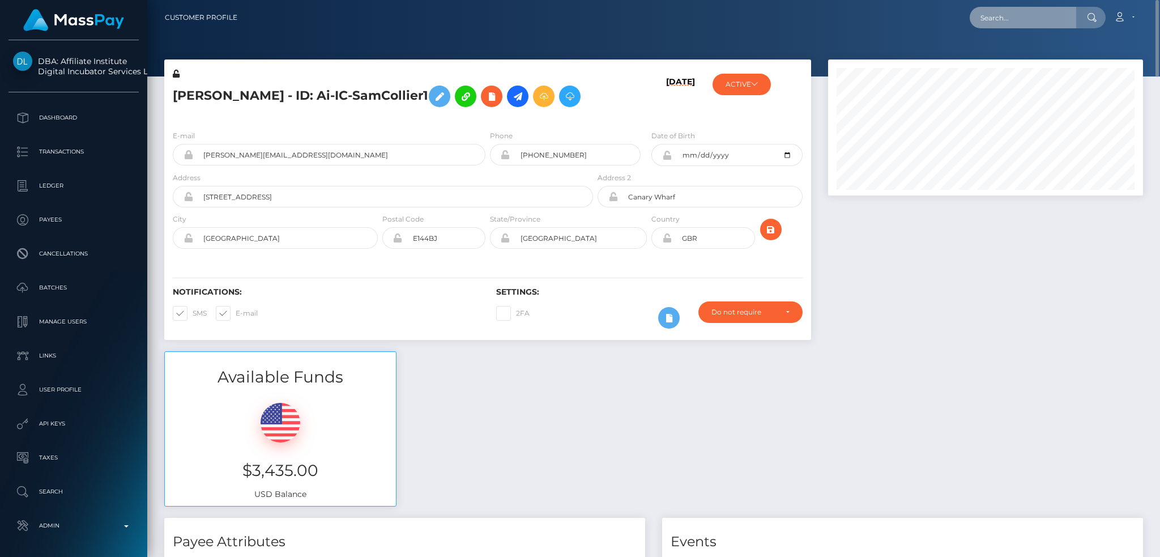
drag, startPoint x: 997, startPoint y: 11, endPoint x: 979, endPoint y: 16, distance: 18.3
click at [997, 11] on input "text" at bounding box center [1023, 18] width 106 height 22
paste input "50709503-8230-11f0-8023-0266f44cc279"
type input "50709503-8230-11f0-8023-0266f44cc279"
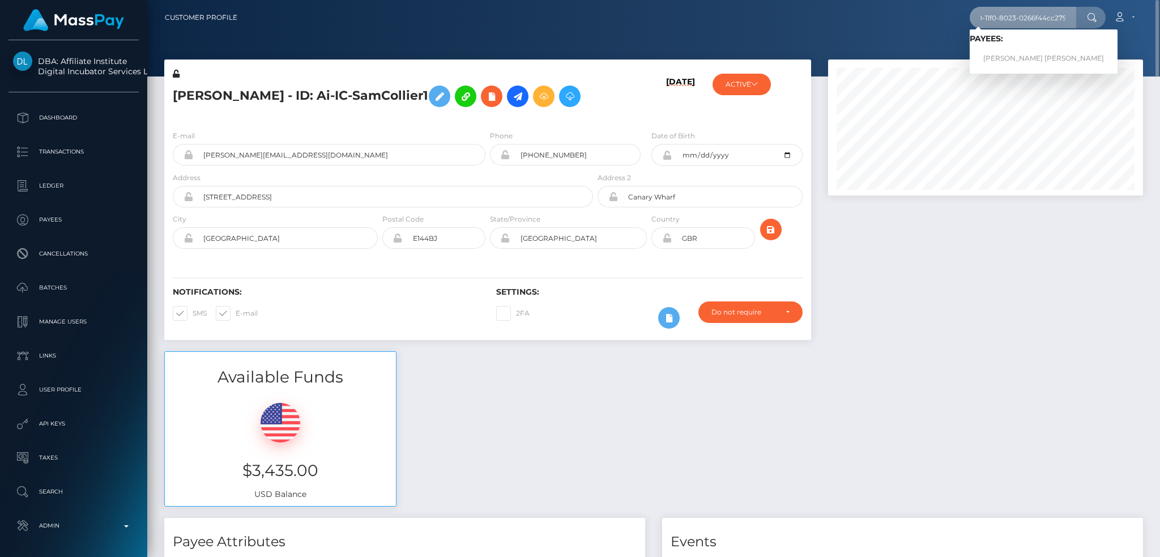
scroll to position [0, 0]
click at [1009, 56] on link "LEONARDO BRANDO MAKSIMOVICH" at bounding box center [1044, 58] width 148 height 21
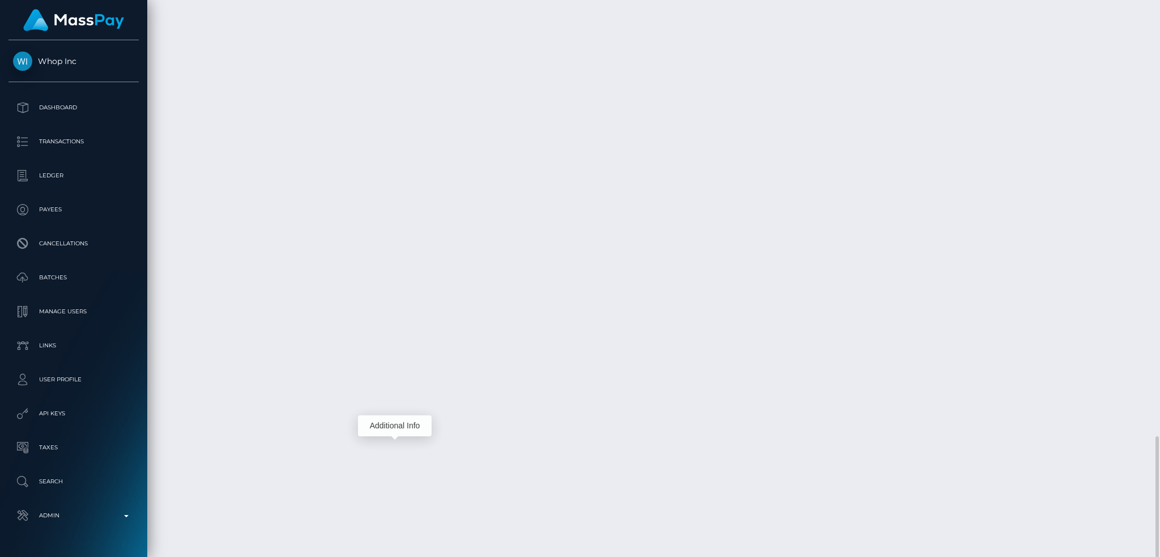
scroll to position [136, 314]
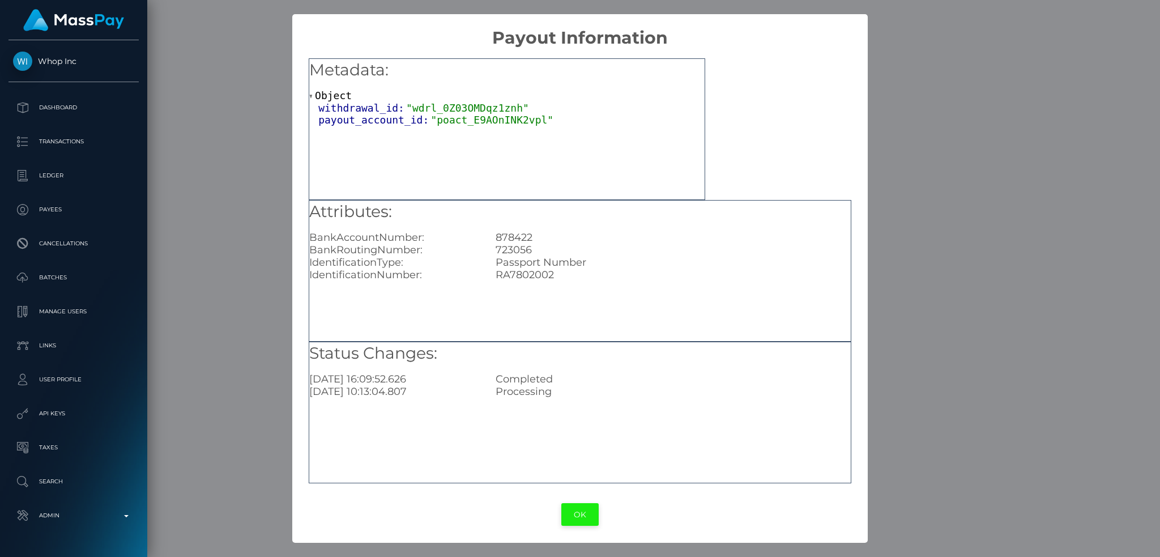
click at [577, 519] on button "OK" at bounding box center [579, 514] width 37 height 23
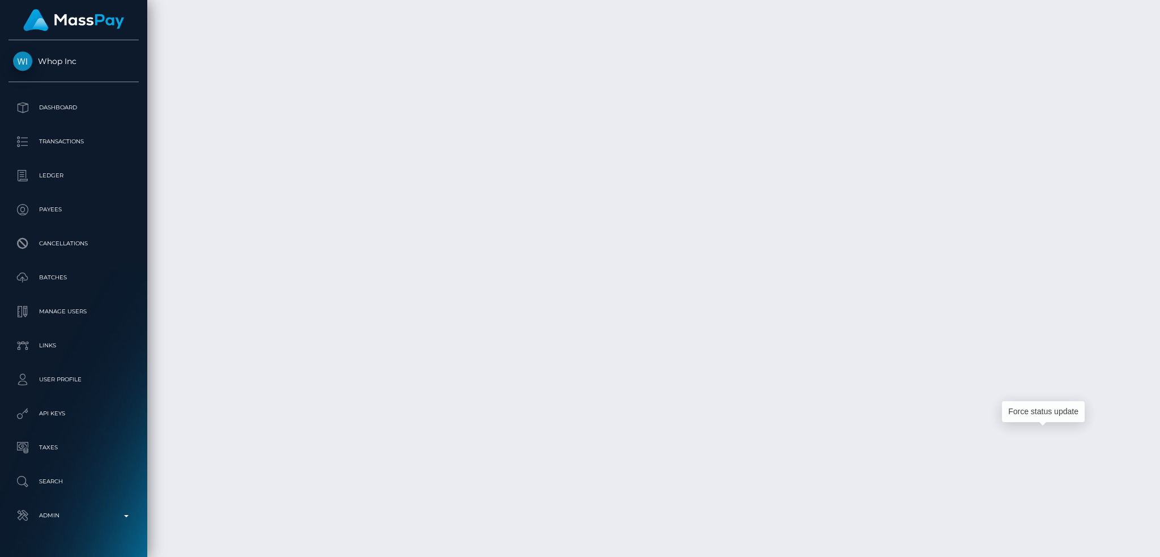
drag, startPoint x: 1050, startPoint y: 435, endPoint x: 107, endPoint y: 556, distance: 950.7
drag, startPoint x: 479, startPoint y: 433, endPoint x: 646, endPoint y: 428, distance: 167.2
copy td "3966ca89-594d-4bb0-9995-ca904e839521"
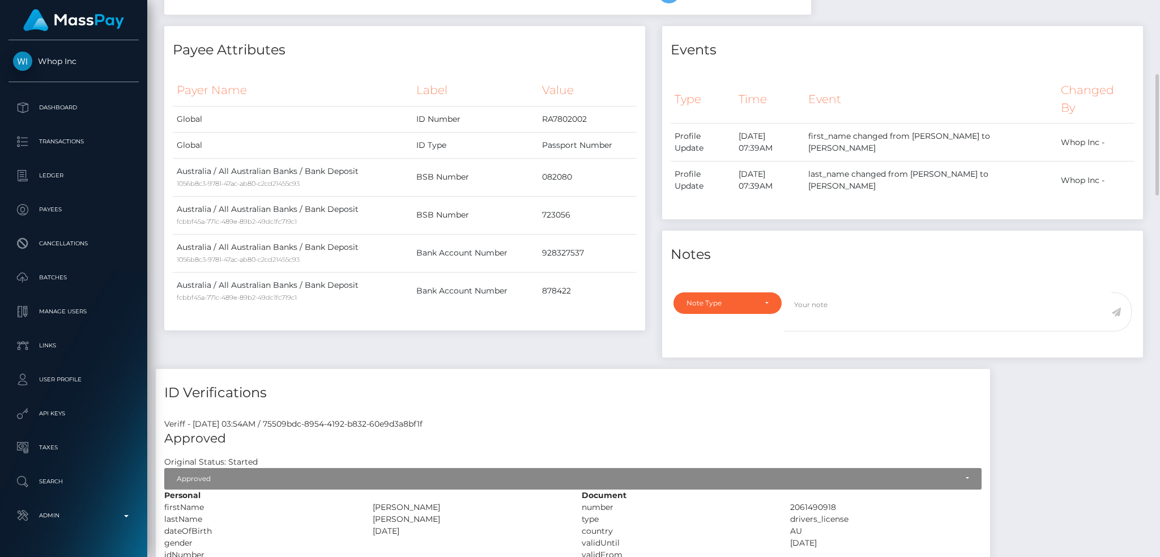
scroll to position [0, 0]
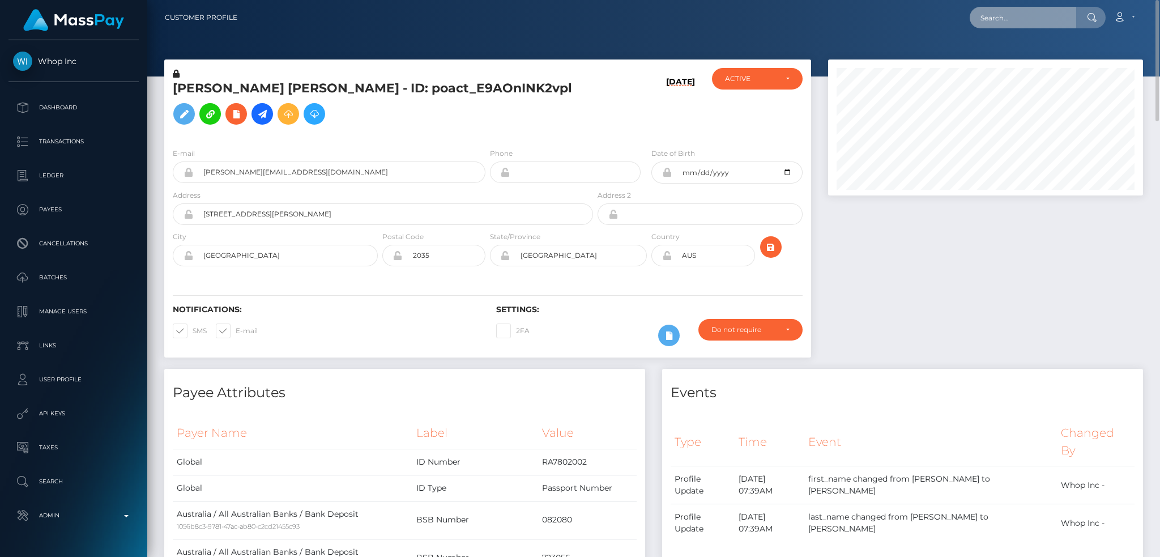
click at [1050, 22] on input "text" at bounding box center [1023, 18] width 106 height 22
paste input "victoria.whitby@icloud.com"
type input "victoria.whitby@icloud.com"
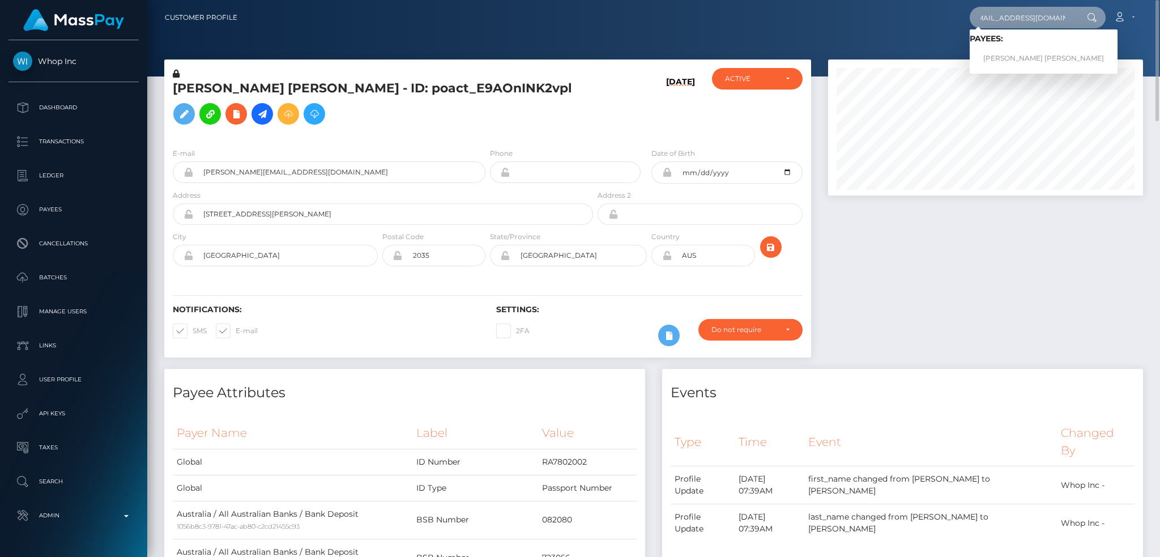
scroll to position [0, 0]
click at [1020, 57] on link "Victoria Jane Whitby" at bounding box center [1044, 58] width 148 height 21
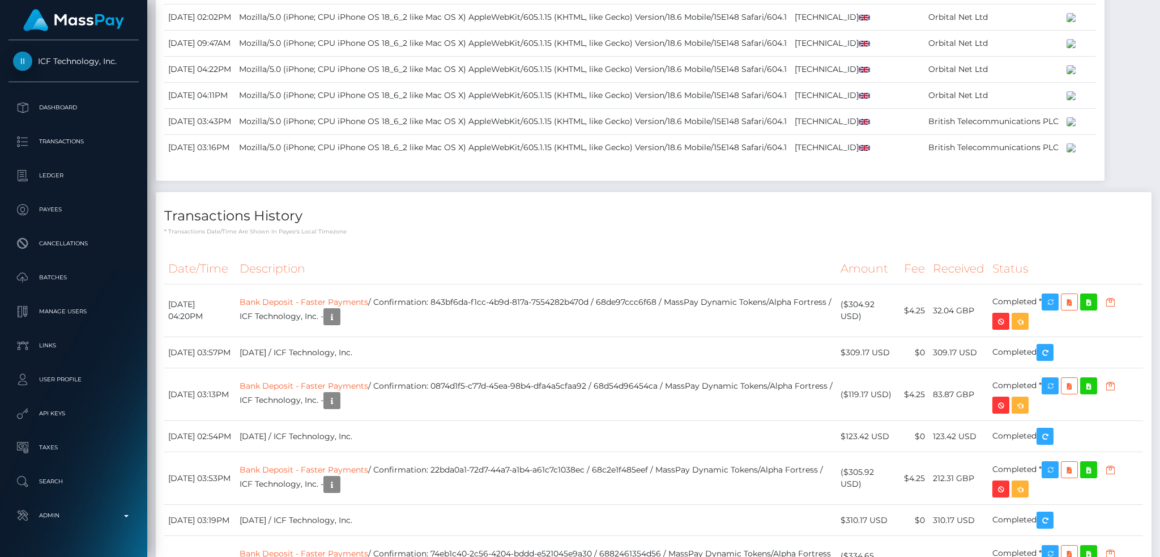
scroll to position [136, 314]
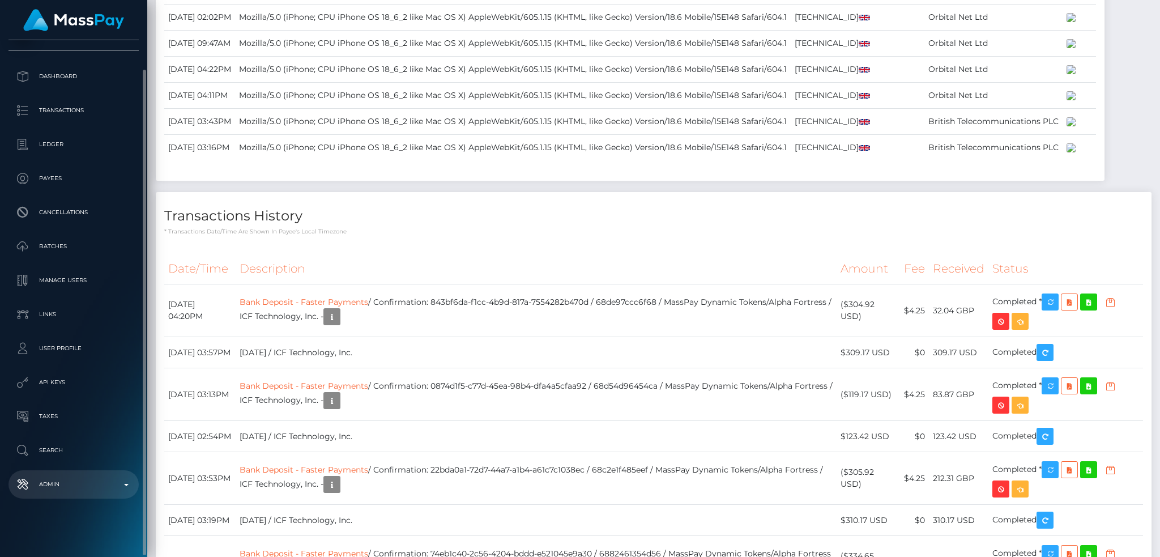
click at [77, 481] on p "Admin" at bounding box center [73, 484] width 121 height 17
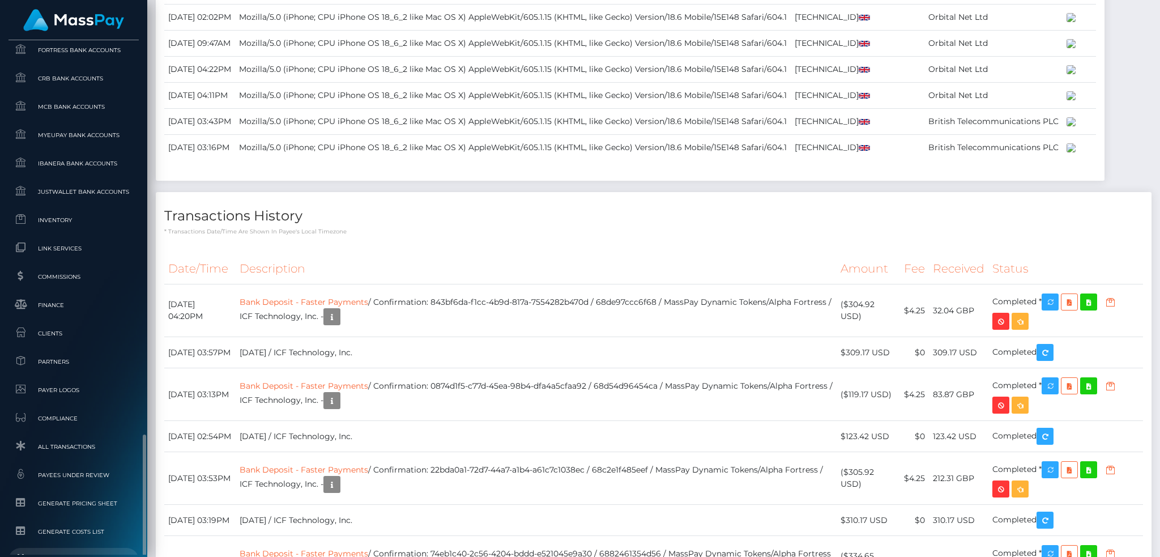
scroll to position [664, 0]
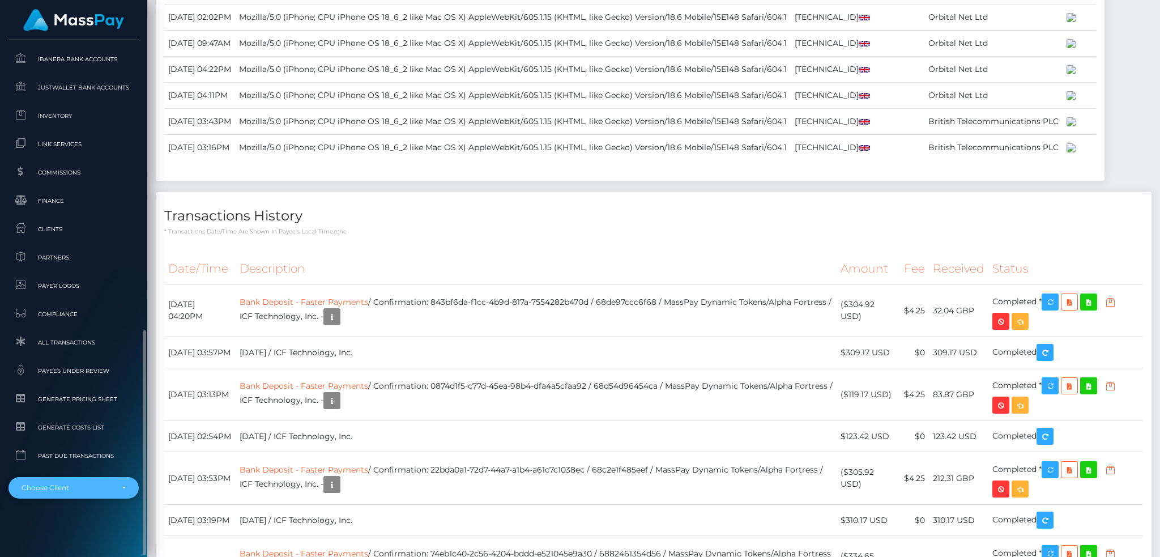
click at [42, 490] on div "Choose Client" at bounding box center [67, 487] width 91 height 9
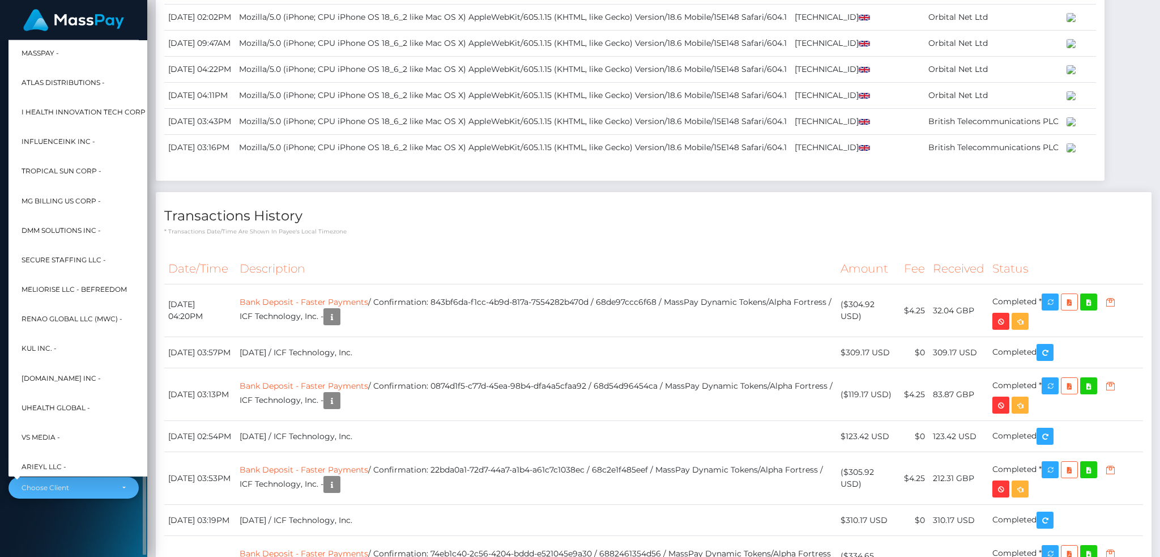
scroll to position [455, 0]
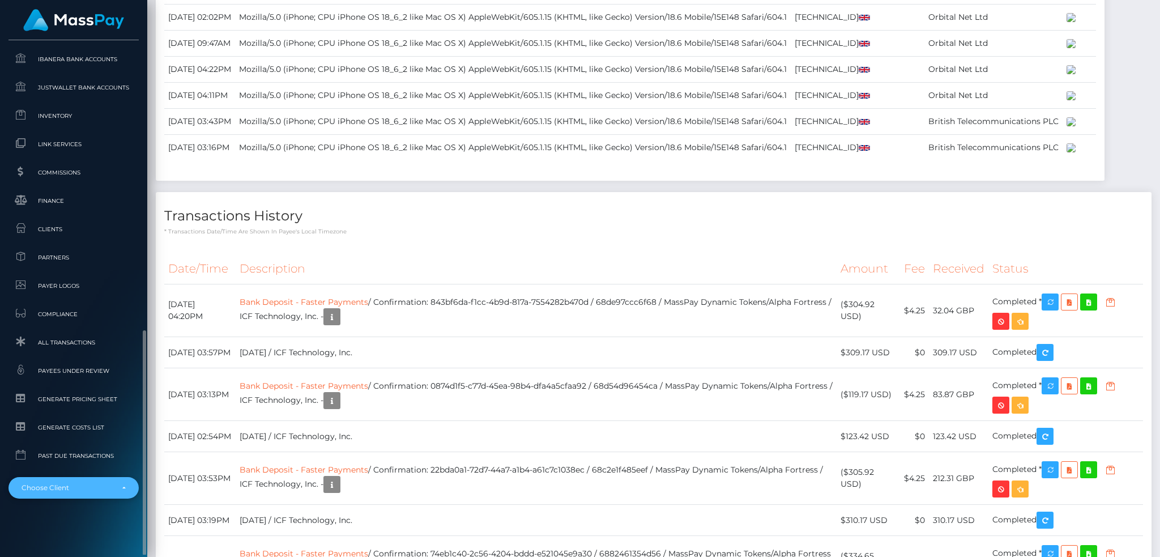
click at [75, 480] on div "Choose Client" at bounding box center [73, 488] width 130 height 22
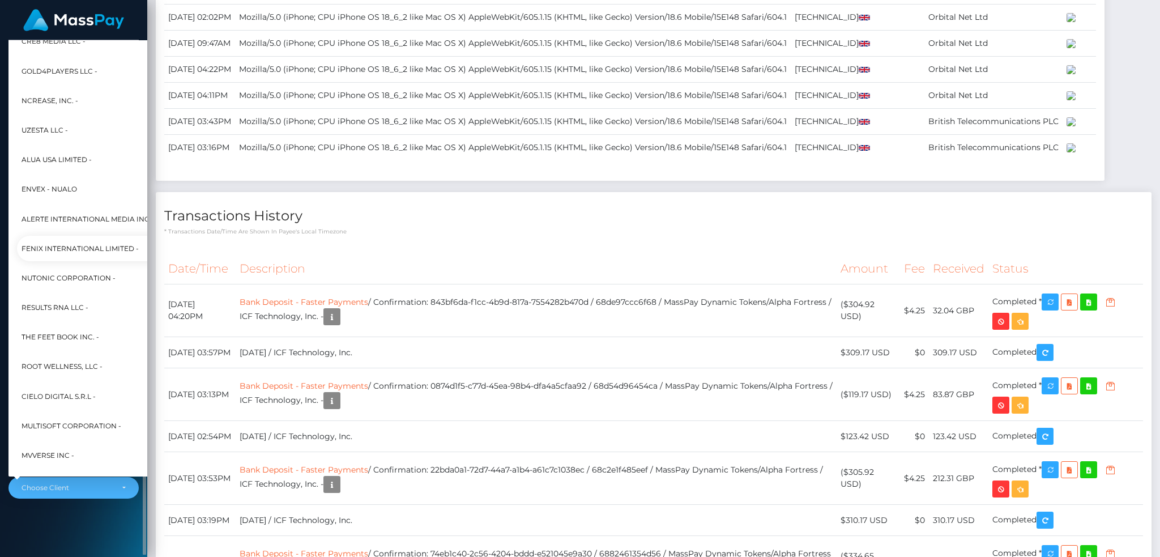
click at [102, 248] on span "Fenix International Limited -" at bounding box center [80, 248] width 117 height 15
select select "26"
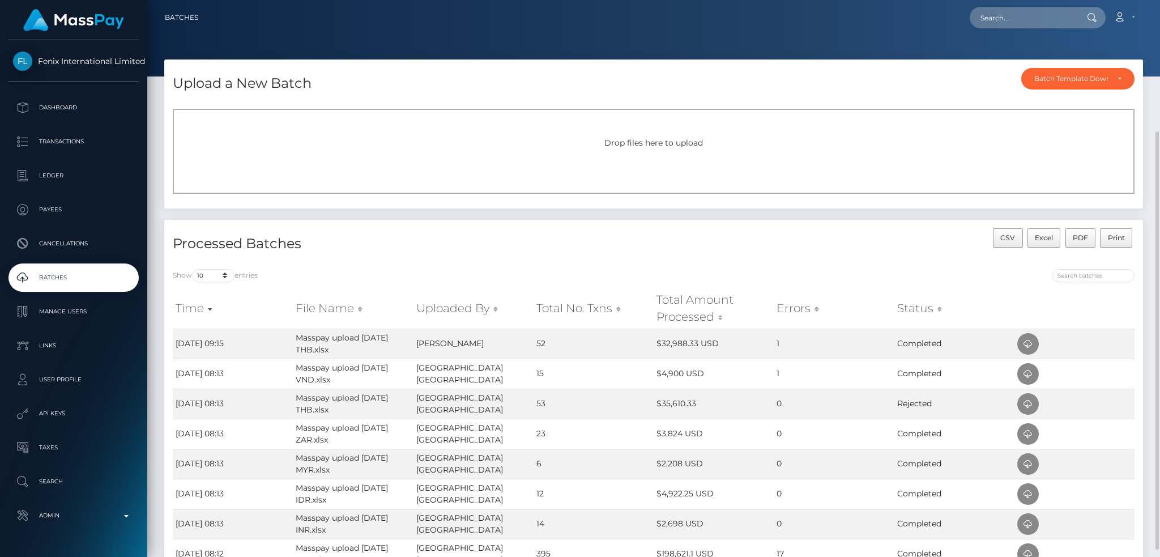
scroll to position [151, 0]
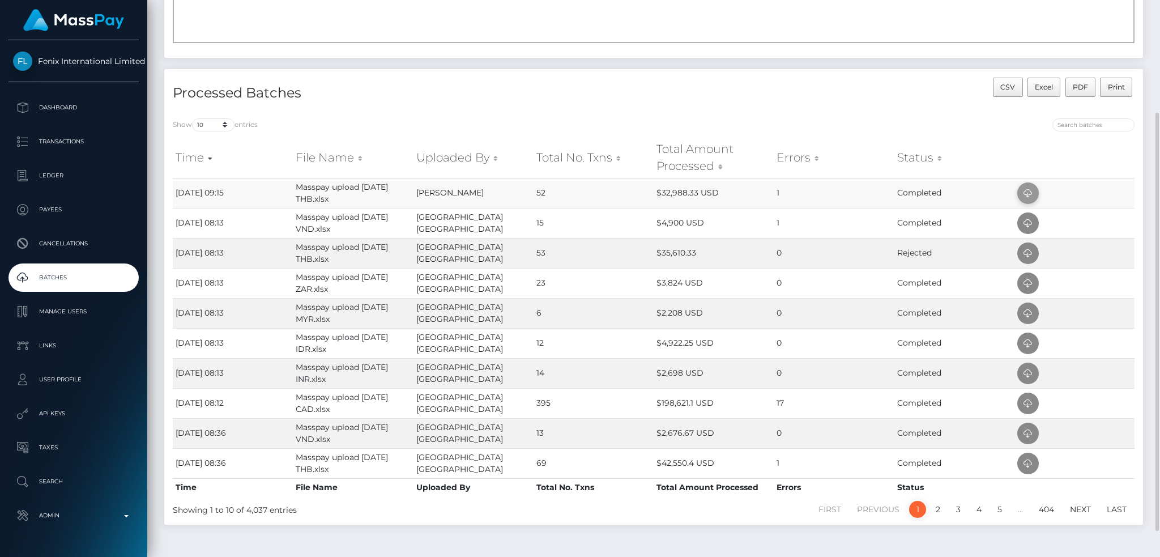
click at [1024, 195] on icon at bounding box center [1028, 193] width 14 height 14
click at [1027, 223] on icon at bounding box center [1028, 223] width 14 height 14
click at [1029, 402] on icon at bounding box center [1028, 403] width 14 height 14
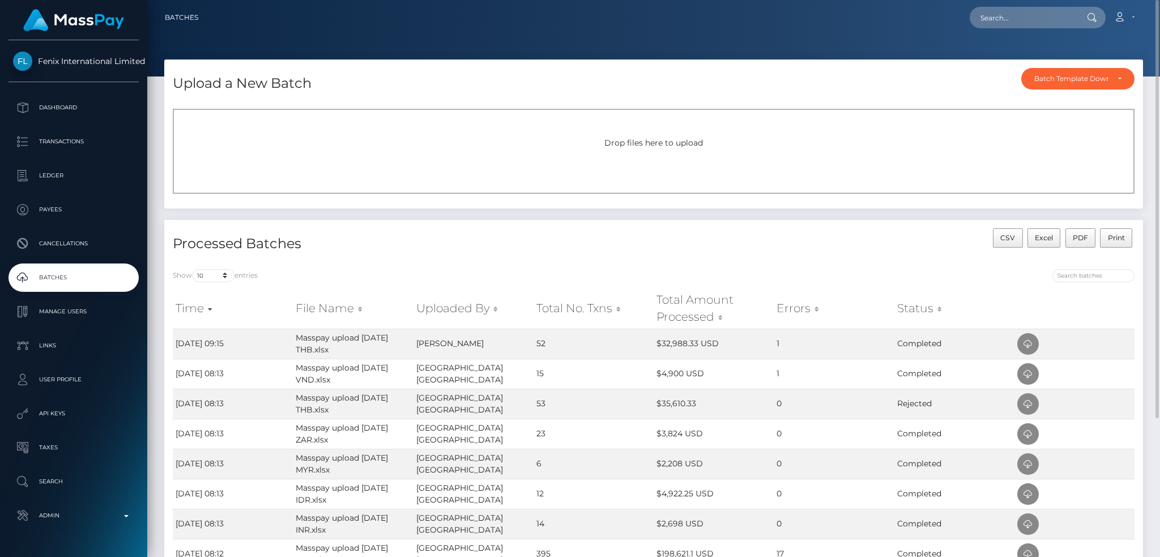
click at [999, 3] on nav "Batches Loading... Loading..." at bounding box center [653, 17] width 1013 height 35
click at [999, 19] on input "text" at bounding box center [1023, 18] width 106 height 22
click at [999, 17] on input "text" at bounding box center [1023, 18] width 106 height 22
paste input "504760778"
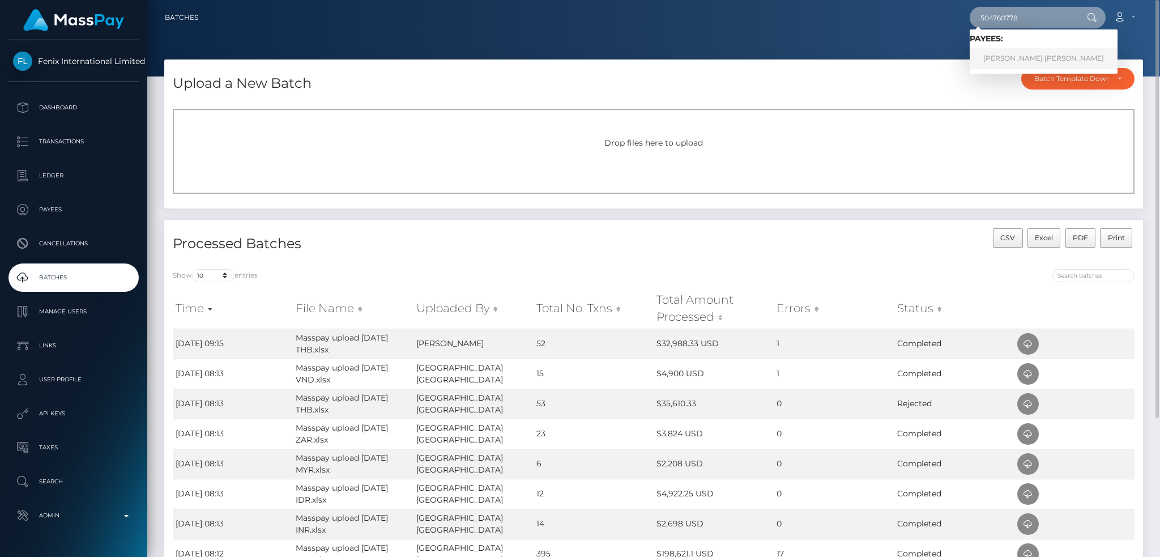
type input "504760778"
click at [986, 57] on link "LAN NGOC THI NGUYEN" at bounding box center [1044, 58] width 148 height 21
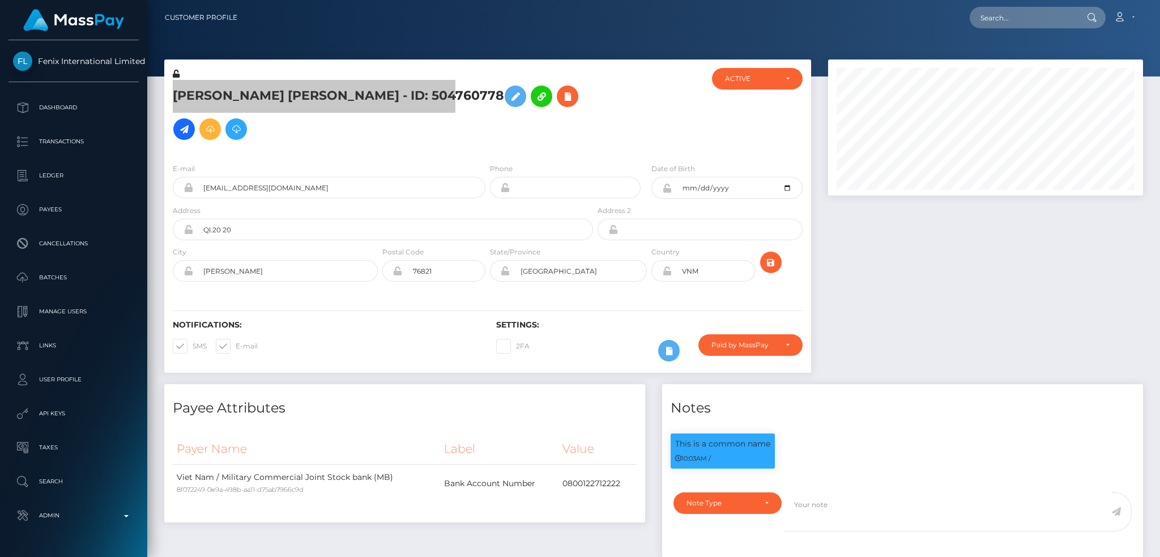
scroll to position [136, 314]
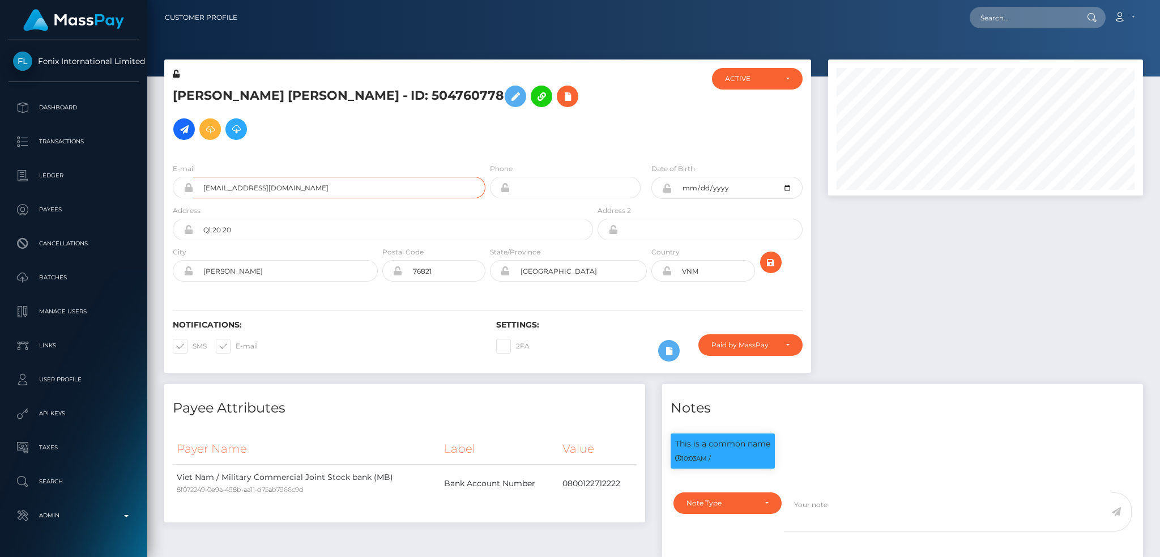
click at [325, 195] on input "[EMAIL_ADDRESS][DOMAIN_NAME]" at bounding box center [339, 188] width 292 height 22
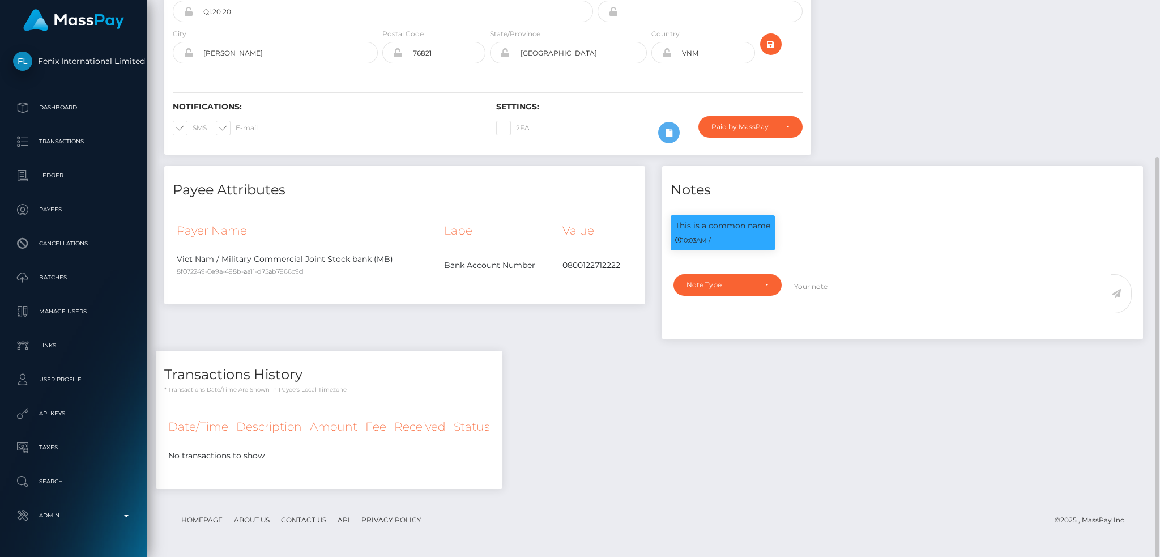
scroll to position [0, 0]
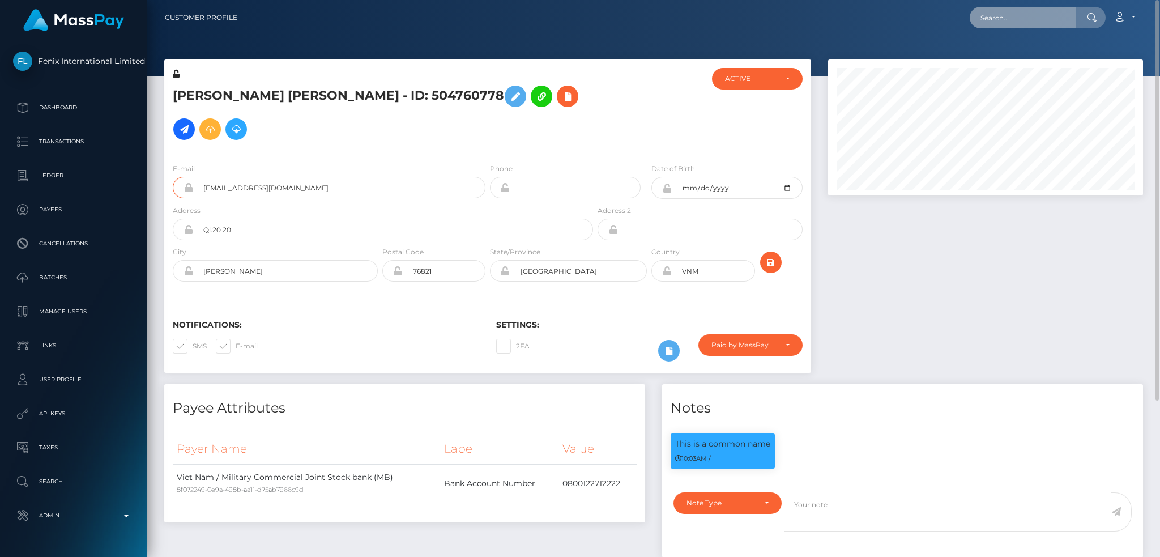
click at [984, 19] on input "text" at bounding box center [1023, 18] width 106 height 22
paste input "35226948"
type input "35226948"
click at [1016, 57] on link "[PERSON_NAME]" at bounding box center [1015, 58] width 91 height 21
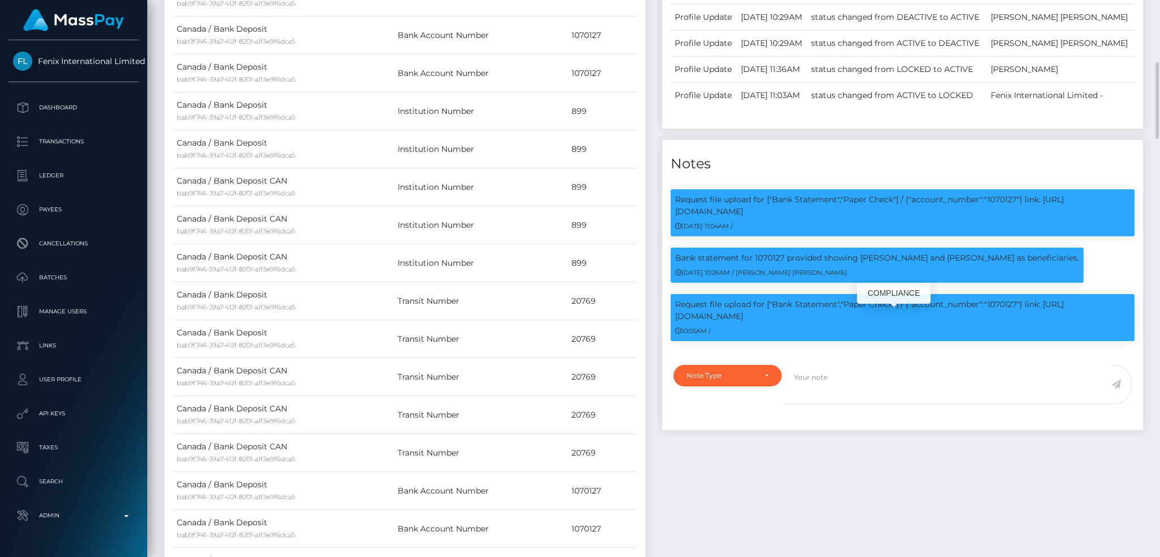
scroll to position [136, 314]
click at [993, 322] on p "Request file upload for ["Bank Statement","Paper Check"] / {"account_number":"1…" at bounding box center [902, 310] width 455 height 24
copy p "1070127"
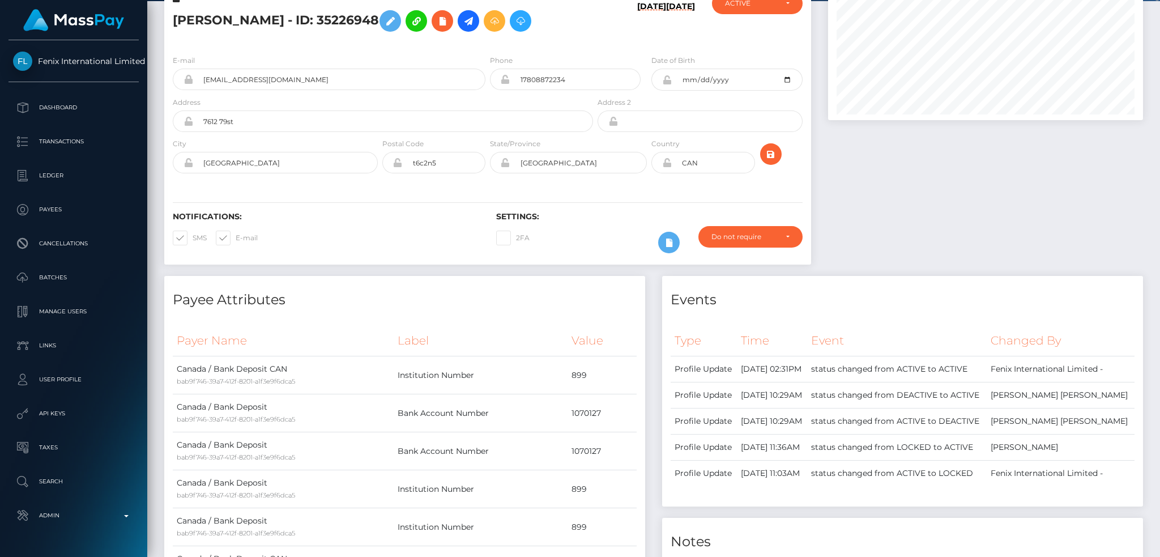
scroll to position [0, 0]
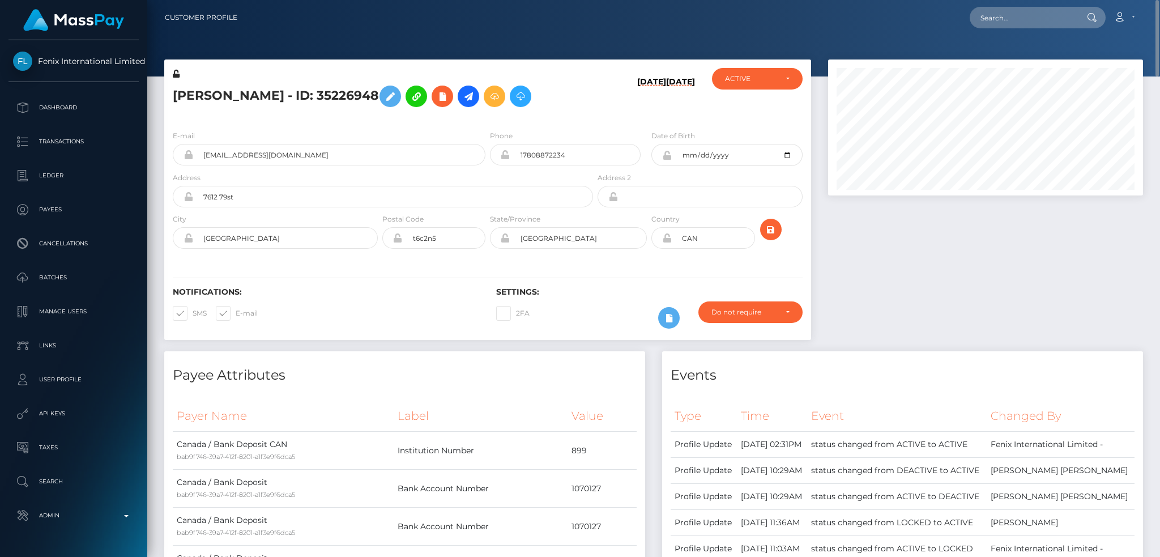
click at [317, 89] on h5 "Deanne myschuk - ID: 35226948" at bounding box center [380, 96] width 414 height 33
copy h5 "Deanne myschuk - ID: 35226948"
click at [325, 153] on input "sexykatrinxxx@gmail.com" at bounding box center [339, 155] width 292 height 22
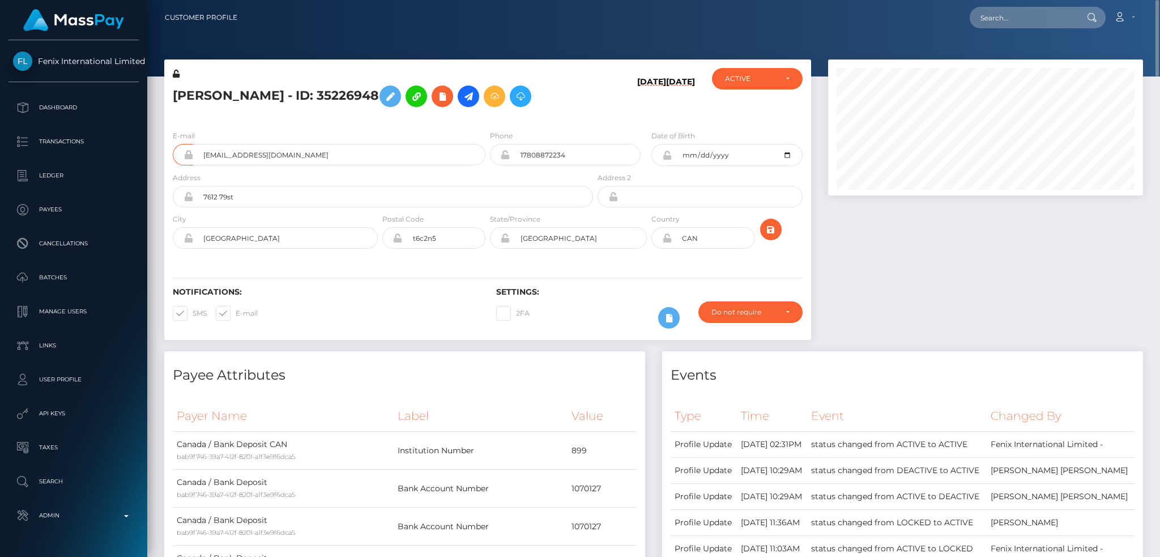
click at [936, 268] on div at bounding box center [986, 205] width 332 height 292
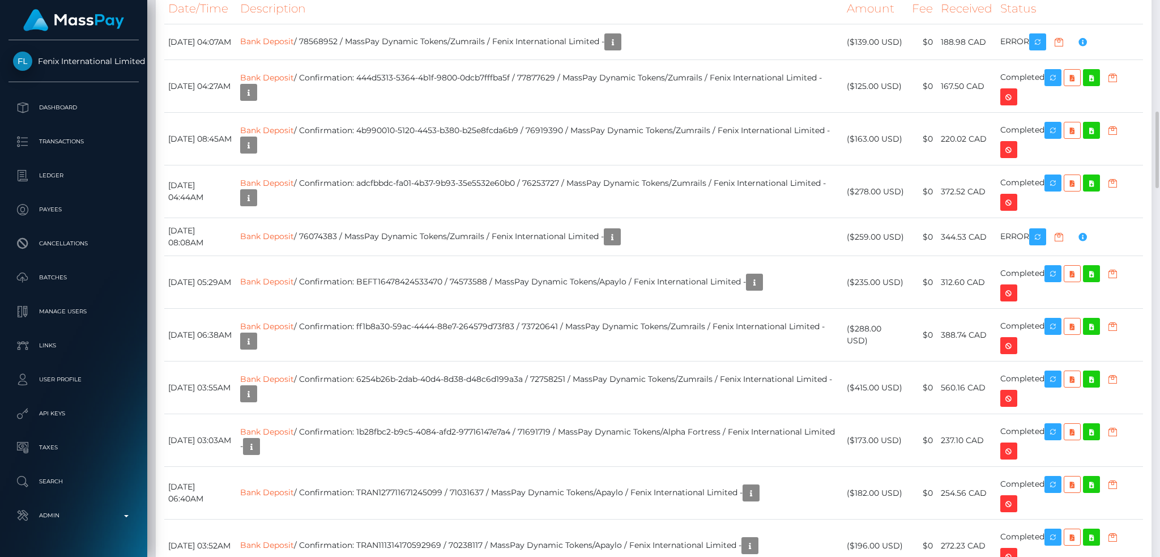
scroll to position [1057, 0]
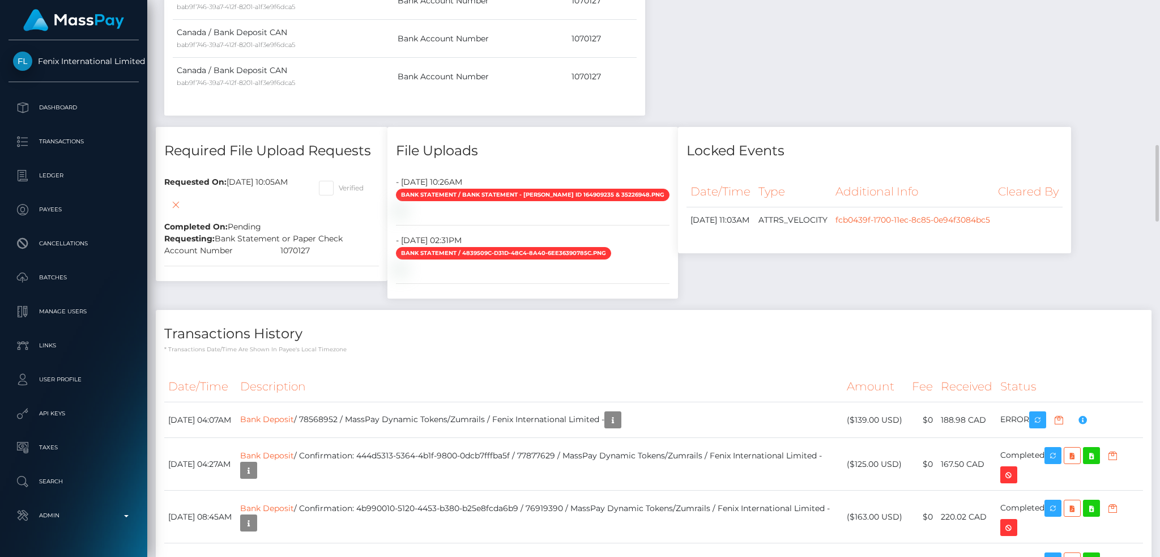
click at [322, 249] on div "1070127" at bounding box center [330, 251] width 116 height 12
copy div "1070127"
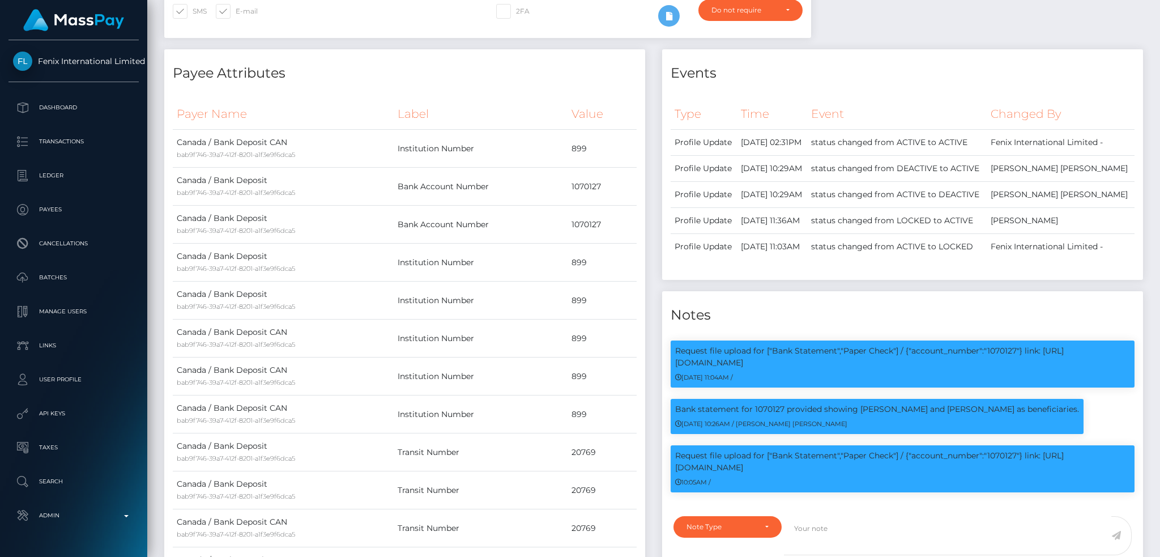
scroll to position [0, 0]
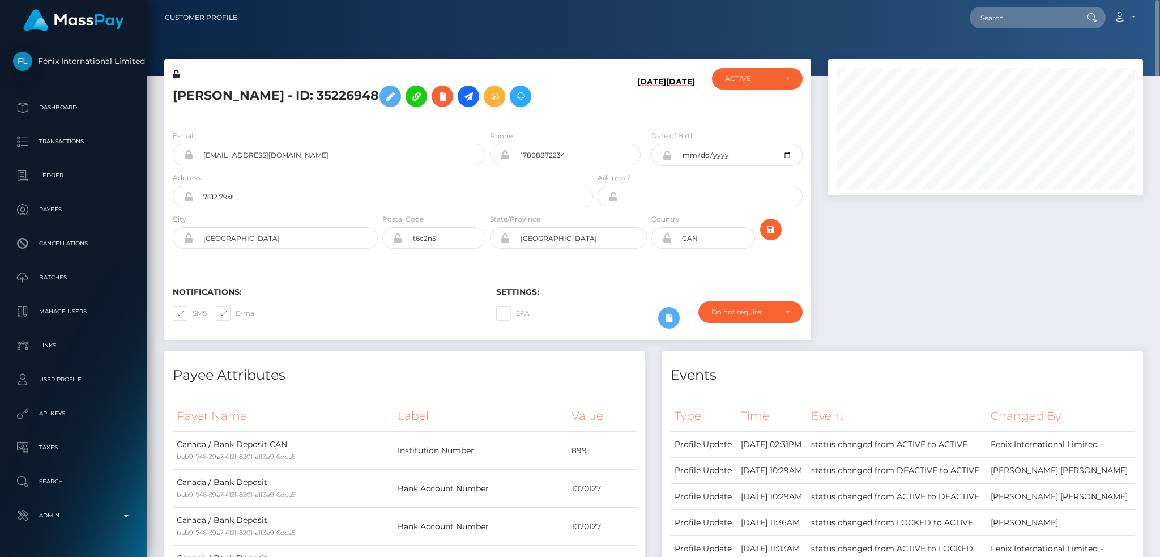
click at [913, 286] on div at bounding box center [986, 205] width 332 height 292
click at [1029, 11] on input "text" at bounding box center [1023, 18] width 106 height 22
paste input "50565236"
type input "50565236"
click at [1005, 57] on link "Chloe Downwy" at bounding box center [1015, 58] width 91 height 21
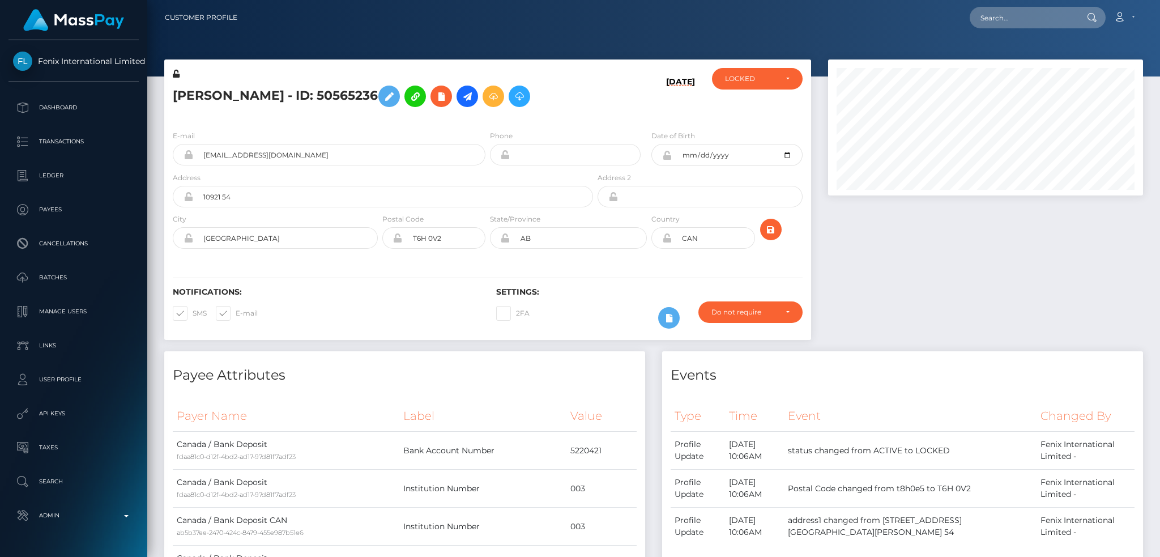
scroll to position [136, 314]
click at [349, 146] on input "chloelyndowney@gmail.com" at bounding box center [339, 155] width 292 height 22
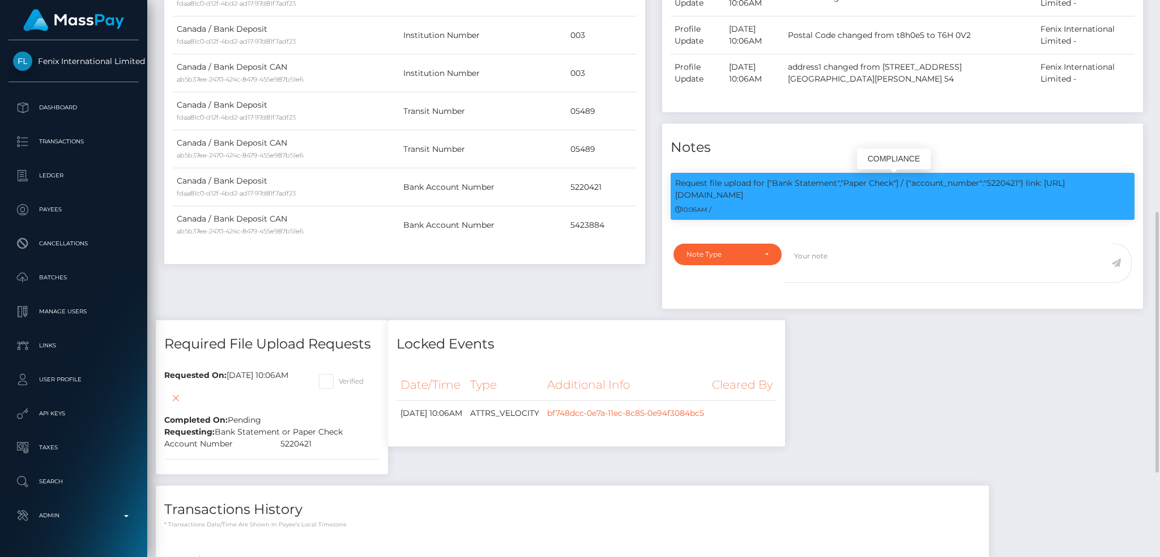
click at [1012, 185] on p "Request file upload for ["Bank Statement","Paper Check"] / {"account_number":"5…" at bounding box center [902, 189] width 455 height 24
copy p "5220421"
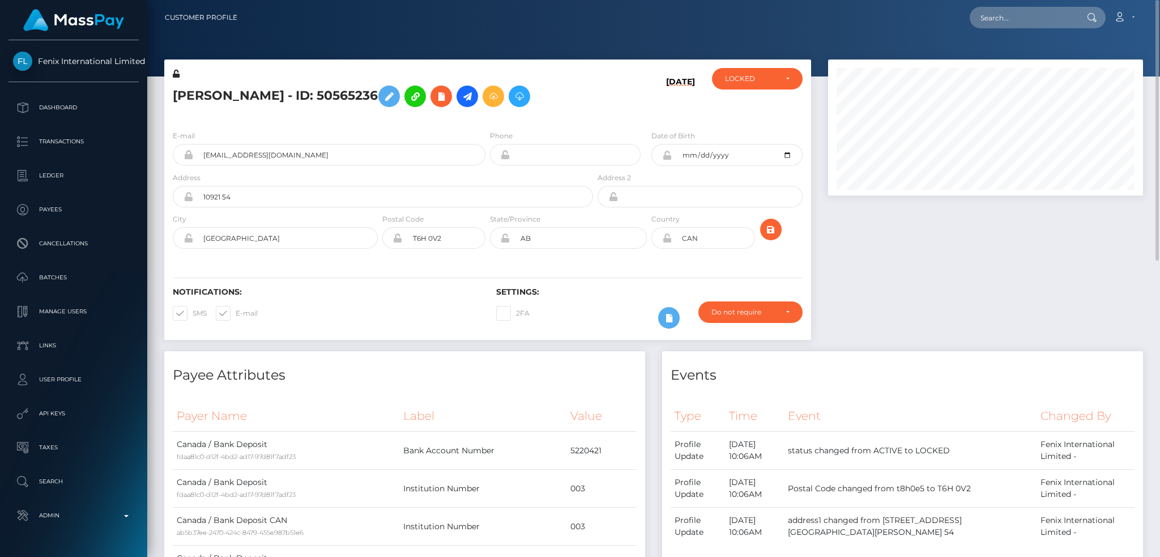
click at [944, 279] on div at bounding box center [986, 205] width 332 height 292
